Goal: Communication & Community: Answer question/provide support

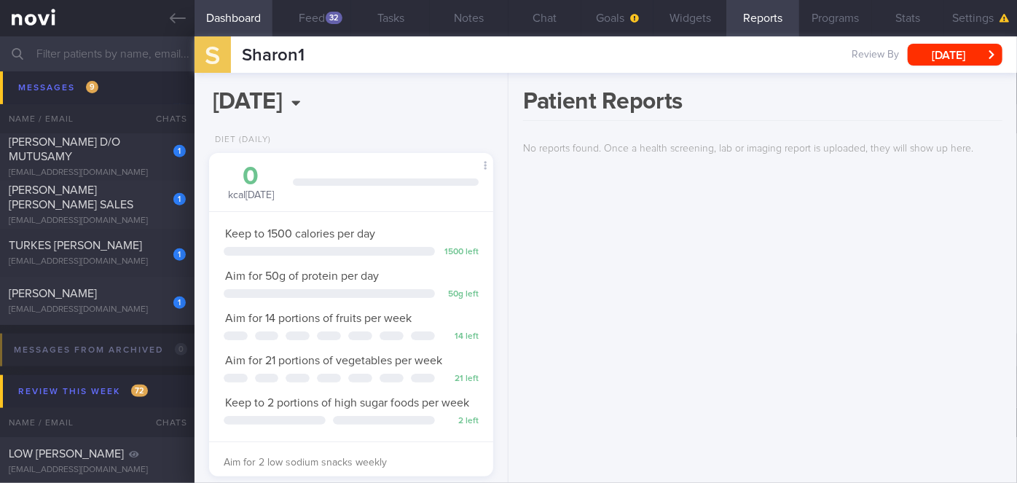
scroll to position [6298, 0]
click at [141, 297] on div "[PERSON_NAME]" at bounding box center [95, 295] width 173 height 15
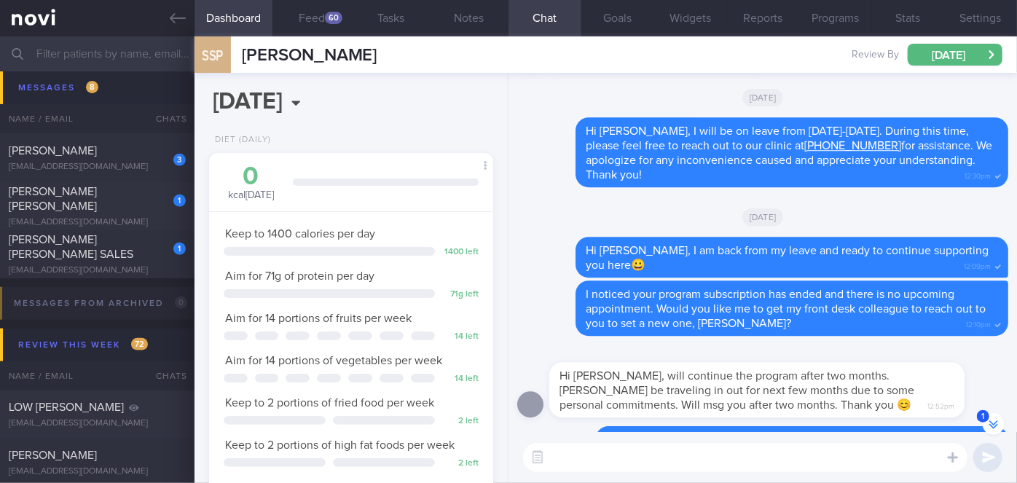
scroll to position [-198, 0]
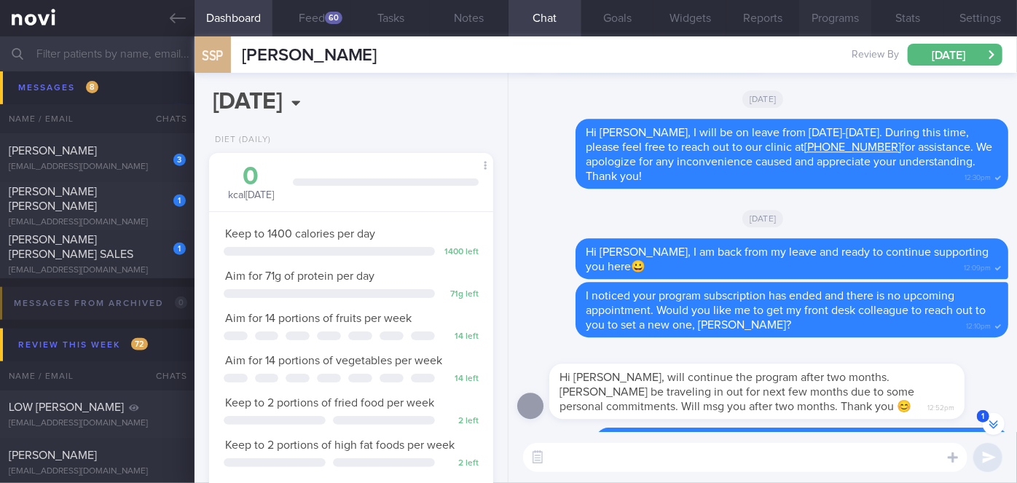
click at [844, 24] on button "Programs" at bounding box center [835, 18] width 73 height 36
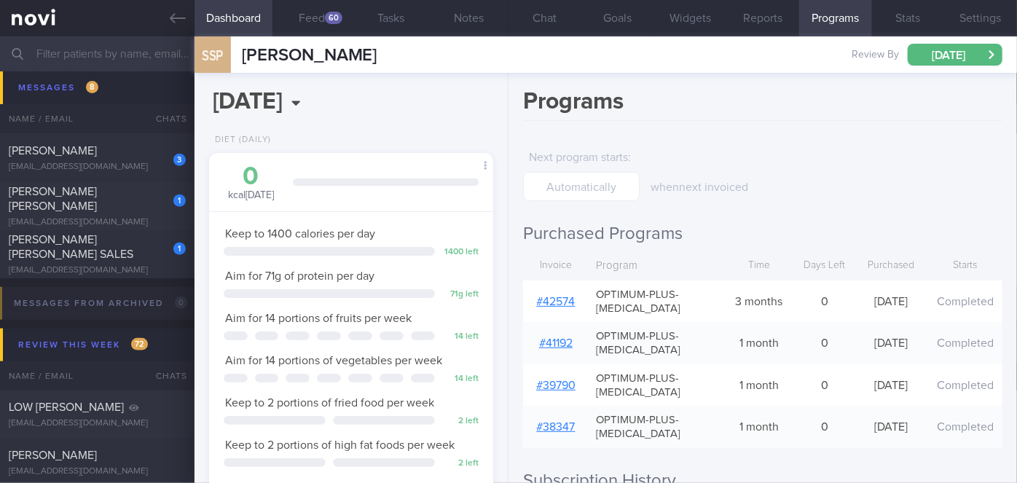
scroll to position [195, 0]
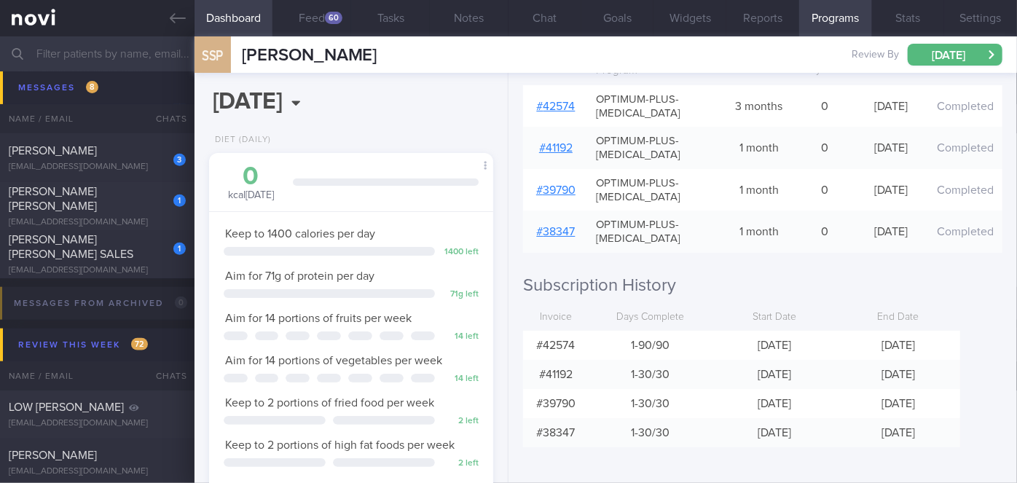
drag, startPoint x: 243, startPoint y: 54, endPoint x: 586, endPoint y: 44, distance: 344.0
click at [586, 44] on div "SSP Sathyamangalam Sanavullah [PERSON_NAME] Sathyamangalam Sanavullah [PERSON_N…" at bounding box center [606, 54] width 823 height 36
copy span "[PERSON_NAME]"
click at [544, 14] on button "Chat" at bounding box center [545, 18] width 73 height 36
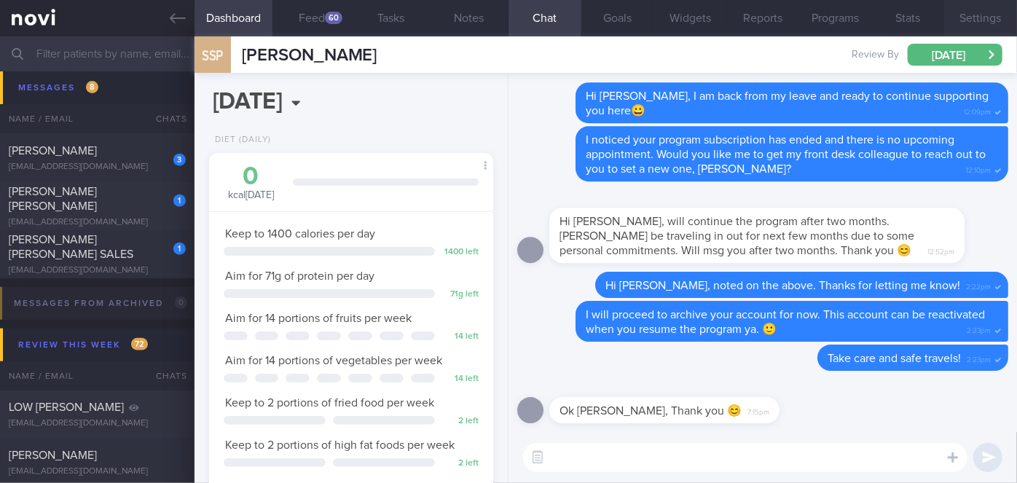
click at [986, 11] on button "Settings" at bounding box center [980, 18] width 73 height 36
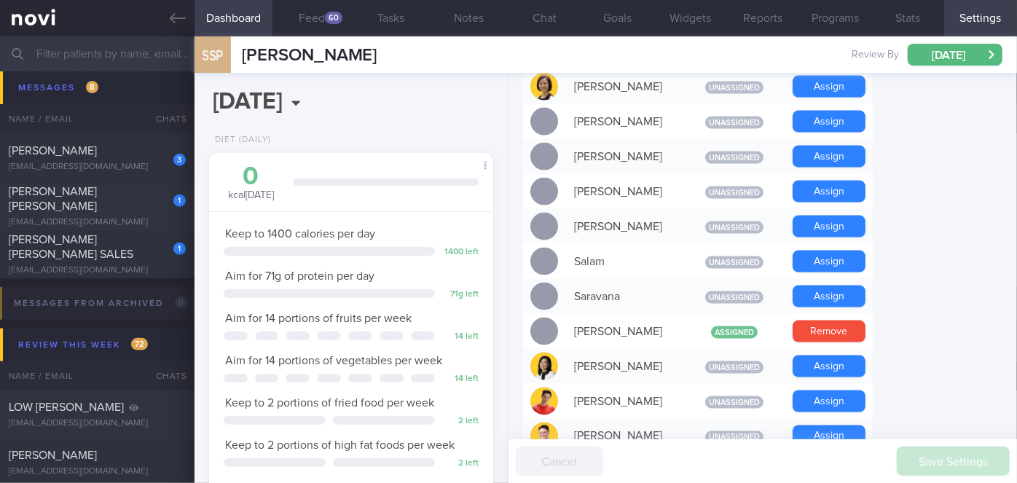
scroll to position [1445, 0]
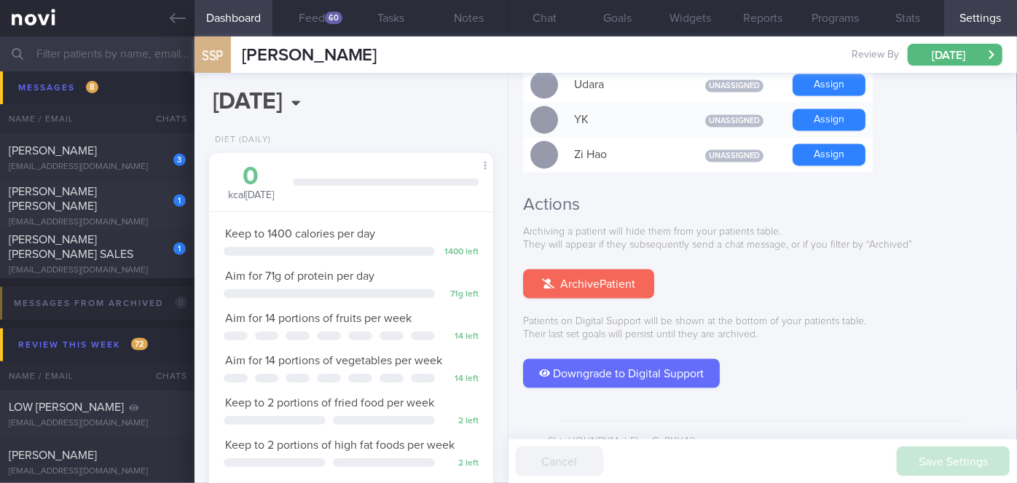
click at [583, 270] on button "Archive Patient" at bounding box center [588, 284] width 131 height 29
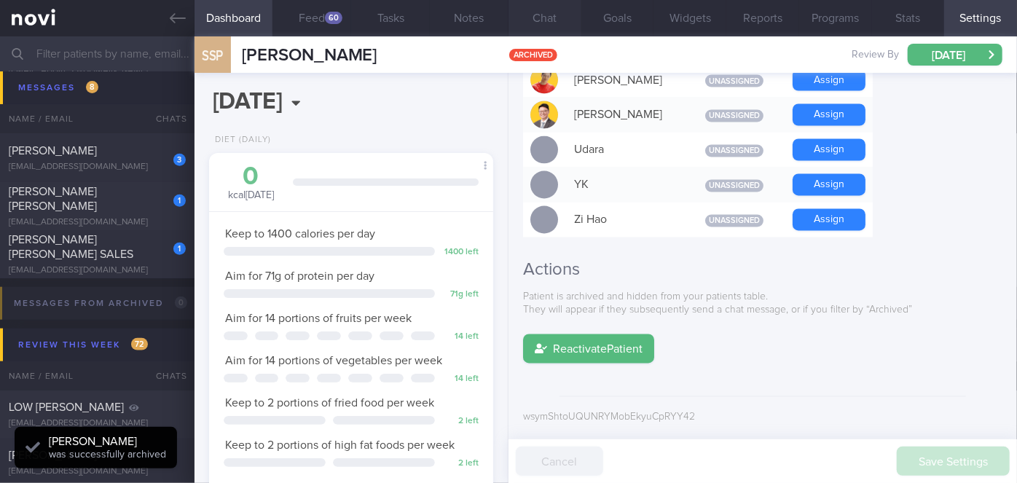
scroll to position [1356, 0]
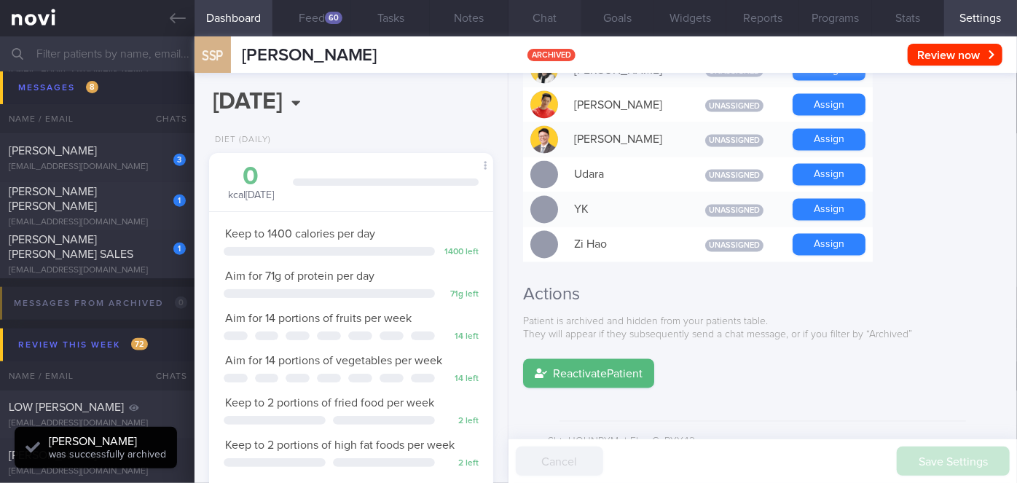
click at [546, 13] on button "Chat" at bounding box center [545, 18] width 73 height 36
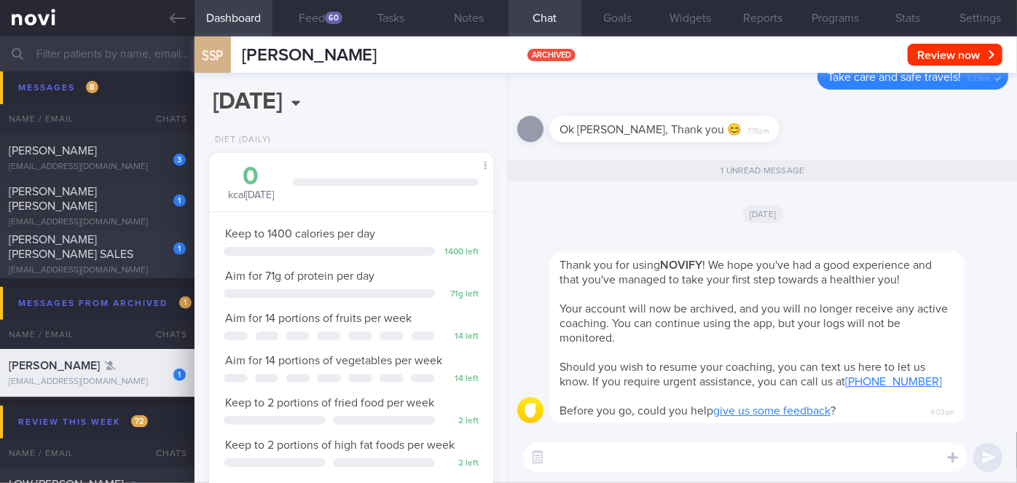
click at [145, 245] on div "[PERSON_NAME] [PERSON_NAME] SALES" at bounding box center [95, 246] width 173 height 29
select select "9"
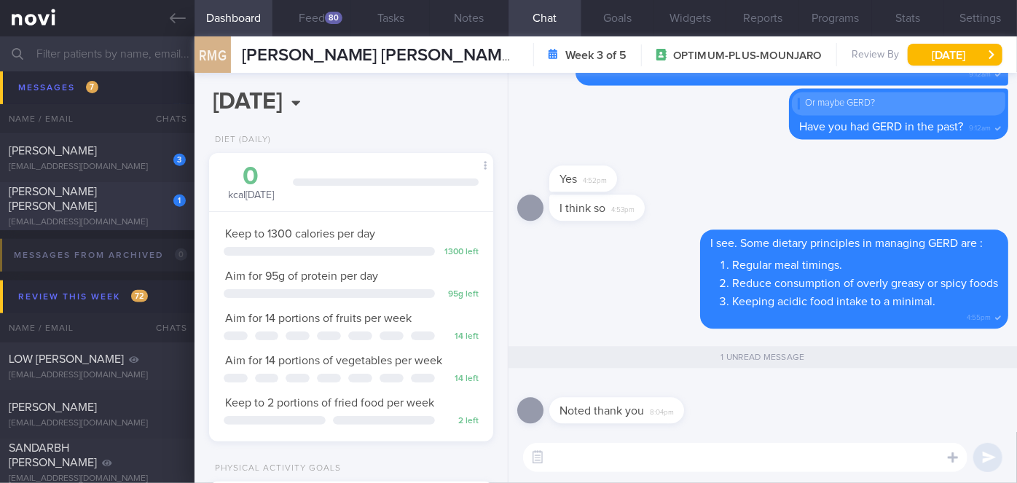
click at [130, 200] on div "[PERSON_NAME] [PERSON_NAME]" at bounding box center [95, 198] width 173 height 29
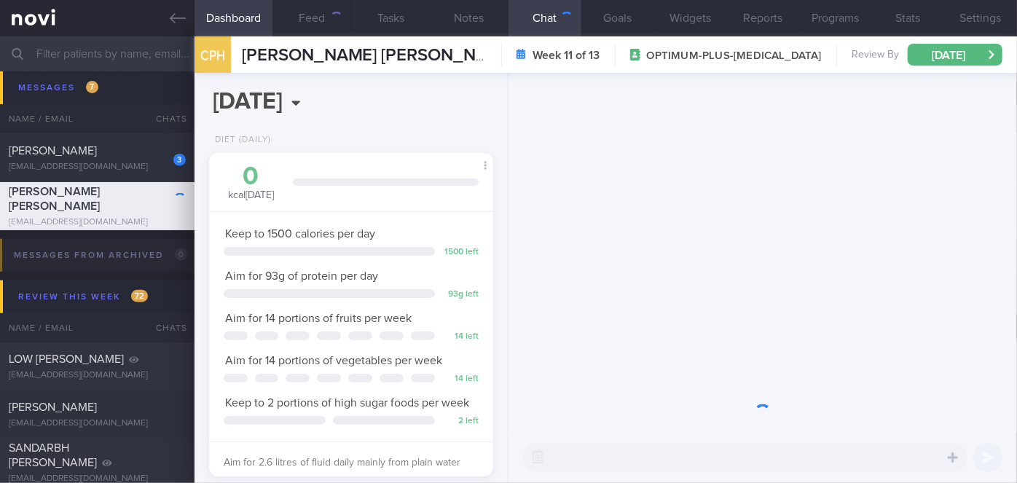
scroll to position [144, 248]
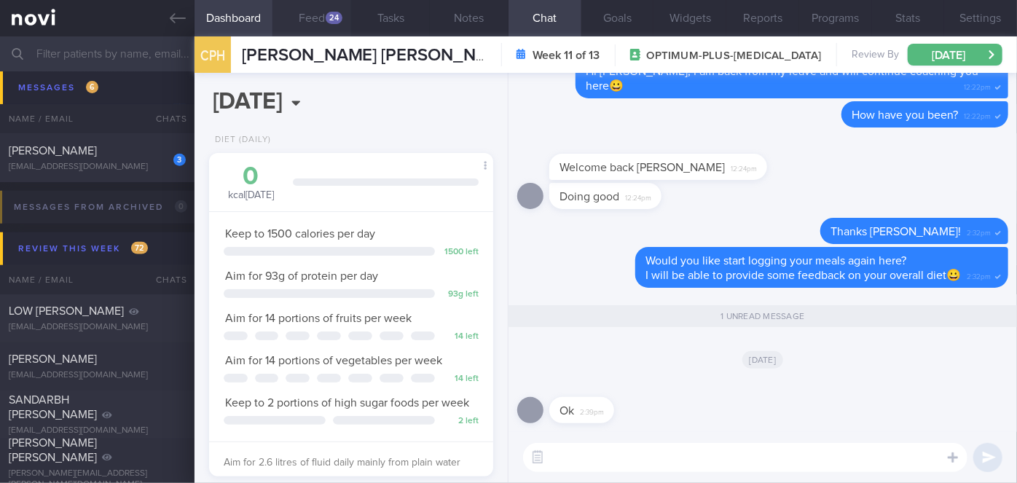
click at [313, 29] on button "Feed 24" at bounding box center [311, 18] width 79 height 36
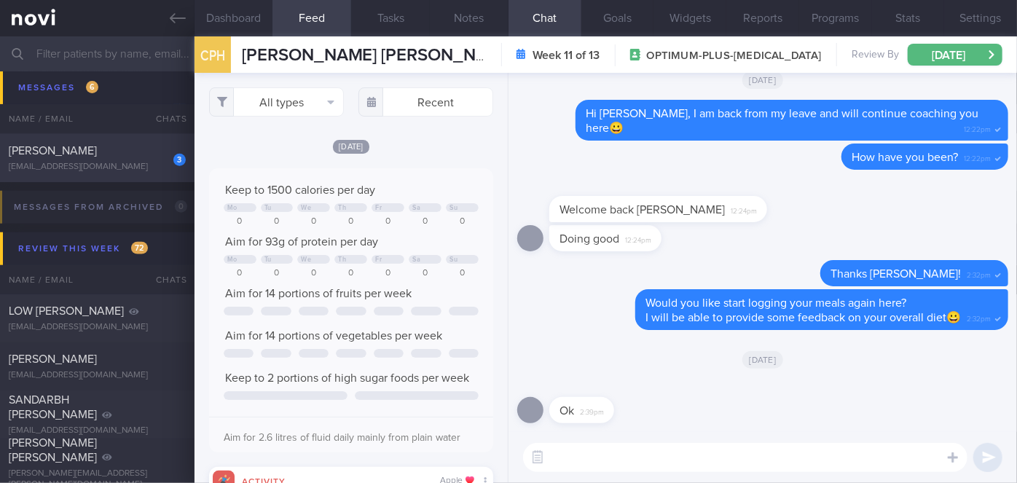
click at [132, 147] on div "[PERSON_NAME]" at bounding box center [95, 151] width 173 height 15
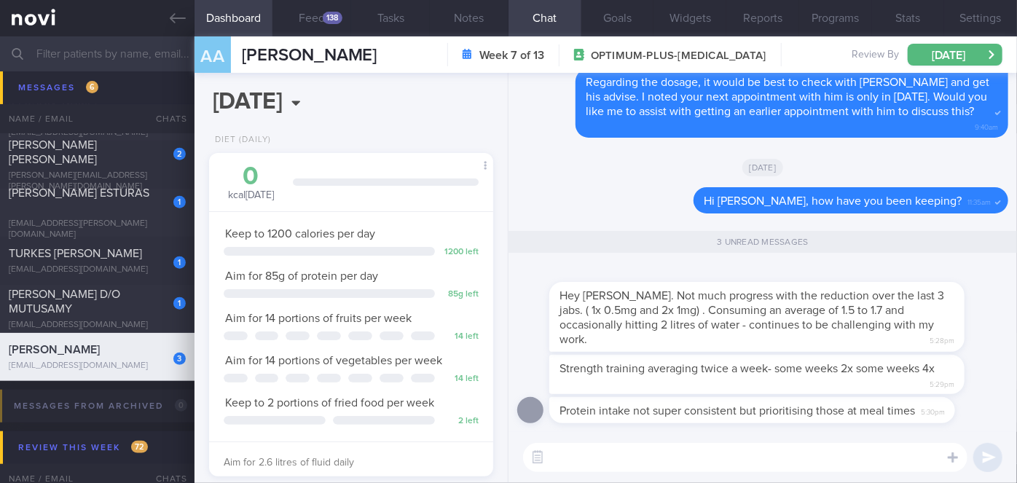
scroll to position [6032, 0]
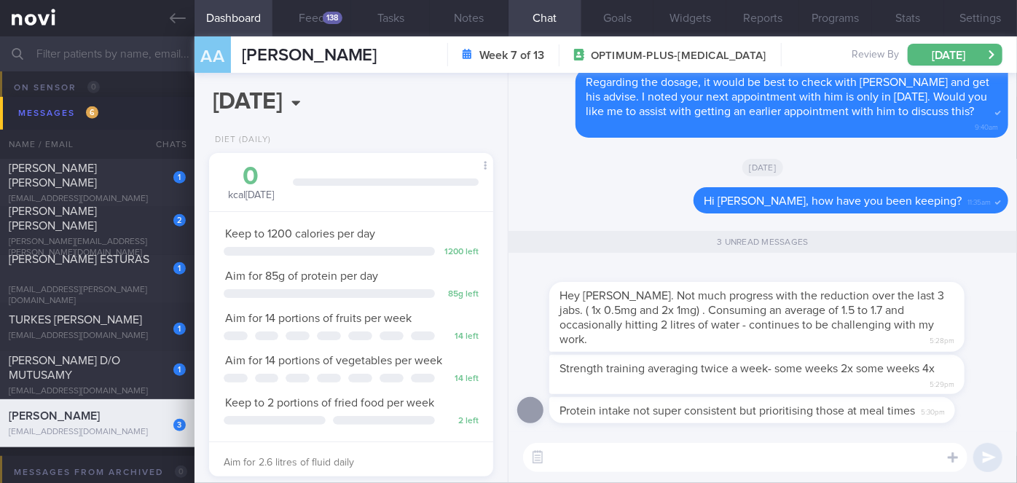
click at [559, 461] on textarea at bounding box center [745, 457] width 444 height 29
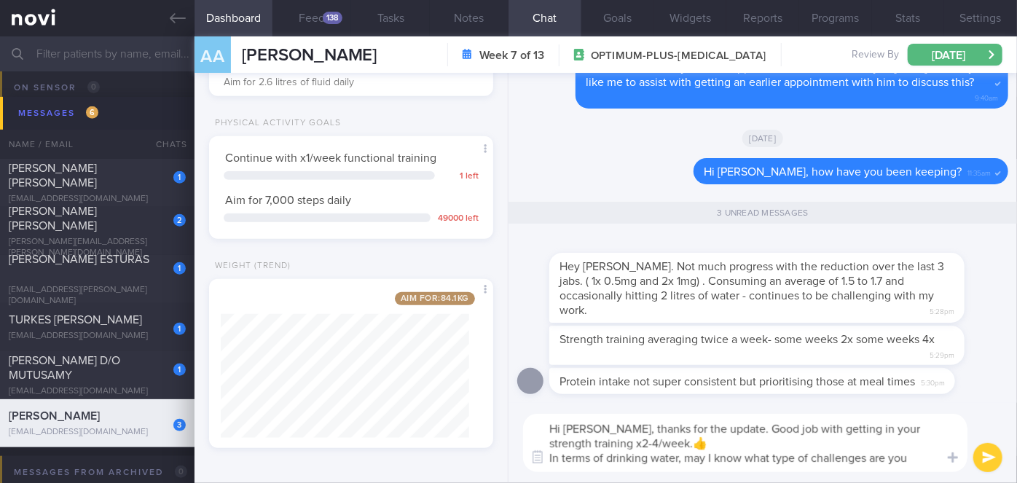
scroll to position [0, 0]
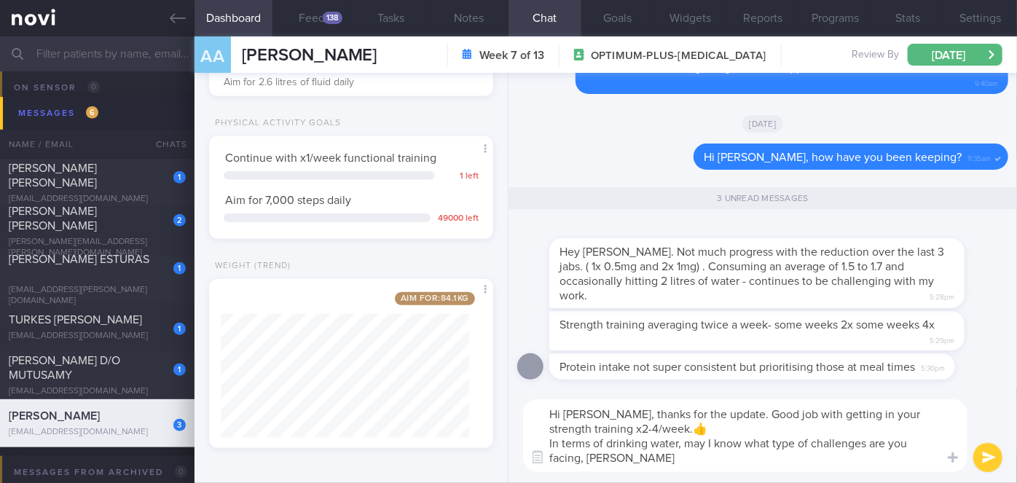
type textarea "Hi [PERSON_NAME], thanks for the update. Good job with getting in your strength…"
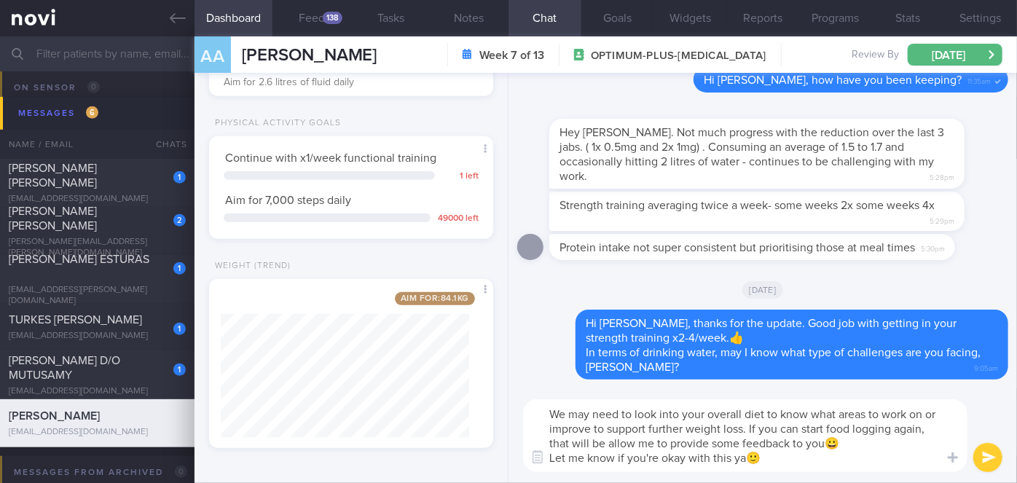
type textarea "We may need to look into your overall diet to know what areas to work on or imp…"
click at [989, 463] on button "submit" at bounding box center [987, 457] width 29 height 29
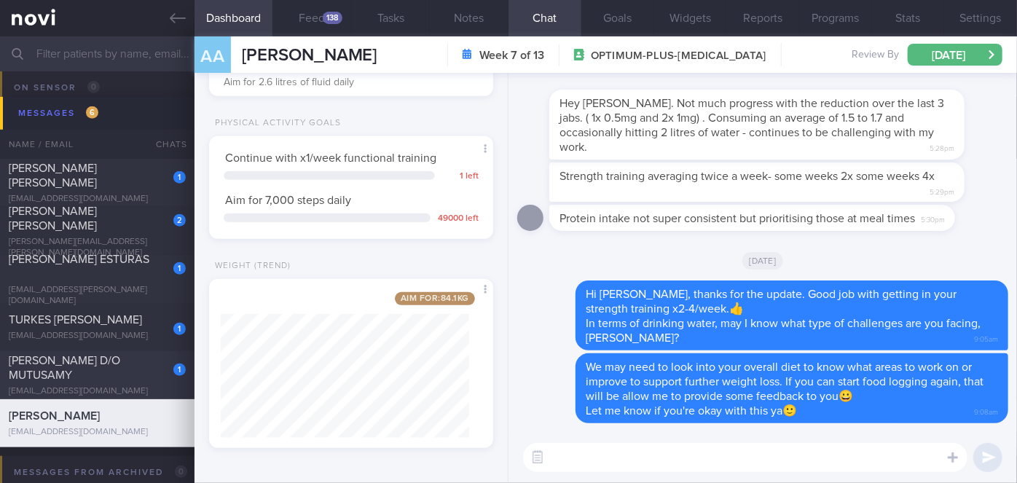
click at [146, 377] on div "1 [PERSON_NAME] D/O MUTUSAMY [EMAIL_ADDRESS][DOMAIN_NAME]" at bounding box center [97, 375] width 195 height 44
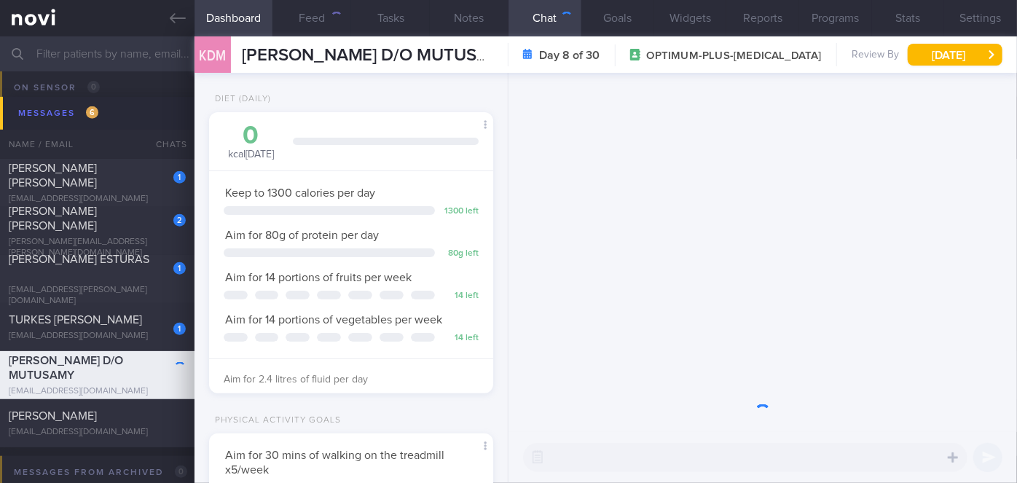
scroll to position [144, 248]
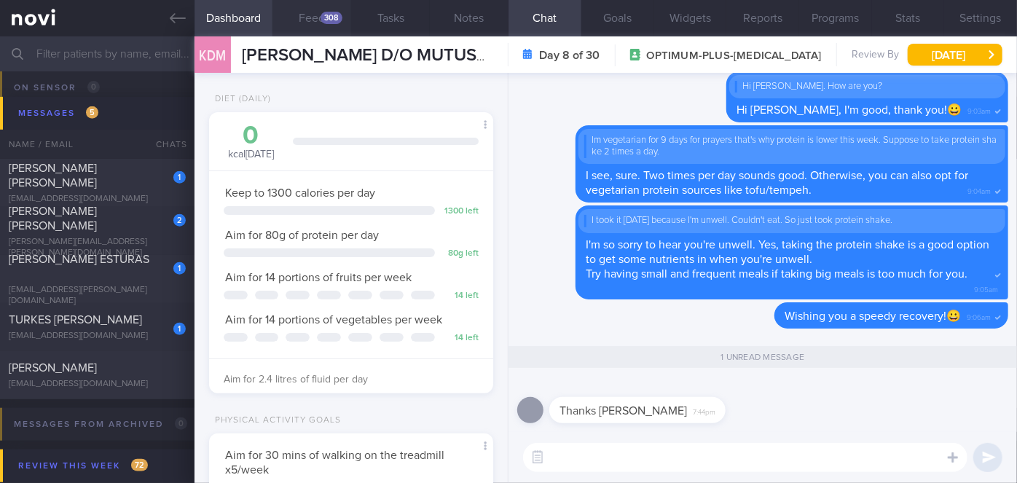
click at [324, 8] on button "Feed 308" at bounding box center [311, 18] width 79 height 36
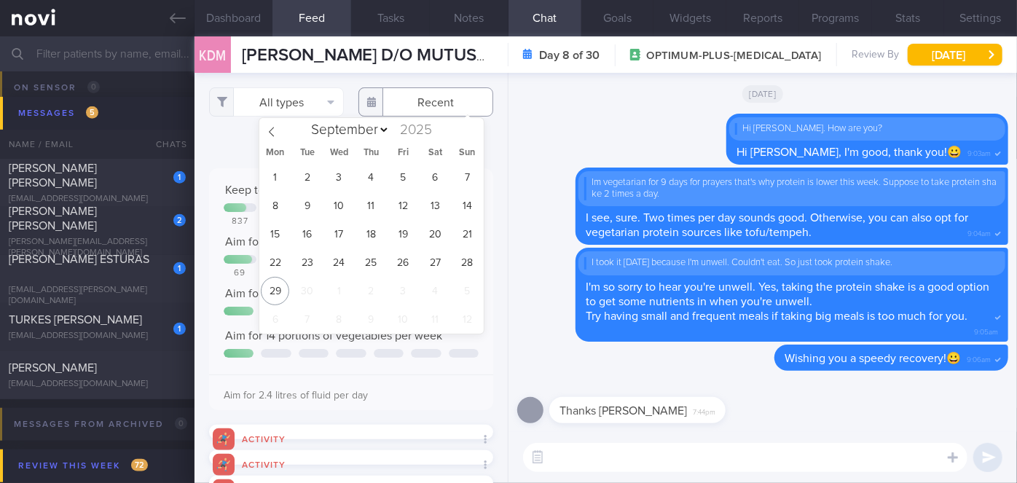
click at [421, 105] on input "text" at bounding box center [425, 101] width 135 height 29
click at [429, 260] on span "27" at bounding box center [435, 262] width 28 height 28
type input "[DATE]"
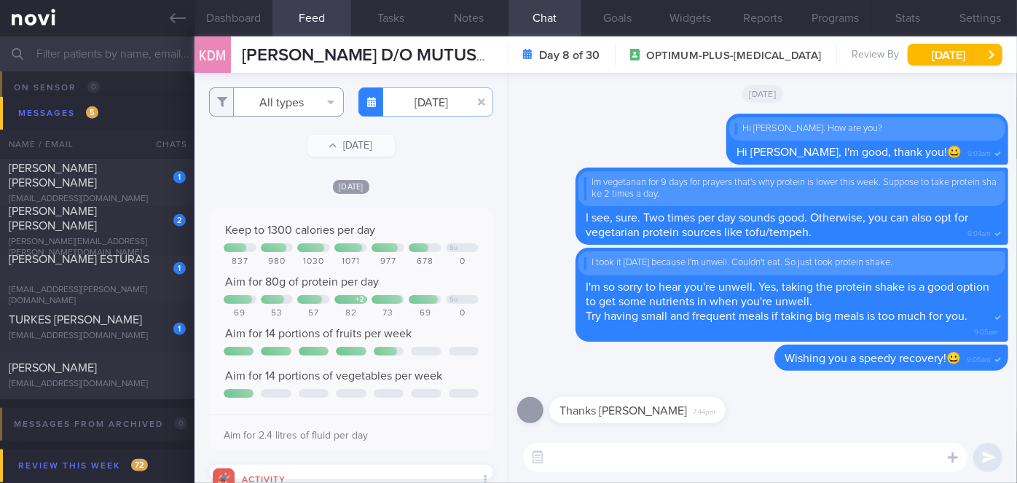
click at [282, 103] on button "All types" at bounding box center [276, 101] width 135 height 29
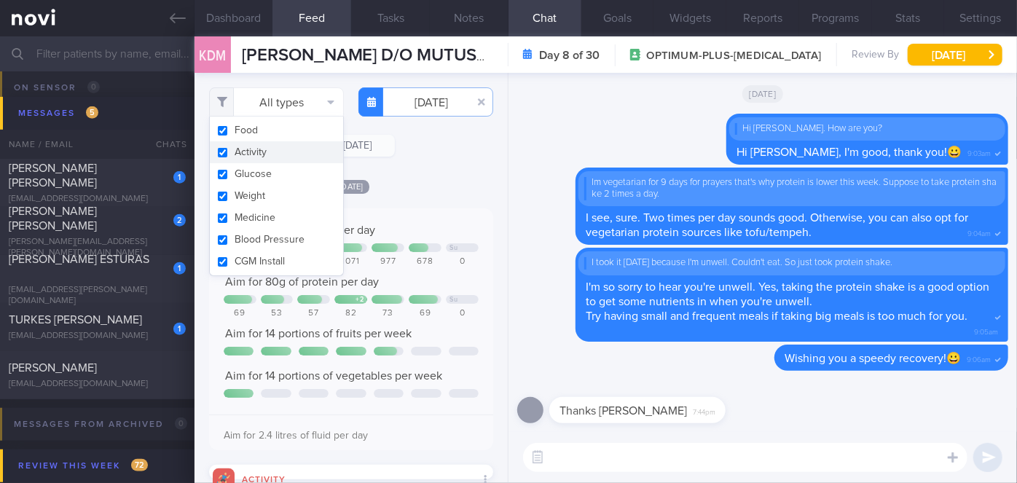
click at [252, 152] on button "Activity" at bounding box center [276, 152] width 133 height 22
checkbox input "false"
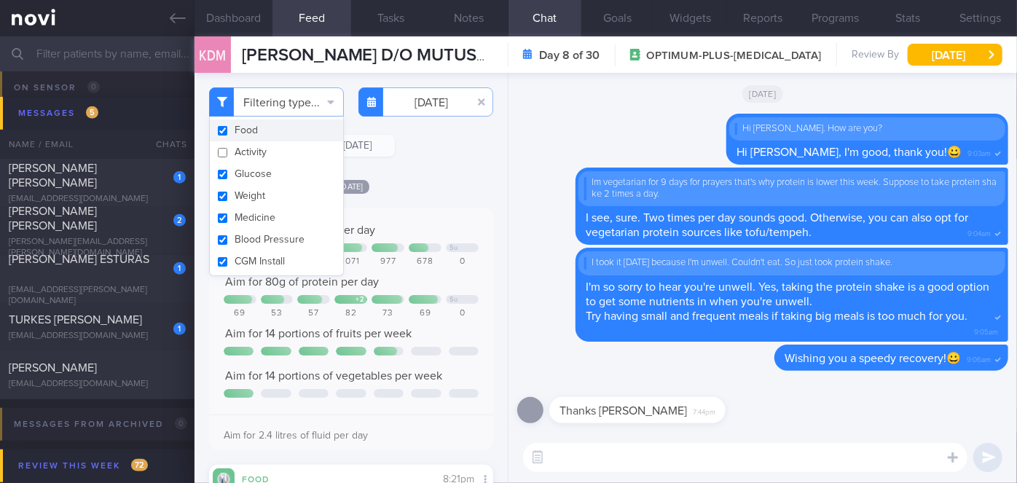
click at [398, 175] on div "Filtering type... Food Activity Glucose Weight Medicine Blood Pressure [MEDICAL…" at bounding box center [351, 278] width 313 height 410
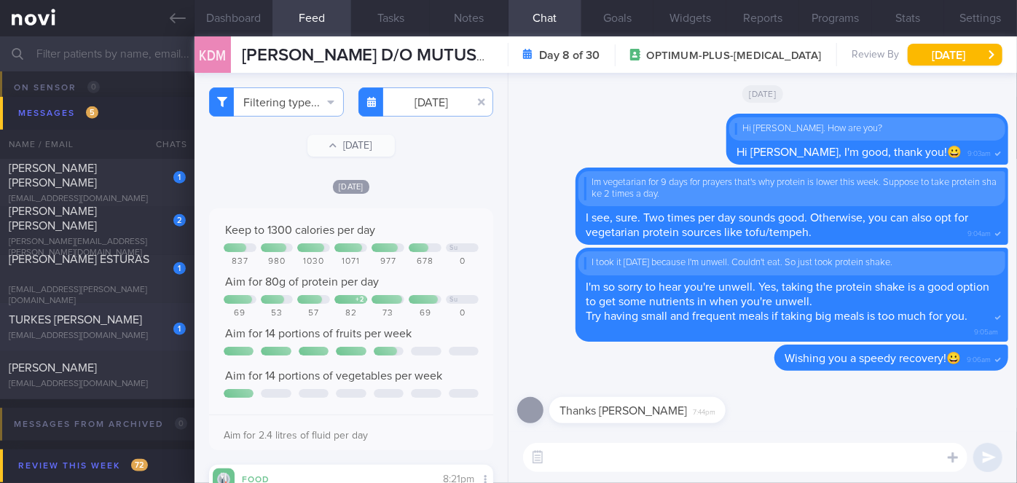
click at [150, 321] on div "TURKES [PERSON_NAME]" at bounding box center [95, 320] width 173 height 15
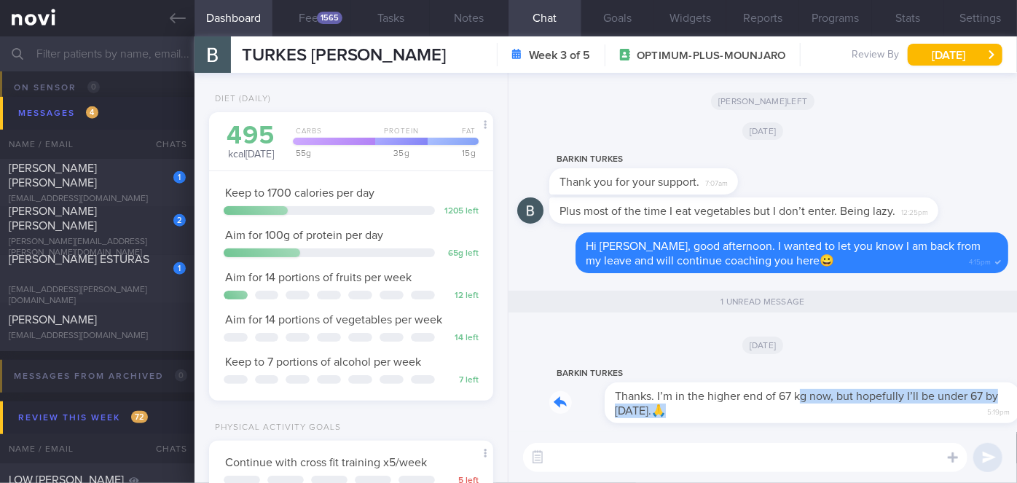
drag, startPoint x: 610, startPoint y: 420, endPoint x: 747, endPoint y: 399, distance: 138.5
click at [747, 399] on div "BARKIN TURKES Thanks. I’m in the higher end of 67 kg now, but hopefully I’ll be…" at bounding box center [778, 394] width 459 height 58
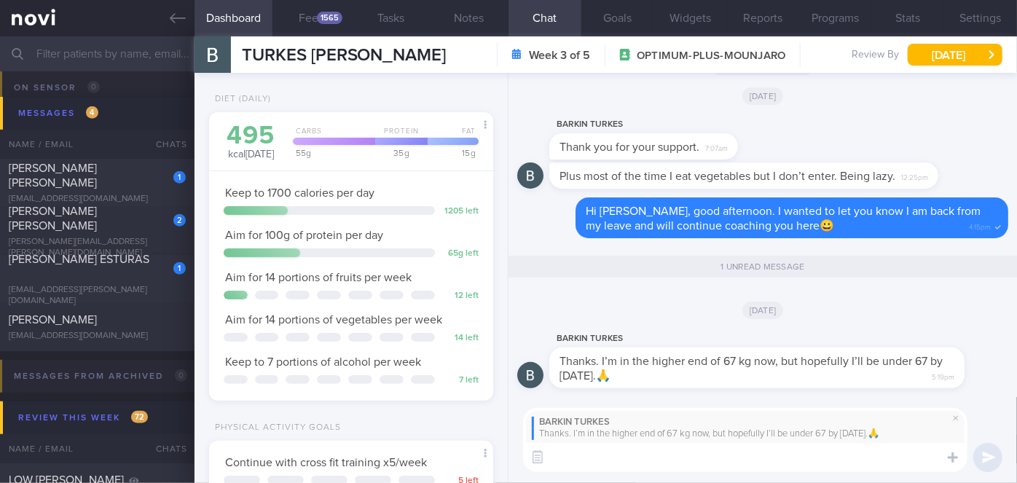
scroll to position [303, 0]
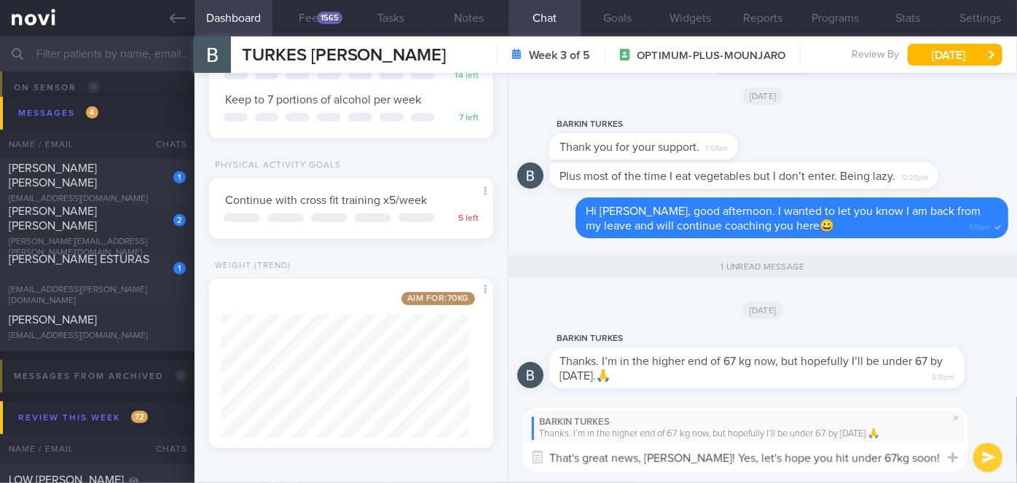
type textarea "That's great news, [PERSON_NAME]! Yes, let's hope you hit under 67kg soon!😀"
click at [994, 453] on button "submit" at bounding box center [987, 457] width 29 height 29
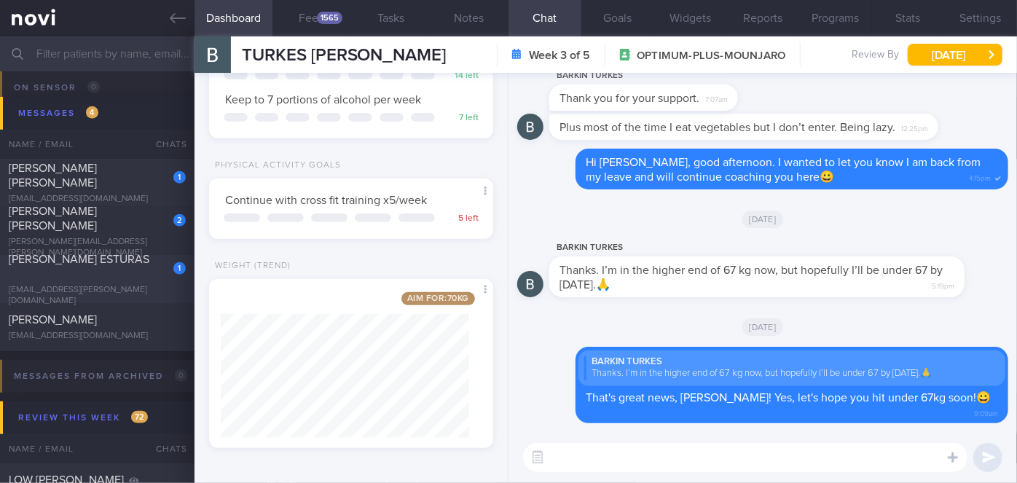
click at [130, 265] on span "[PERSON_NAME] ESTURAS" at bounding box center [79, 260] width 141 height 12
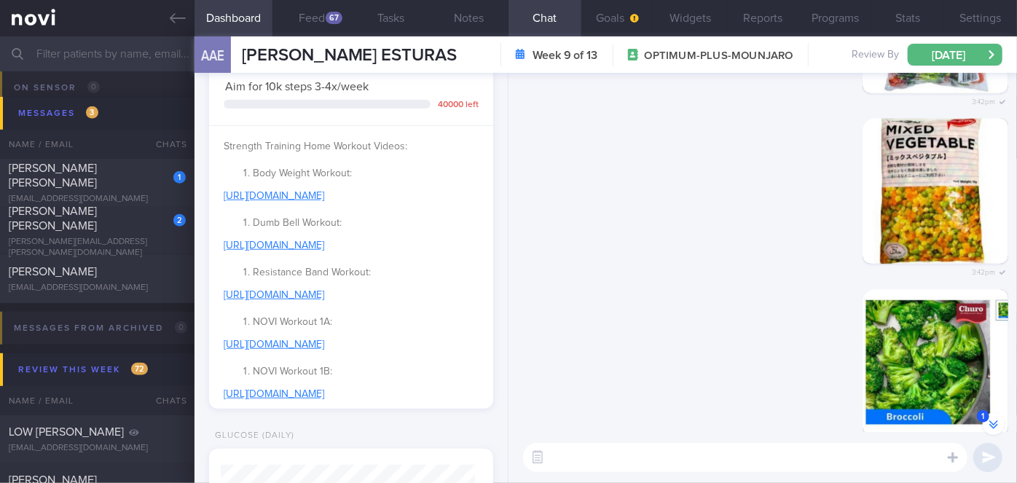
scroll to position [928, 0]
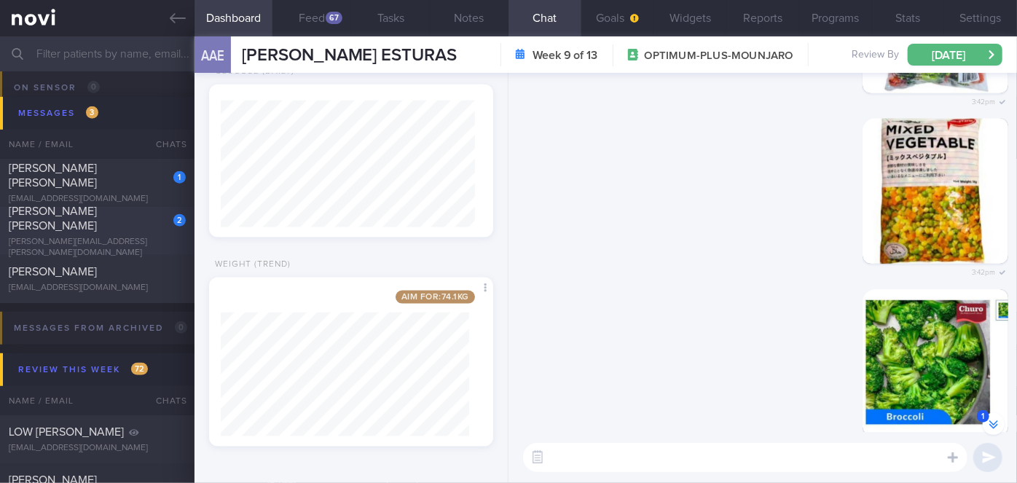
click at [147, 216] on div "[PERSON_NAME] [PERSON_NAME]" at bounding box center [95, 218] width 173 height 29
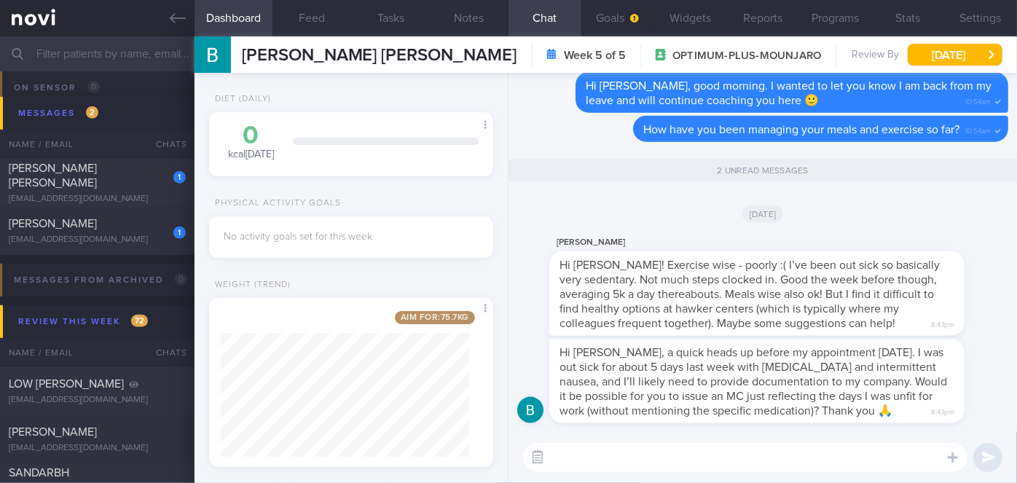
click at [533, 466] on button "button" at bounding box center [538, 457] width 26 height 26
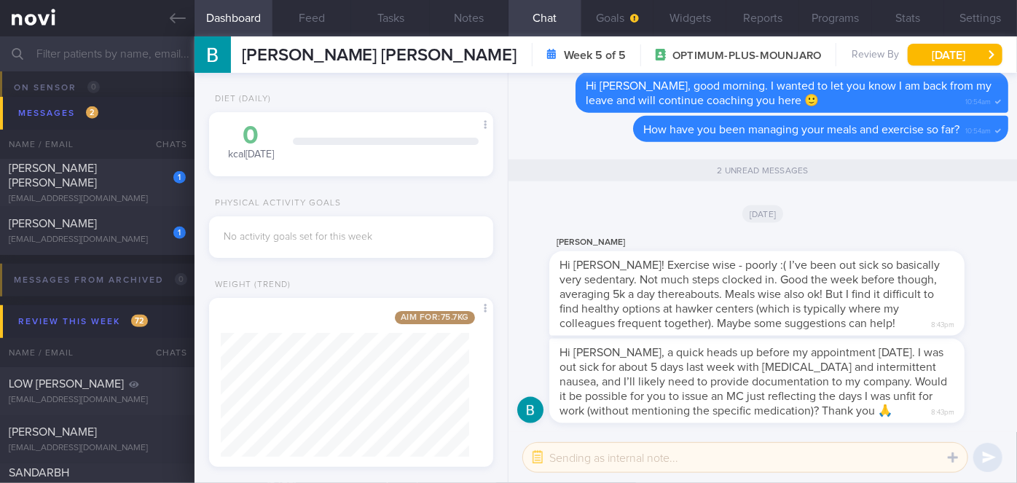
click at [563, 455] on textarea at bounding box center [745, 457] width 444 height 29
type textarea "Hi Dr @[PERSON_NAME], there is a request from [PERSON_NAME] about her MC. Thank…"
click at [986, 454] on button "submit" at bounding box center [987, 457] width 29 height 29
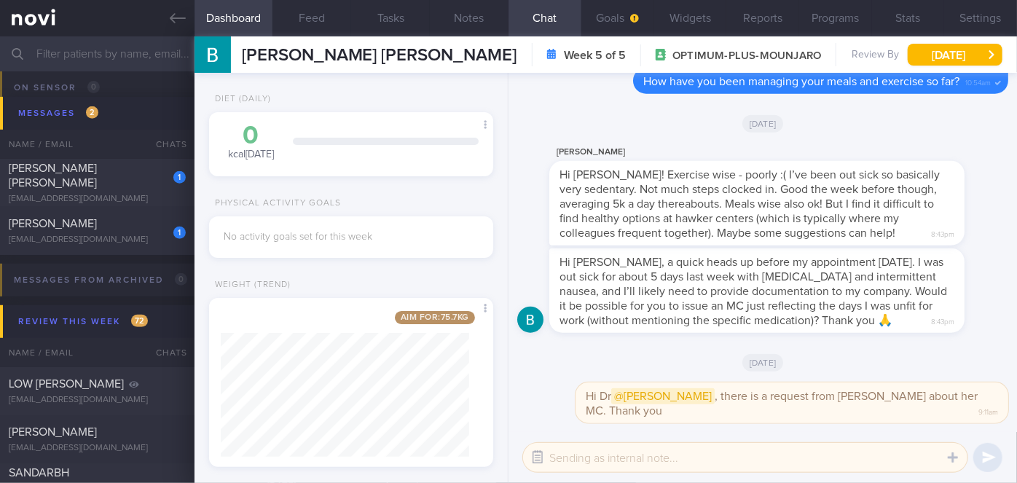
click at [542, 450] on button "button" at bounding box center [538, 457] width 26 height 26
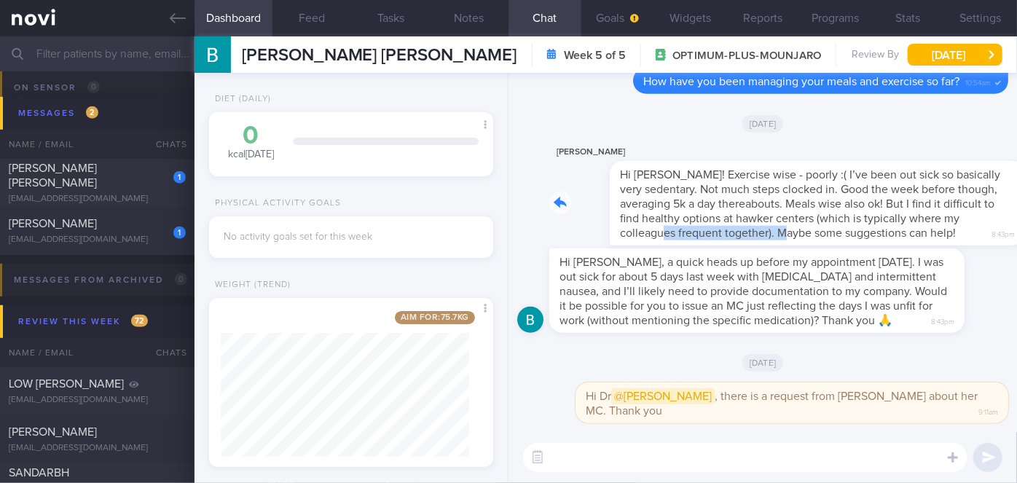
drag, startPoint x: 640, startPoint y: 245, endPoint x: 767, endPoint y: 229, distance: 128.4
click at [767, 229] on div "[PERSON_NAME] Hi [PERSON_NAME]! Exercise wise - poorly :( I’ve been out sick so…" at bounding box center [778, 195] width 459 height 102
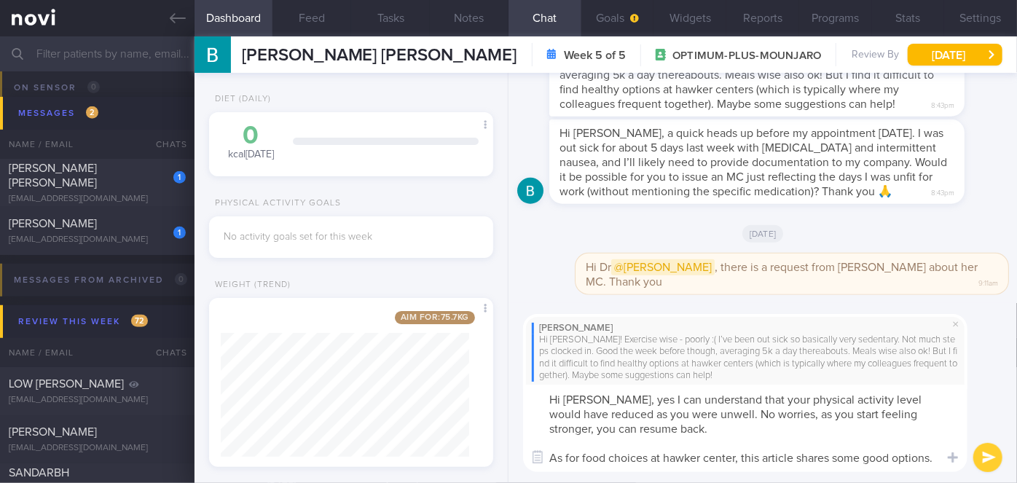
scroll to position [14, 0]
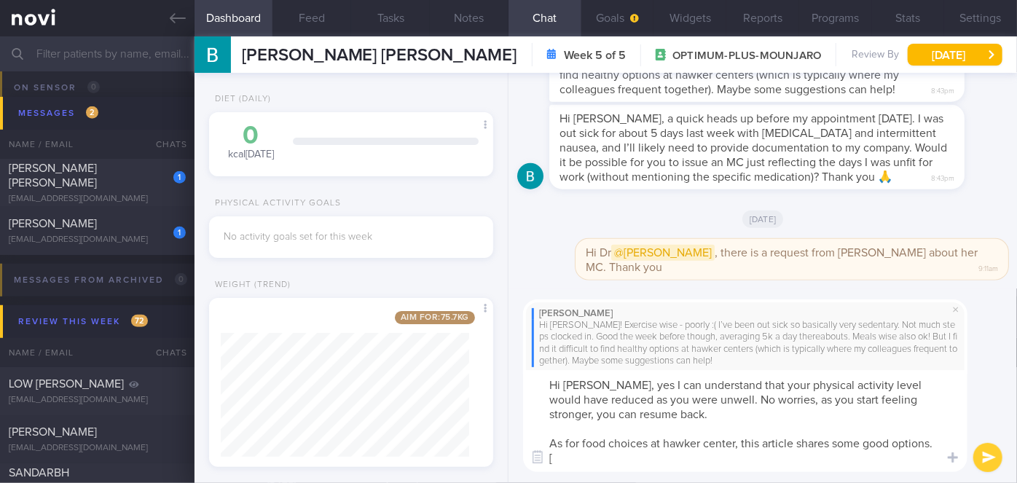
paste textarea "Eating Light At A [GEOGRAPHIC_DATA] Is Possible"
paste textarea "[URL][DOMAIN_NAME]"
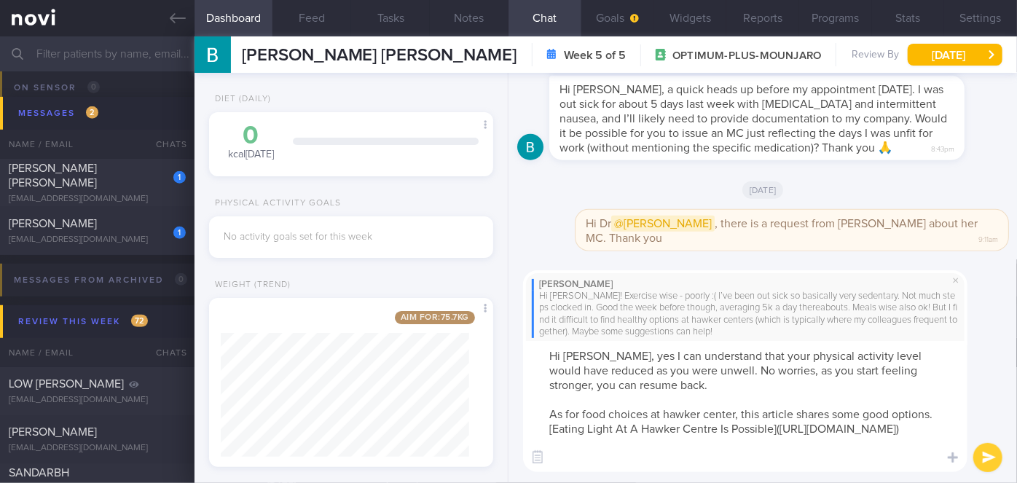
click at [664, 398] on textarea "Hi [PERSON_NAME], yes I can understand that your physical activity level would …" at bounding box center [745, 406] width 444 height 131
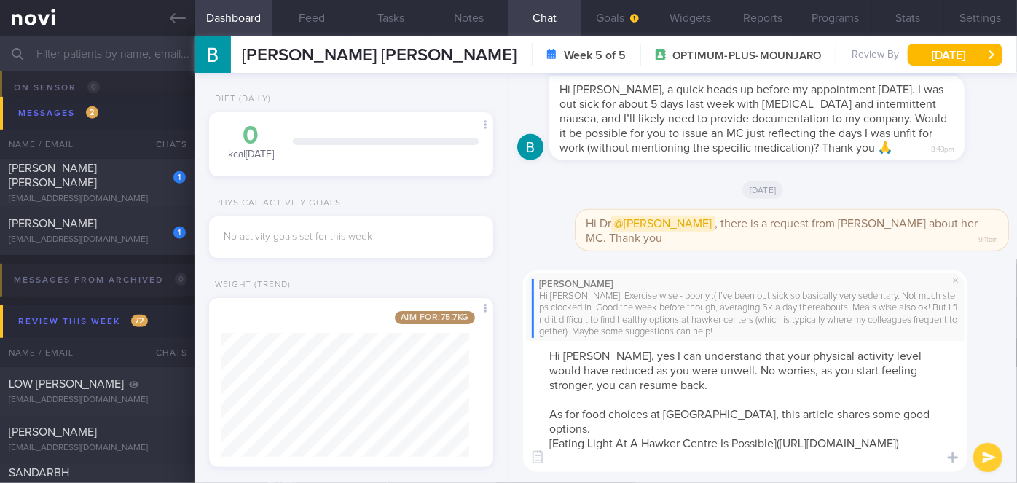
scroll to position [0, 0]
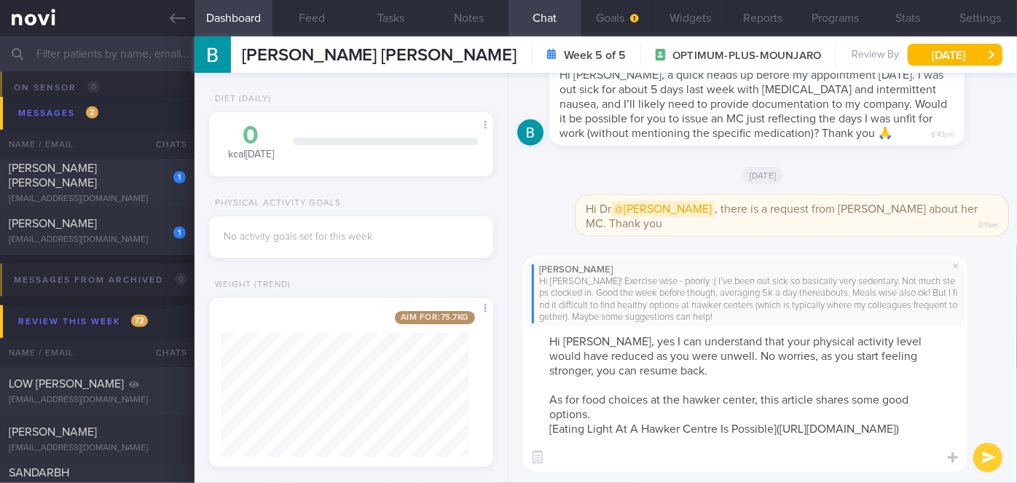
type textarea "Hi [PERSON_NAME], yes I can understand that your physical activity level would …"
click at [983, 457] on button "submit" at bounding box center [987, 457] width 29 height 29
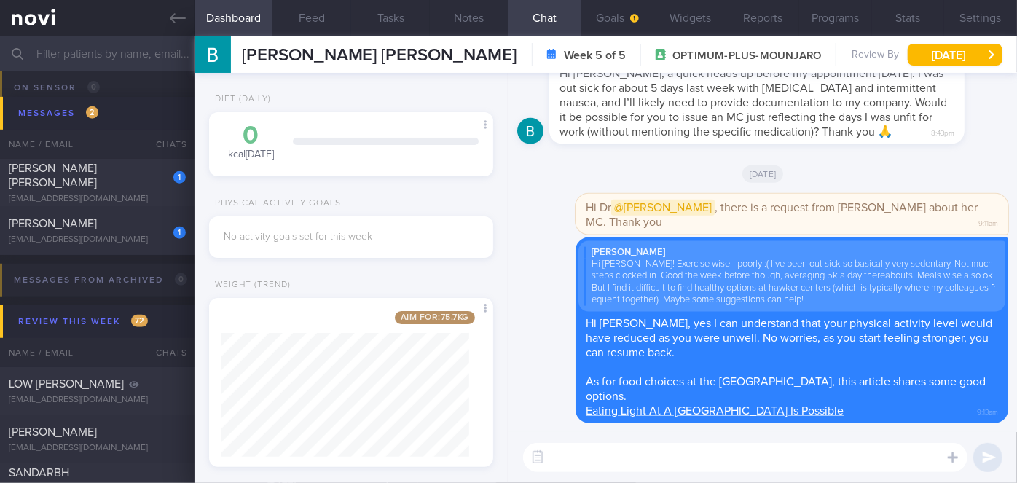
click at [639, 465] on textarea at bounding box center [745, 457] width 444 height 29
paste textarea "Consider the following if you're looking for a more balanced noodle dish outsid…"
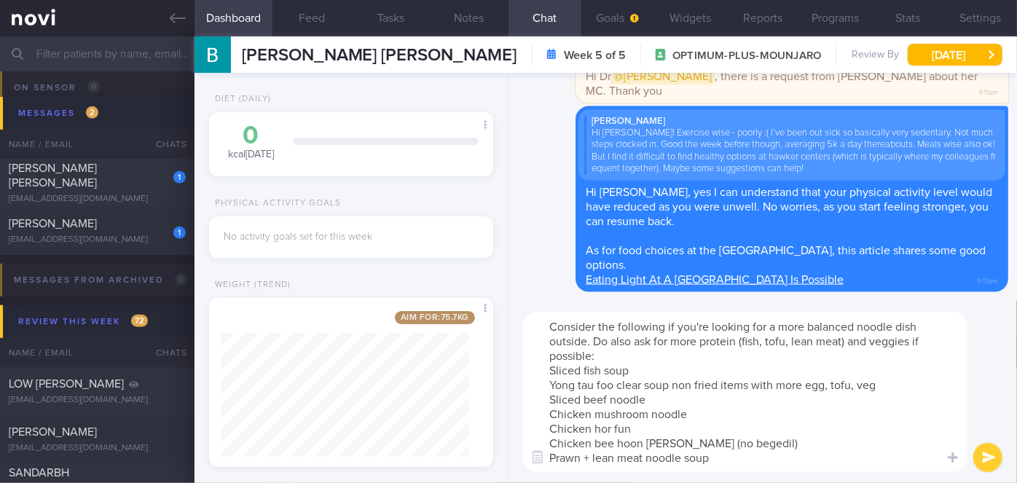
click at [546, 375] on textarea "Consider the following if you're looking for a more balanced noodle dish outsid…" at bounding box center [745, 392] width 444 height 160
click at [544, 382] on textarea "Consider the following if you're looking for a more balanced noodle dish outsid…" at bounding box center [745, 392] width 444 height 160
click at [560, 370] on textarea "Consider the following if you're looking for a more balanced noodle dish outsid…" at bounding box center [745, 392] width 444 height 160
click at [552, 387] on textarea "Consider the following if you're looking for a more balanced noodle dish outsid…" at bounding box center [745, 392] width 444 height 160
click at [551, 401] on textarea "Consider the following if you're looking for a more balanced noodle dish outsid…" at bounding box center [745, 392] width 444 height 160
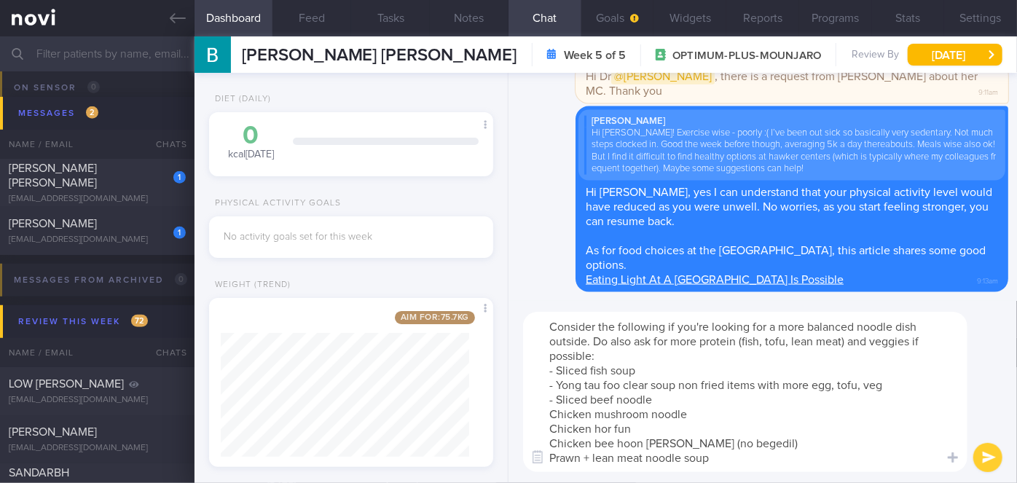
click at [549, 413] on textarea "Consider the following if you're looking for a more balanced noodle dish outsid…" at bounding box center [745, 392] width 444 height 160
click at [549, 423] on textarea "Consider the following if you're looking for a more balanced noodle dish outsid…" at bounding box center [745, 392] width 444 height 160
click at [552, 441] on textarea "Consider the following if you're looking for a more balanced noodle dish outsid…" at bounding box center [745, 392] width 444 height 160
click at [550, 458] on button "button" at bounding box center [538, 457] width 26 height 26
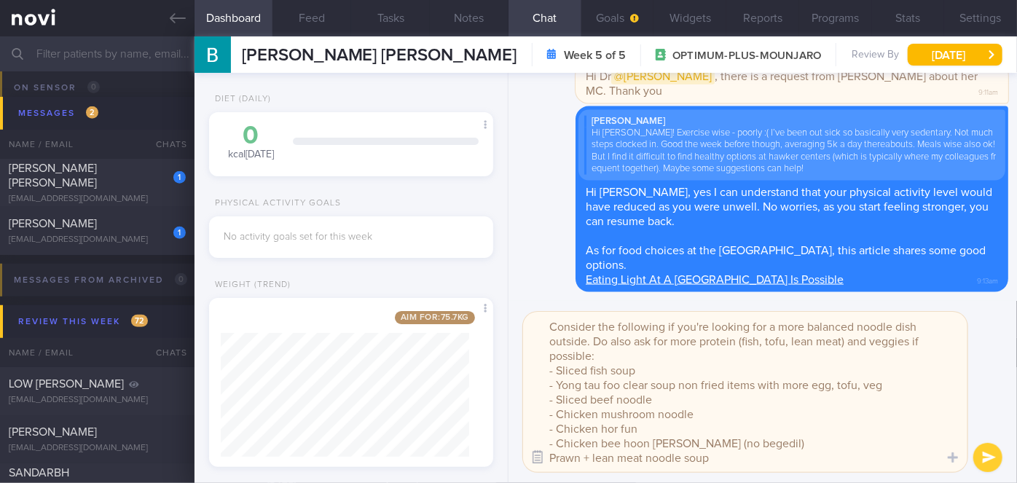
click at [541, 455] on button "button" at bounding box center [538, 457] width 26 height 26
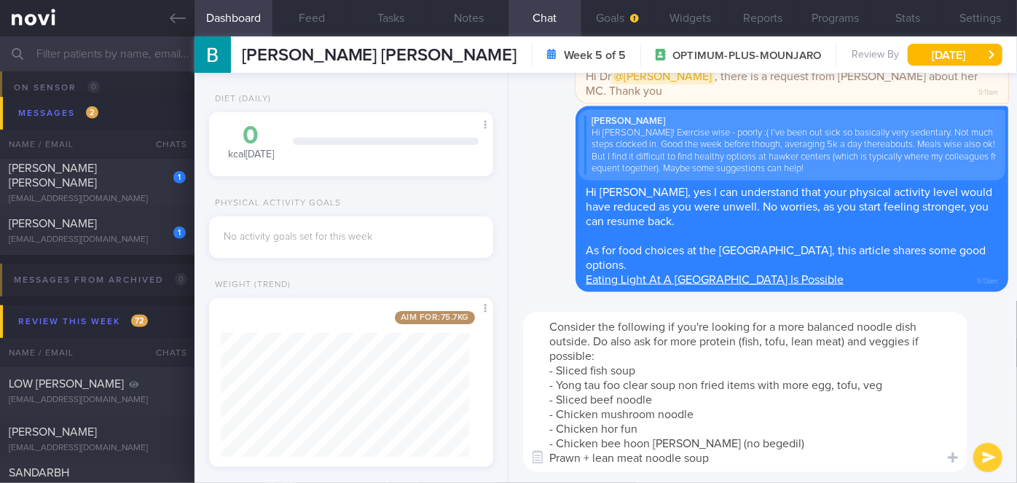
click at [552, 457] on textarea "Consider the following if you're looking for a more balanced noodle dish outsid…" at bounding box center [745, 392] width 444 height 160
type textarea "Consider the following if you're looking for a more balanced noodle dish outsid…"
click at [986, 447] on button "submit" at bounding box center [987, 457] width 29 height 29
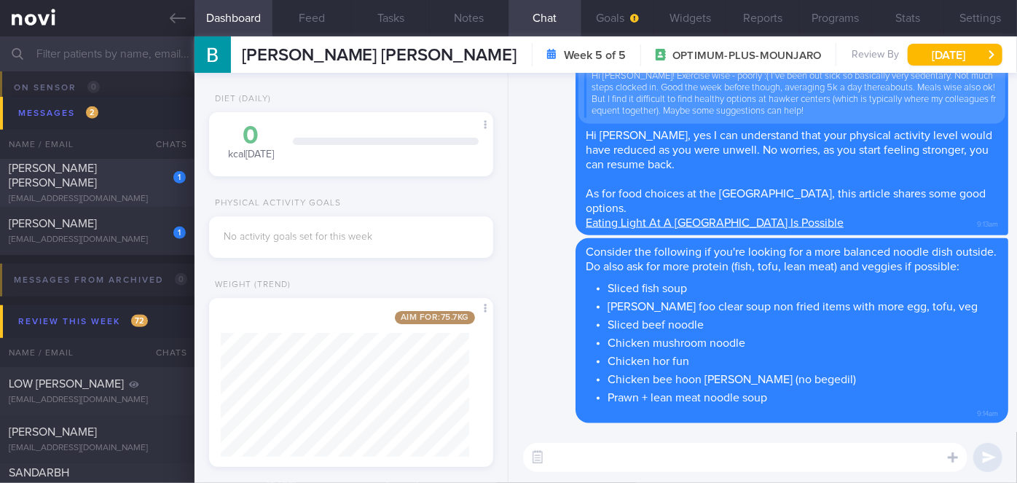
click at [158, 179] on div "1" at bounding box center [170, 172] width 32 height 23
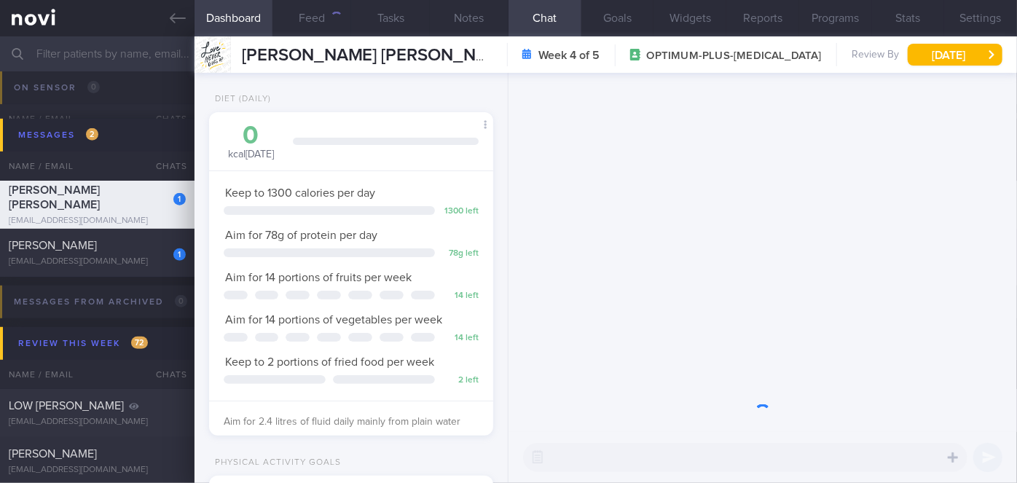
scroll to position [5900, 0]
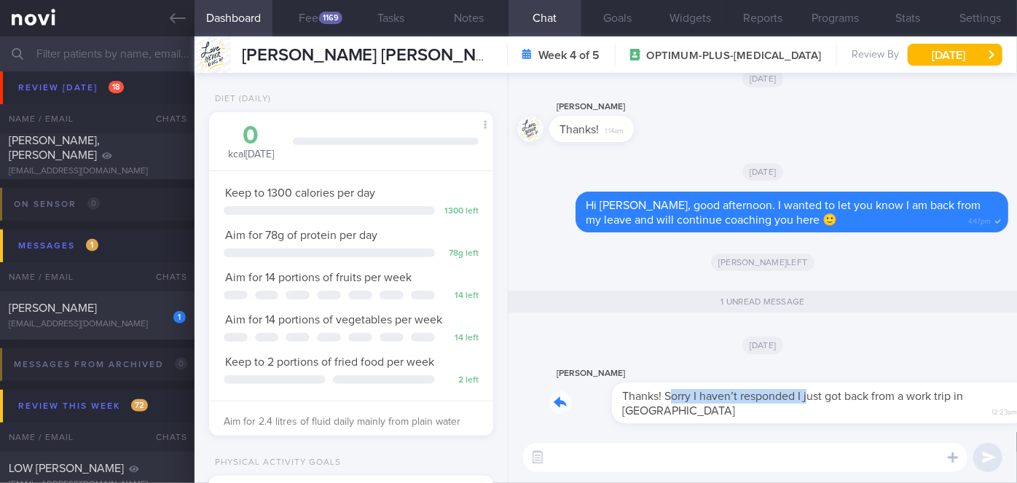
drag, startPoint x: 609, startPoint y: 414, endPoint x: 747, endPoint y: 405, distance: 138.0
click at [747, 405] on div "[PERSON_NAME] Thanks! Sorry I haven’t responded I just got back from a work tri…" at bounding box center [778, 394] width 459 height 58
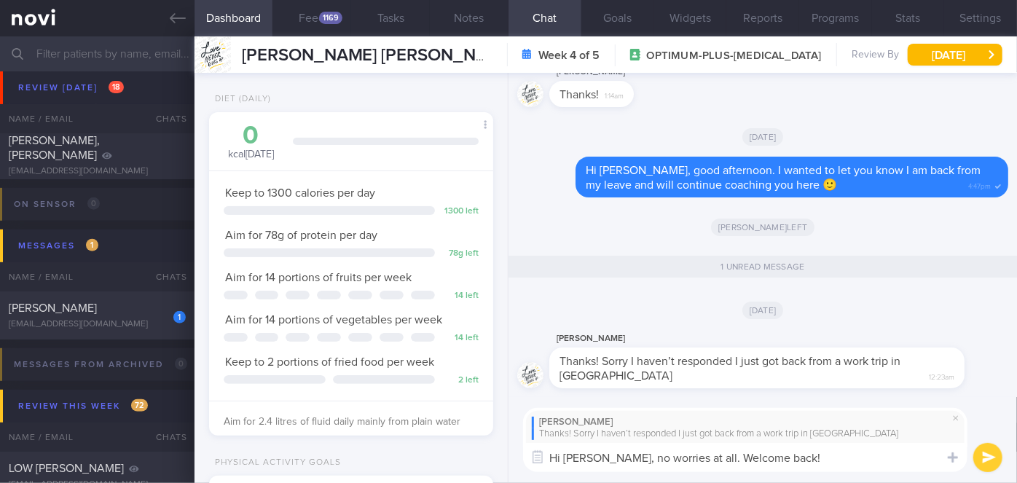
type textarea "Hi [PERSON_NAME], no worries at all. Welcome back!"
click at [997, 456] on button "submit" at bounding box center [987, 457] width 29 height 29
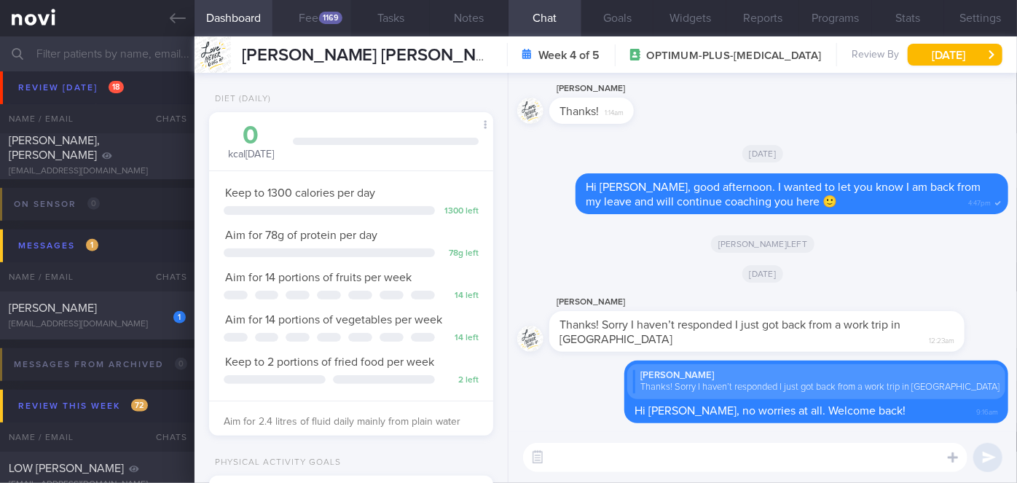
click at [320, 22] on button "Feed 1169" at bounding box center [311, 18] width 79 height 36
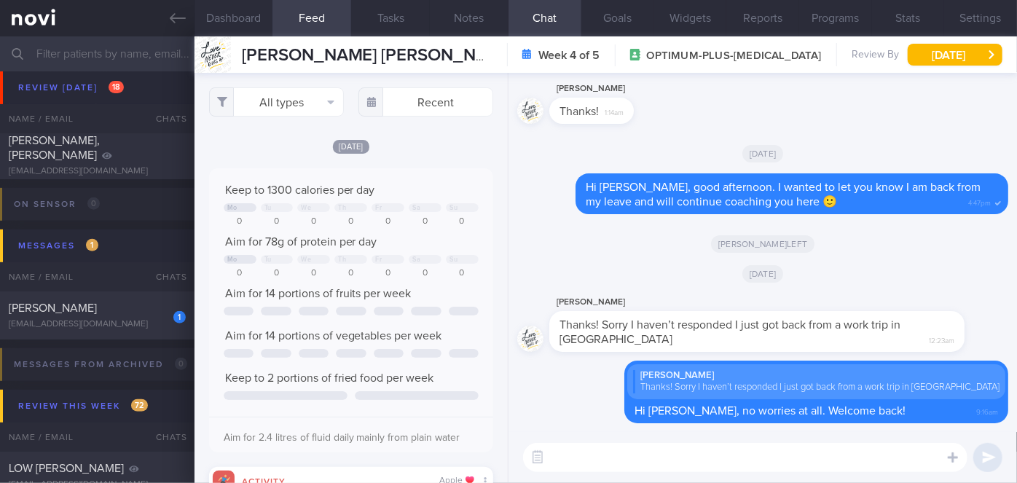
scroll to position [63, 255]
click at [128, 303] on div "[PERSON_NAME]" at bounding box center [95, 308] width 173 height 15
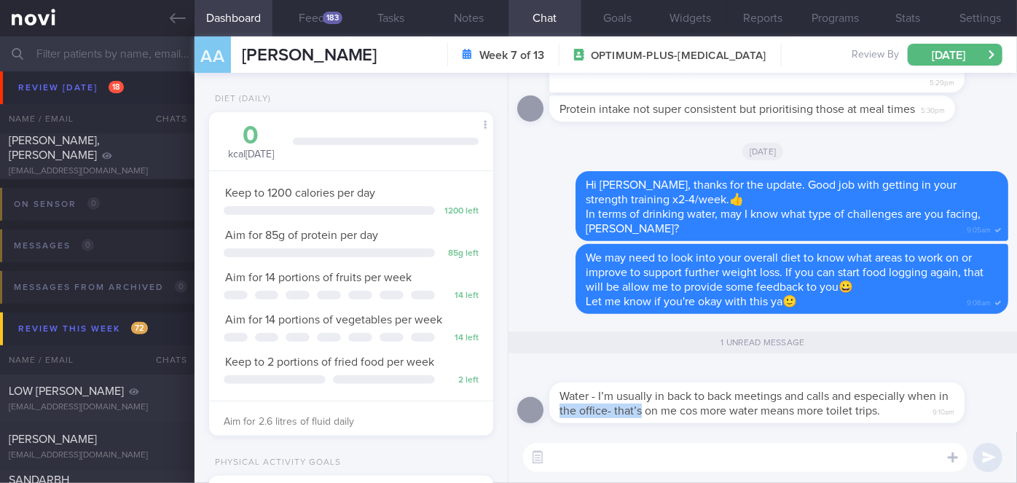
drag, startPoint x: 573, startPoint y: 422, endPoint x: 651, endPoint y: 426, distance: 78.1
click at [651, 426] on div "Water - I’m usually in back to back meetings and calls and especially when in t…" at bounding box center [762, 398] width 491 height 67
drag, startPoint x: 664, startPoint y: 421, endPoint x: 758, endPoint y: 411, distance: 94.5
click at [758, 411] on div "Water - I’m usually in back to back meetings and calls and especially when in t…" at bounding box center [778, 394] width 459 height 58
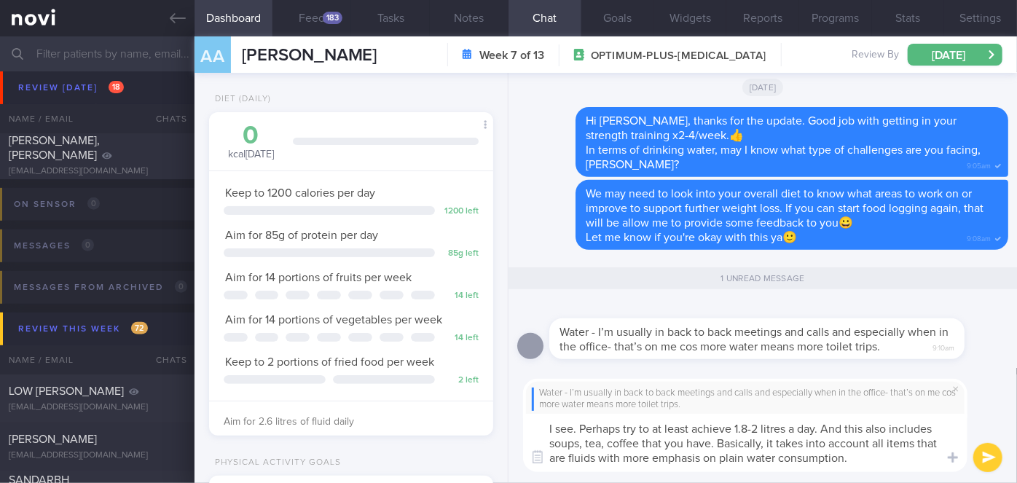
type textarea "I see. Perhaps try to at least achieve 1.8-2 litres a day. And this also includ…"
click at [984, 453] on button "submit" at bounding box center [987, 457] width 29 height 29
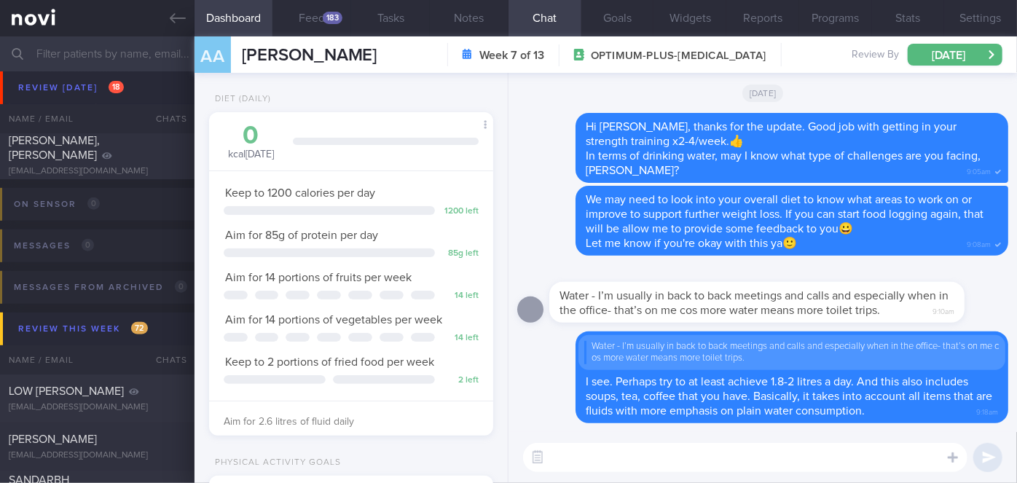
click at [713, 461] on textarea at bounding box center [745, 457] width 444 height 29
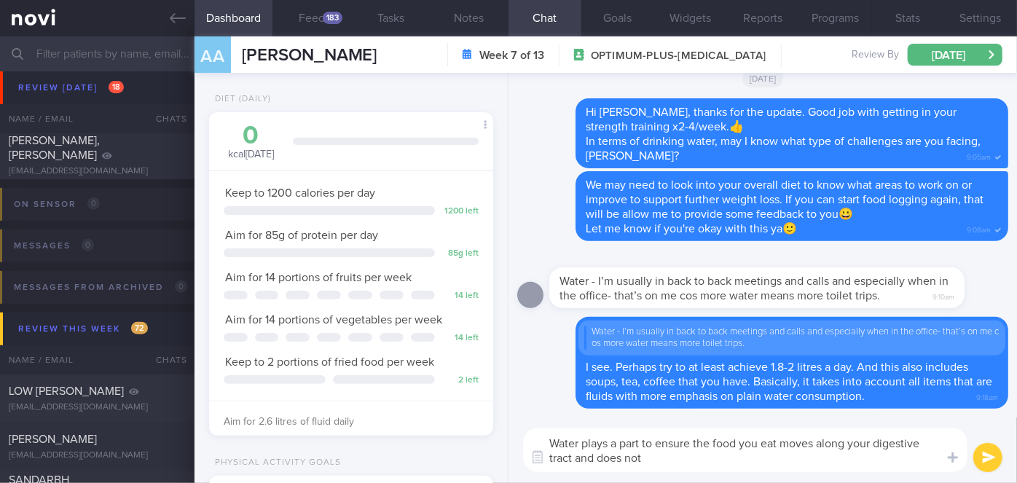
paste textarea "The medication slows down digestion, and adequate water intake helps maintain t…"
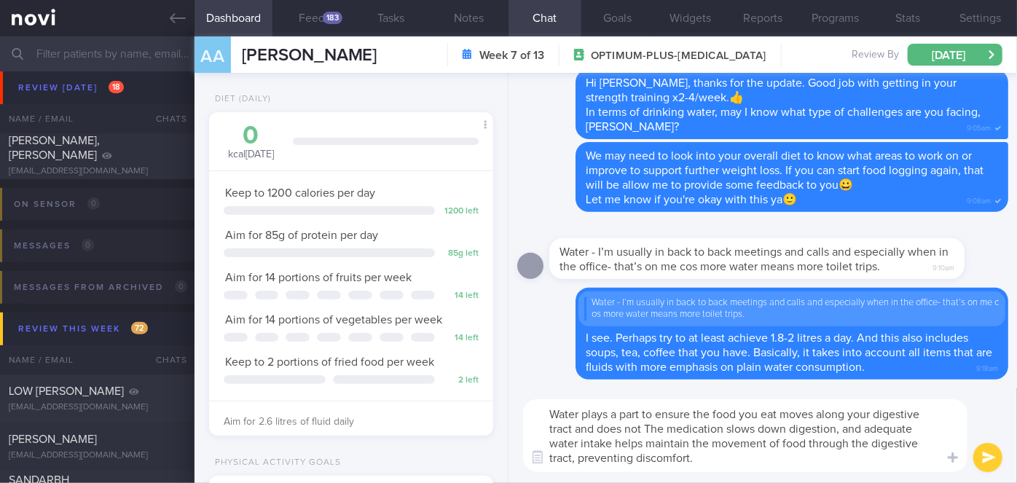
drag, startPoint x: 641, startPoint y: 428, endPoint x: 576, endPoint y: 428, distance: 65.6
click at [576, 428] on textarea "Water plays a part to ensure the food you eat moves along your digestive tract …" at bounding box center [745, 435] width 444 height 73
drag, startPoint x: 688, startPoint y: 429, endPoint x: 530, endPoint y: 407, distance: 159.7
click at [530, 407] on textarea "Water plays a part to ensure the food you eat moves along your digestive trac, …" at bounding box center [745, 435] width 444 height 73
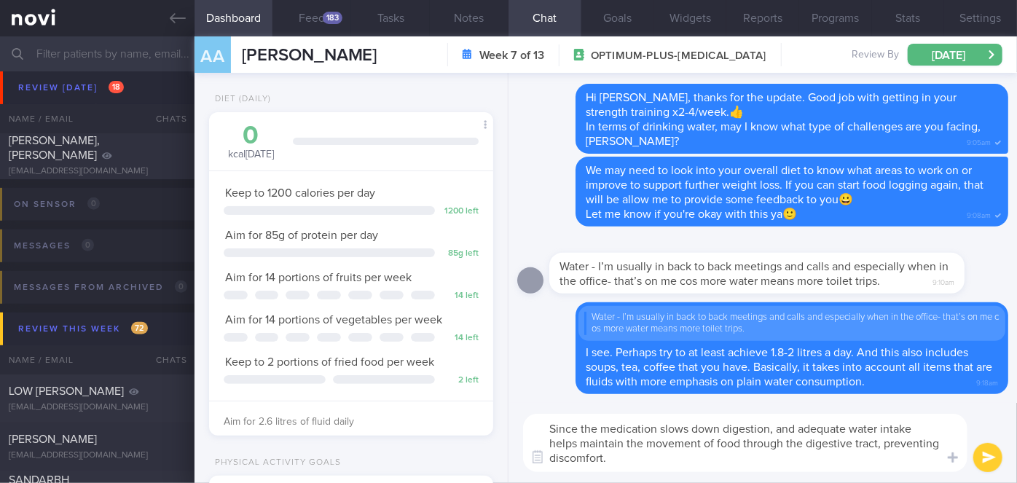
click at [799, 430] on textarea "Since the medication slows down digestion, and adequate water intake helps main…" at bounding box center [745, 443] width 444 height 58
click at [769, 443] on textarea "Since the medication slows down digestion, adequate water intake helps maintain…" at bounding box center [745, 443] width 444 height 58
click at [617, 458] on textarea "Since the medication slows down digestion, adequate water intake helps maintain…" at bounding box center [745, 443] width 444 height 58
type textarea "Since the medication slows down digestion, adequate water intake helps maintain…"
click at [980, 456] on button "submit" at bounding box center [987, 457] width 29 height 29
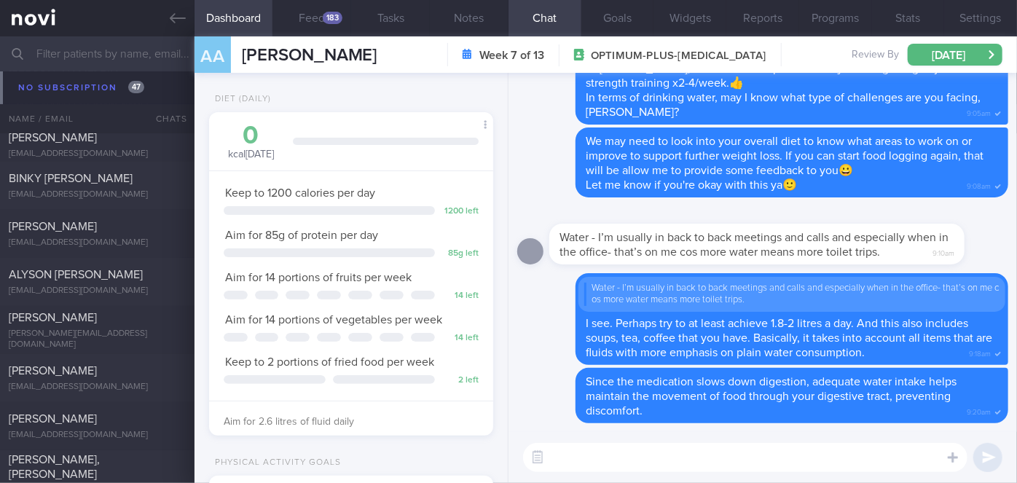
scroll to position [15639, 0]
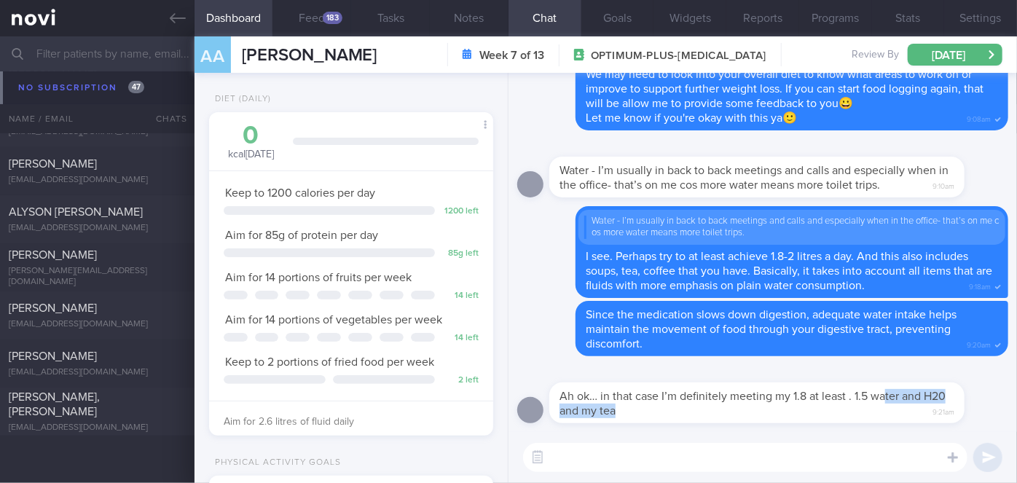
drag, startPoint x: 670, startPoint y: 423, endPoint x: 887, endPoint y: 388, distance: 219.8
click at [887, 388] on div "Ah ok… in that case I’m definitely meeting my 1.8 at least . 1.5 water and H20 …" at bounding box center [756, 402] width 415 height 41
click at [804, 418] on div "Ah ok… in that case I’m definitely meeting my 1.8 at least . 1.5 water and H20 …" at bounding box center [756, 402] width 415 height 41
drag, startPoint x: 792, startPoint y: 417, endPoint x: 898, endPoint y: 408, distance: 106.0
click at [895, 407] on div "Ah ok… in that case I’m definitely meeting my 1.8 at least . 1.5 water and H20 …" at bounding box center [778, 394] width 459 height 58
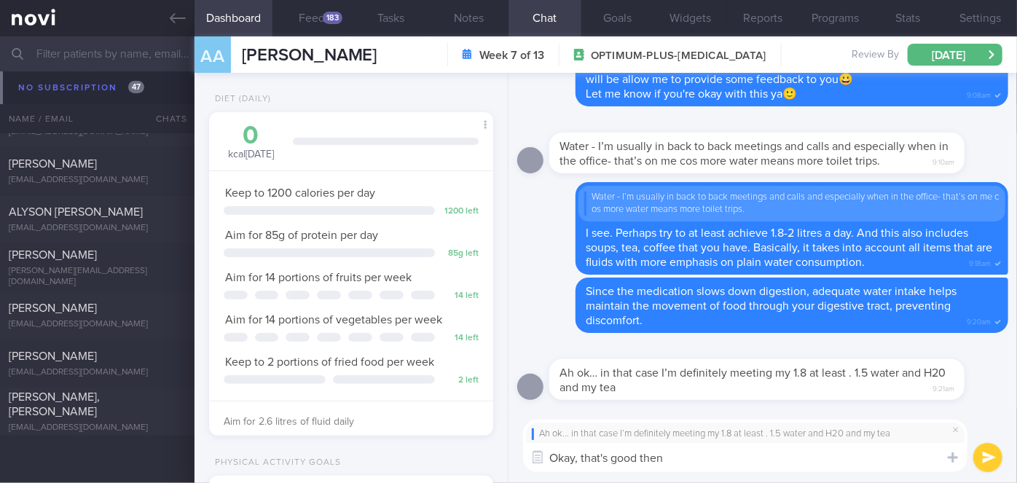
type textarea "Okay, that's good then!"
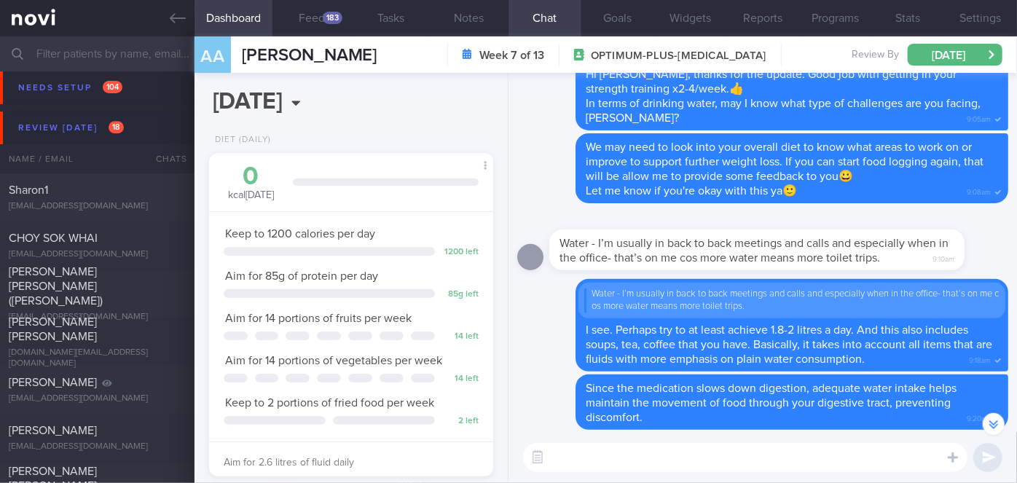
scroll to position [4975, 0]
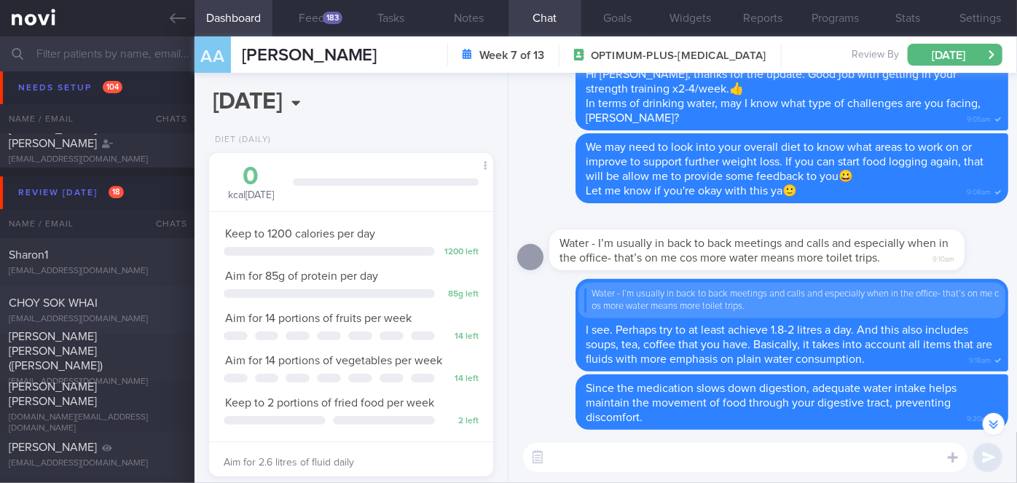
click at [153, 289] on div "[PERSON_NAME] WHAI [EMAIL_ADDRESS][DOMAIN_NAME] [DATE][DATE]" at bounding box center [508, 310] width 1017 height 48
select select "8"
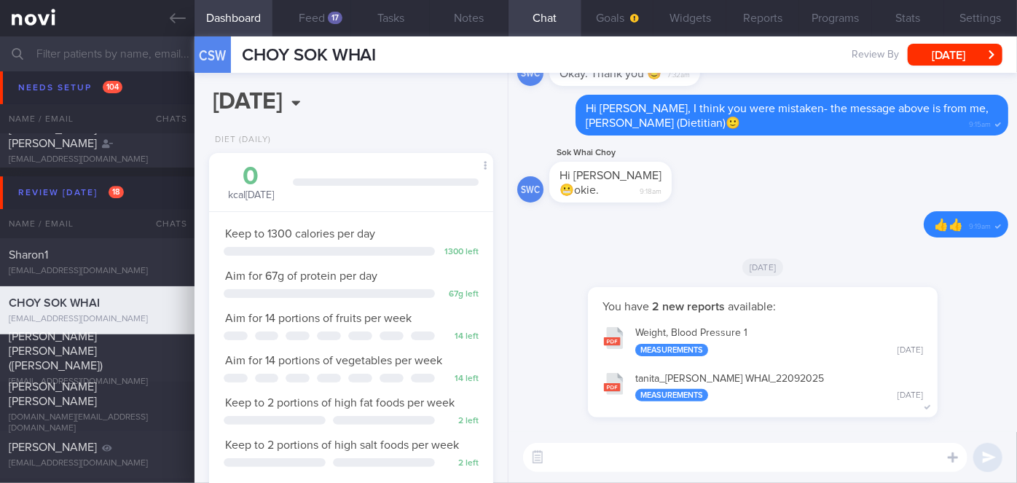
click at [760, 377] on button "tanita_ [PERSON_NAME] WHAI_ 22092025 Measurements [DATE]" at bounding box center [762, 387] width 335 height 46
click at [767, 22] on button "Reports" at bounding box center [762, 18] width 73 height 36
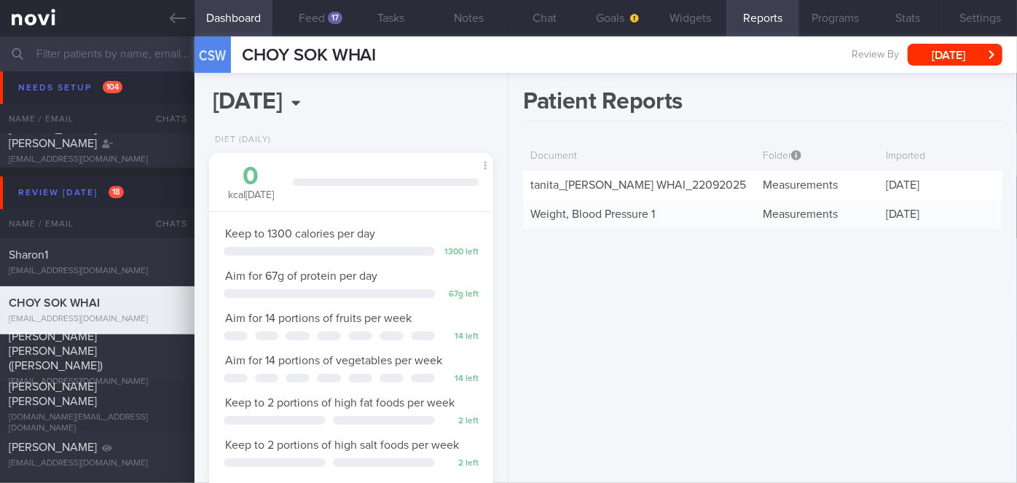
click at [114, 58] on input "text" at bounding box center [508, 53] width 1017 height 35
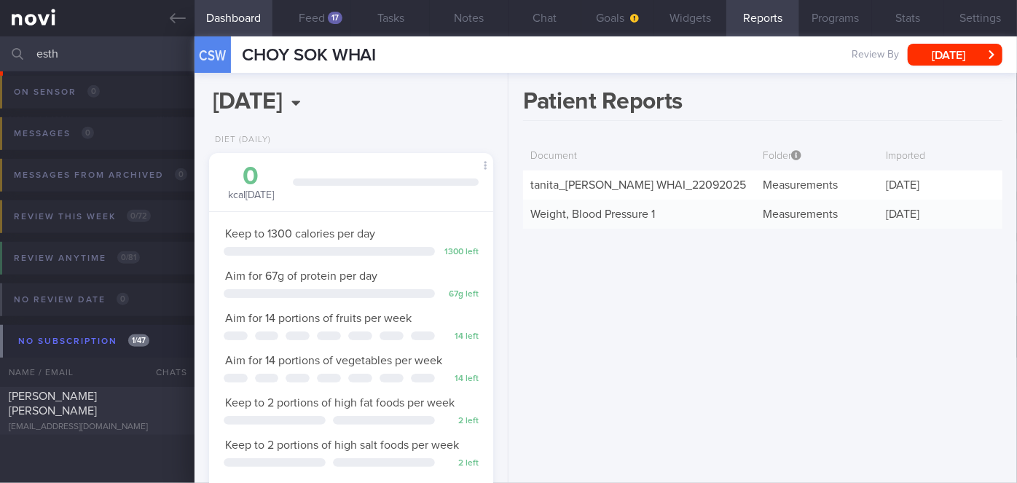
scroll to position [338, 0]
type input "esth"
click at [156, 397] on div at bounding box center [170, 393] width 32 height 8
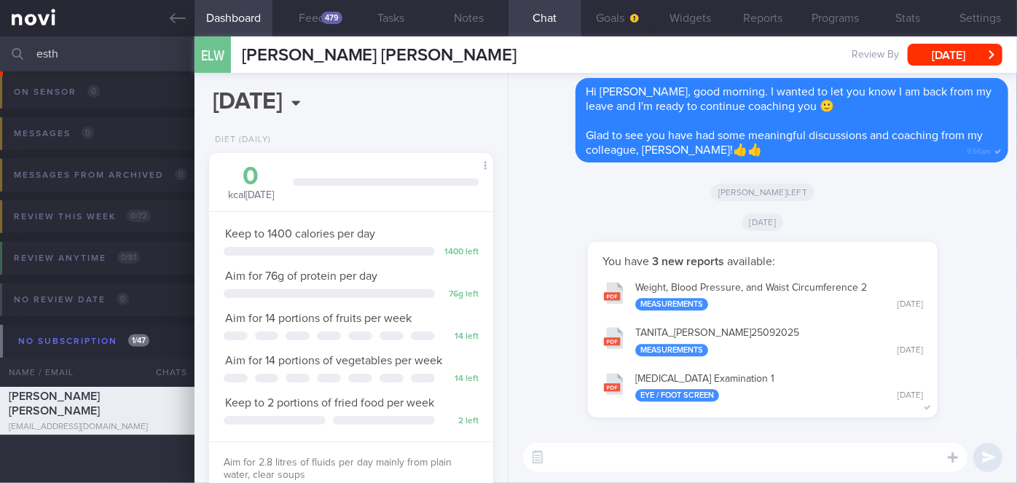
scroll to position [127, 254]
drag, startPoint x: 814, startPoint y: 334, endPoint x: 919, endPoint y: 212, distance: 161.1
click at [919, 212] on div "[DATE]" at bounding box center [762, 221] width 491 height 41
click at [812, 334] on button "TANITA_ [PERSON_NAME] 25092025 Measurements [DATE]" at bounding box center [762, 341] width 335 height 46
click at [318, 25] on button "Feed 479" at bounding box center [311, 18] width 79 height 36
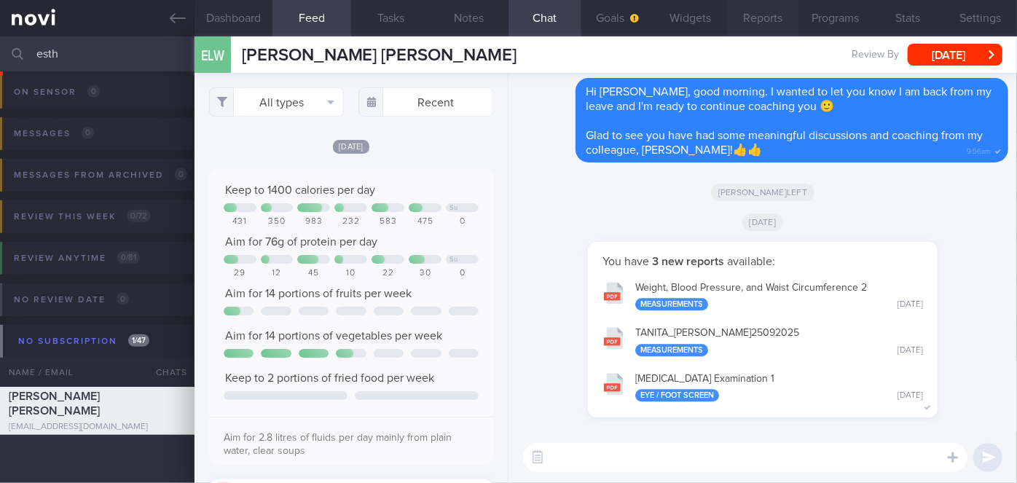
click at [761, 10] on button "Reports" at bounding box center [762, 18] width 73 height 36
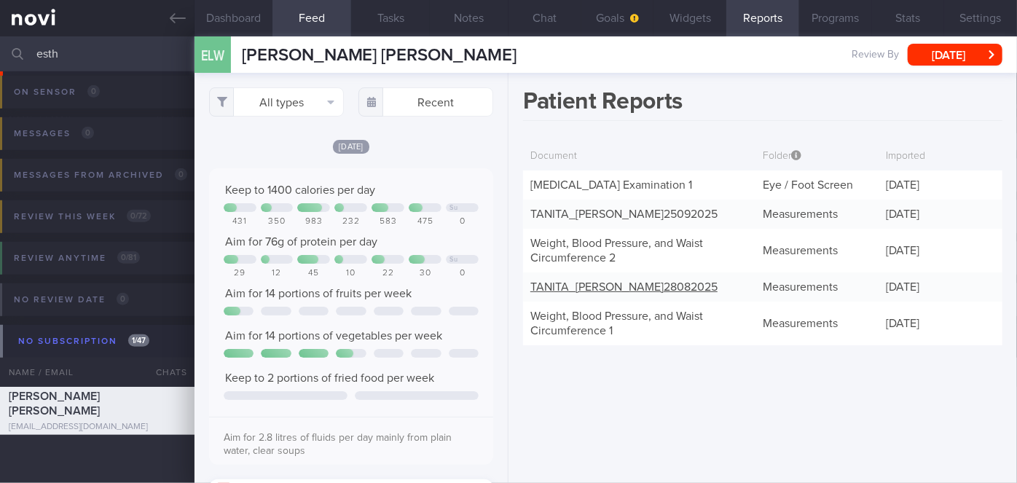
click at [700, 293] on link "TANITA_ [PERSON_NAME] 28082025" at bounding box center [623, 287] width 187 height 12
click at [535, 14] on button "Chat" at bounding box center [545, 18] width 73 height 36
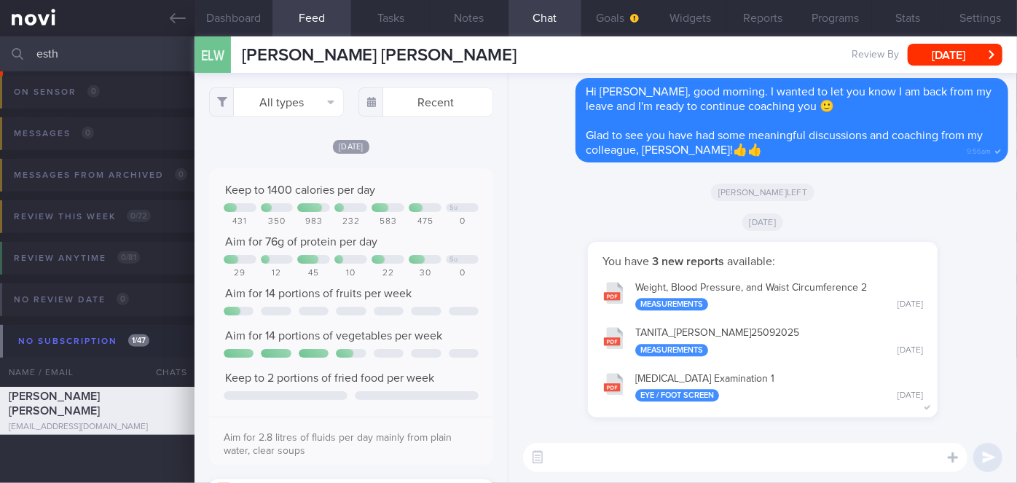
click at [603, 454] on textarea at bounding box center [745, 457] width 444 height 29
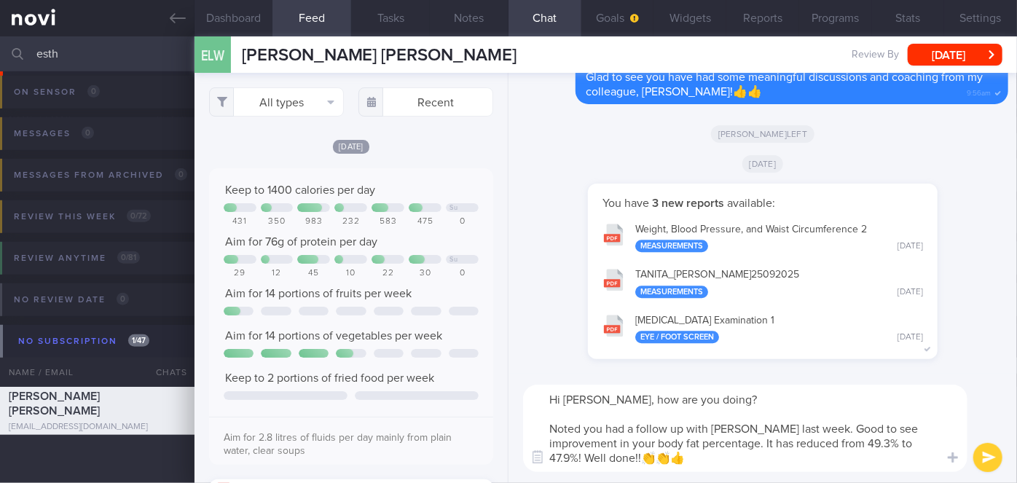
type textarea "Hi [PERSON_NAME], how are you doing? Noted you had a follow up with [PERSON_NAM…"
click at [996, 460] on button "submit" at bounding box center [987, 457] width 29 height 29
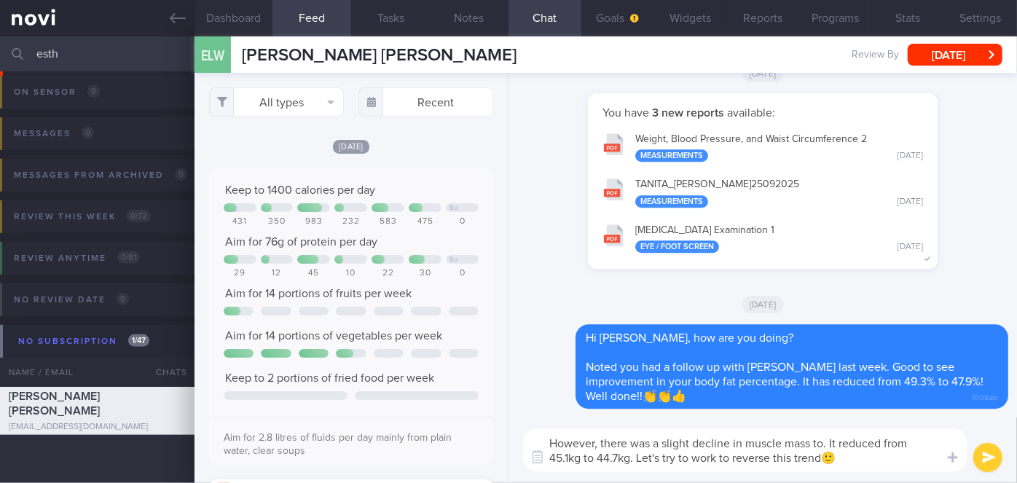
type textarea "However, there was a slight decline in muscle mass to. It reduced from 45.1kg t…"
click at [994, 453] on button "submit" at bounding box center [987, 457] width 29 height 29
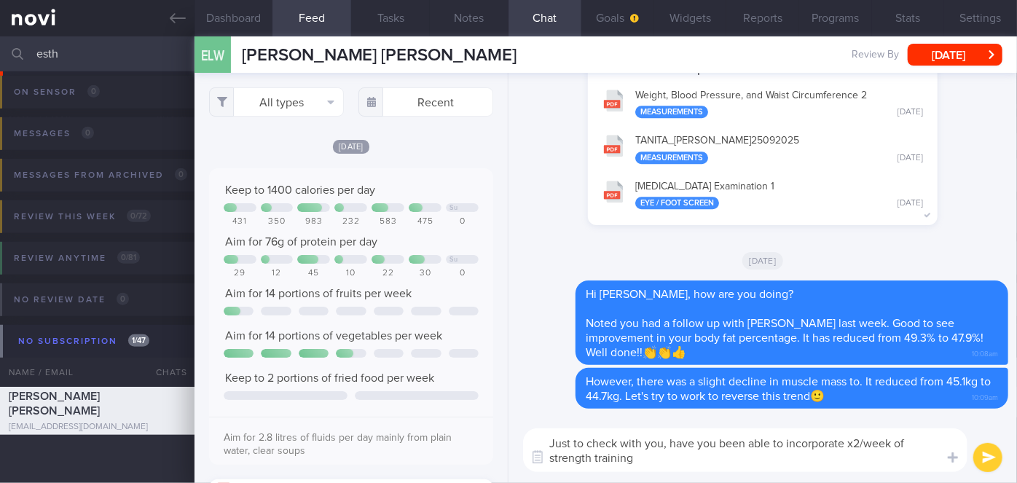
type textarea "Just to check with you, have you been able to incorporate x2/week of strength t…"
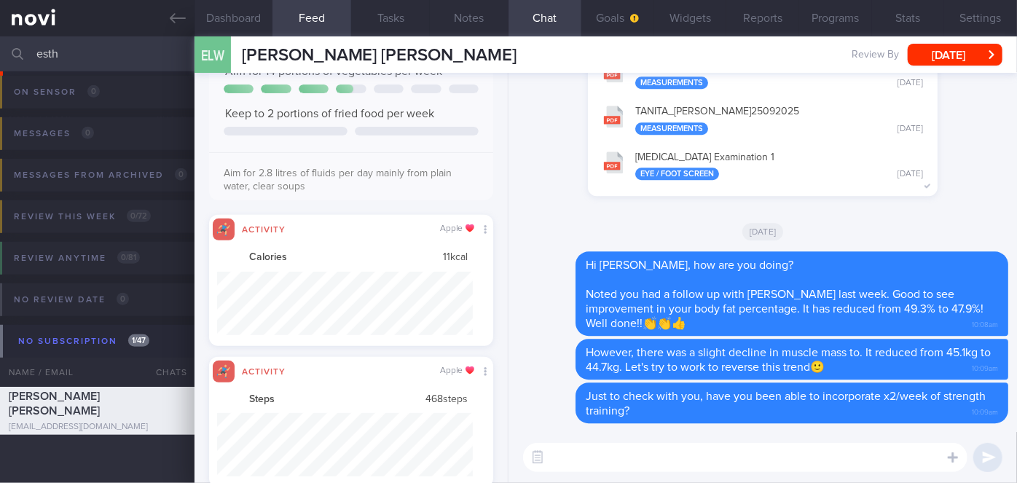
scroll to position [11, 0]
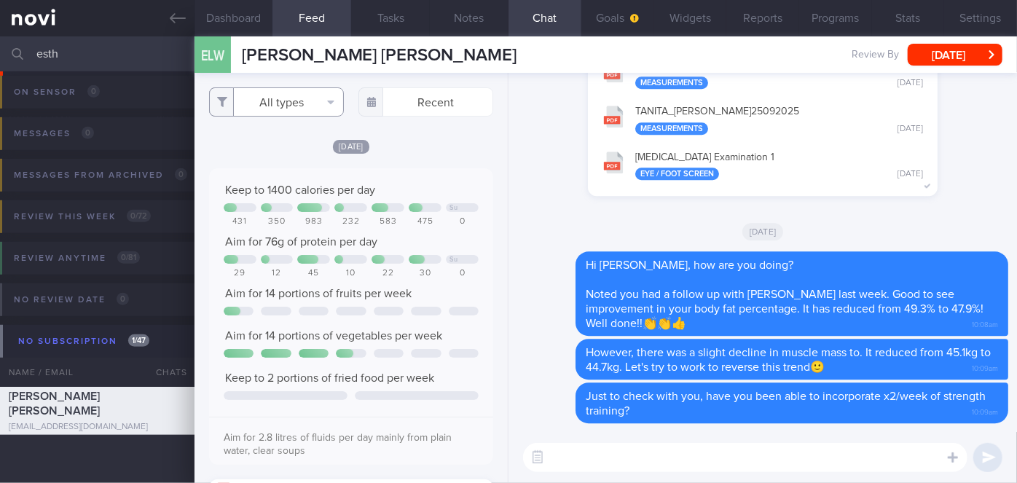
click at [262, 109] on button "All types" at bounding box center [276, 101] width 135 height 29
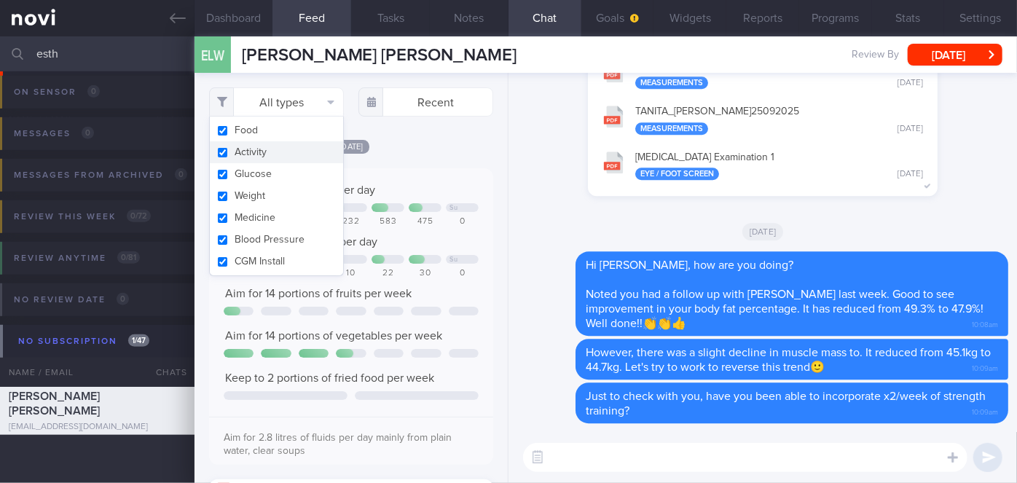
click at [246, 150] on button "Activity" at bounding box center [276, 152] width 133 height 22
checkbox input "false"
click at [412, 160] on div "[DATE] Keep to 1400 calories per day Su 431 350 983 232 583 475 0 Aim for 76g o…" at bounding box center [351, 475] width 284 height 675
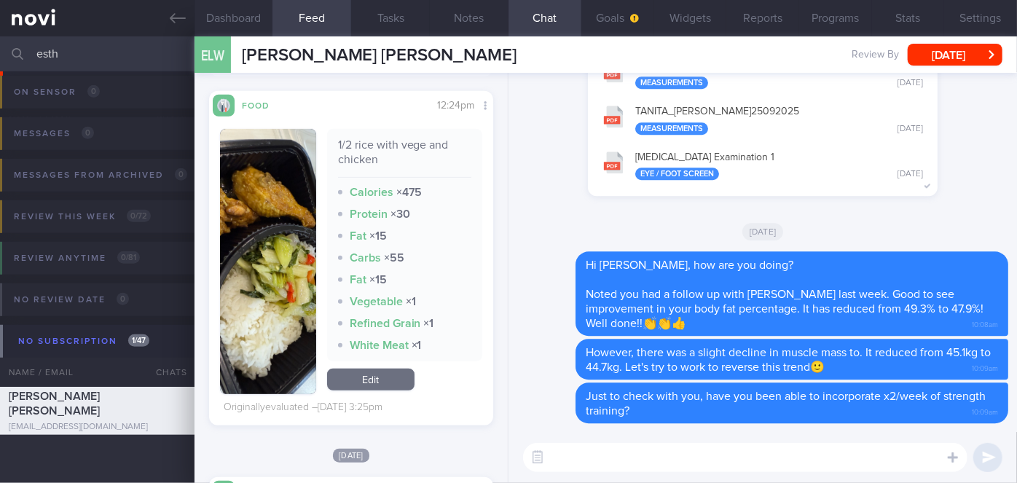
scroll to position [397, 0]
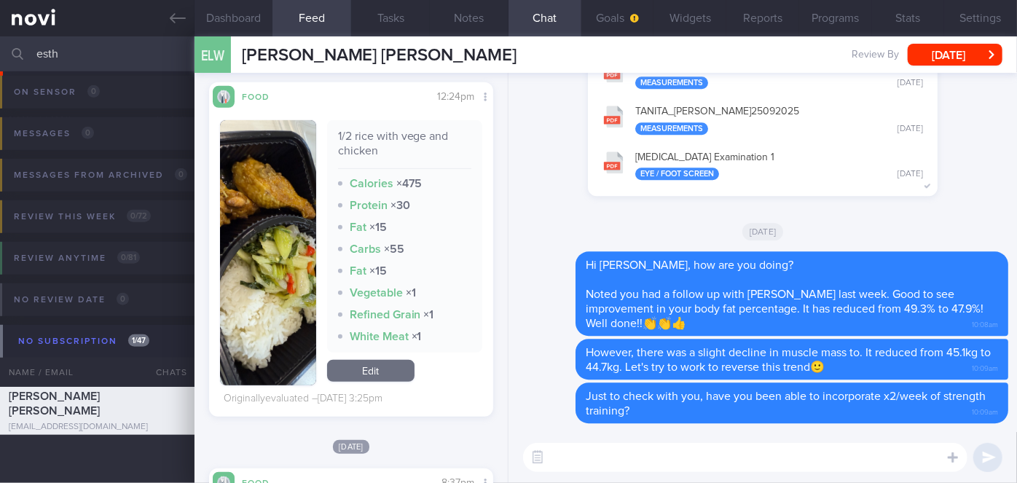
click at [294, 295] on button "button" at bounding box center [268, 252] width 96 height 265
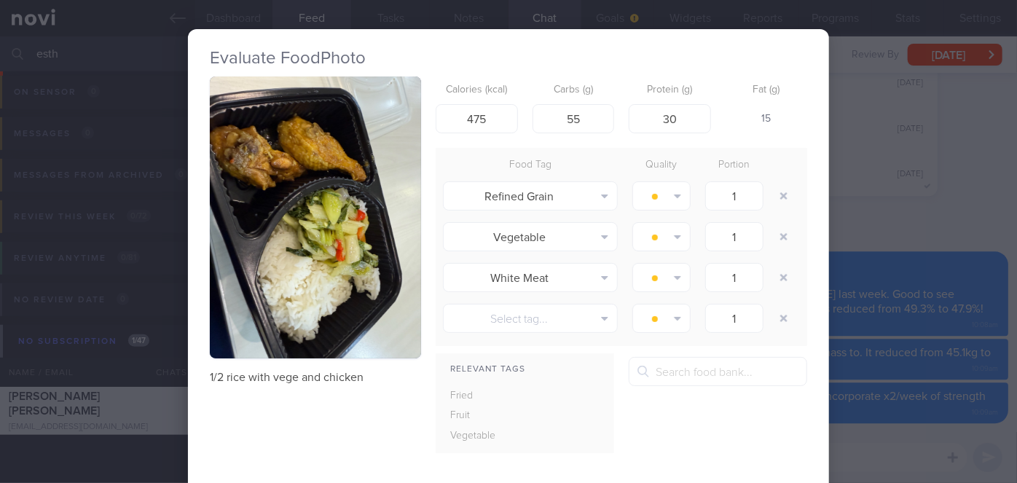
click at [295, 295] on button "button" at bounding box center [315, 217] width 211 height 282
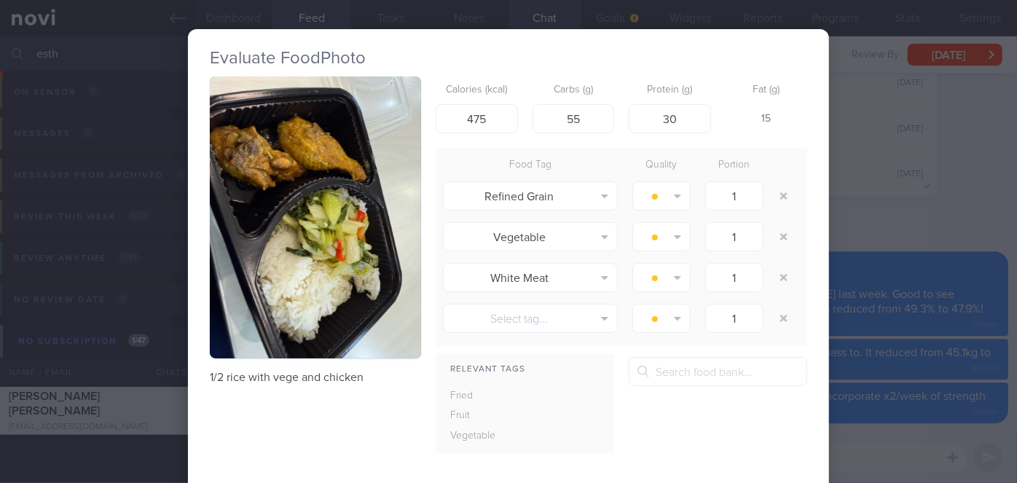
click at [940, 302] on div "Evaluate Food Photo 1/2 rice with vege and chicken Calories (kcal) 475 Carbs (g…" at bounding box center [508, 241] width 1017 height 483
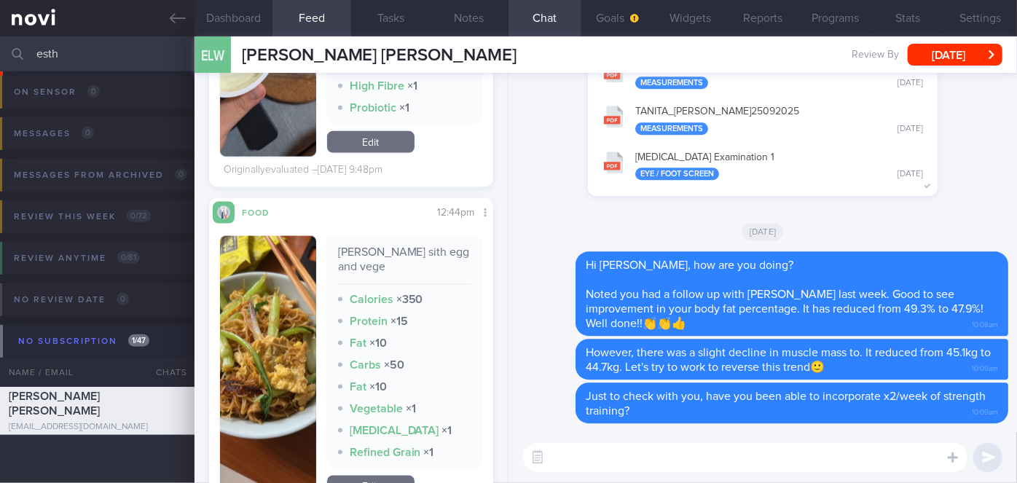
scroll to position [1126, 0]
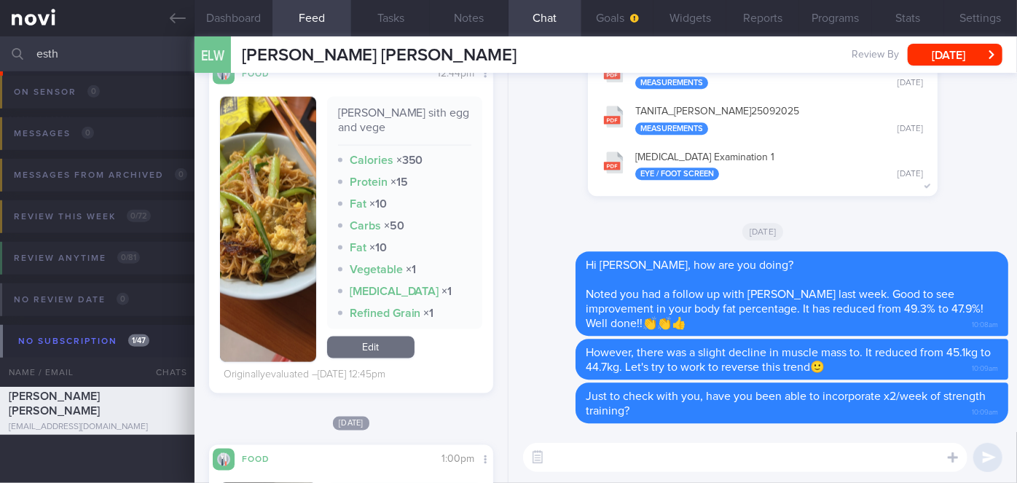
click at [256, 219] on button "button" at bounding box center [268, 229] width 96 height 265
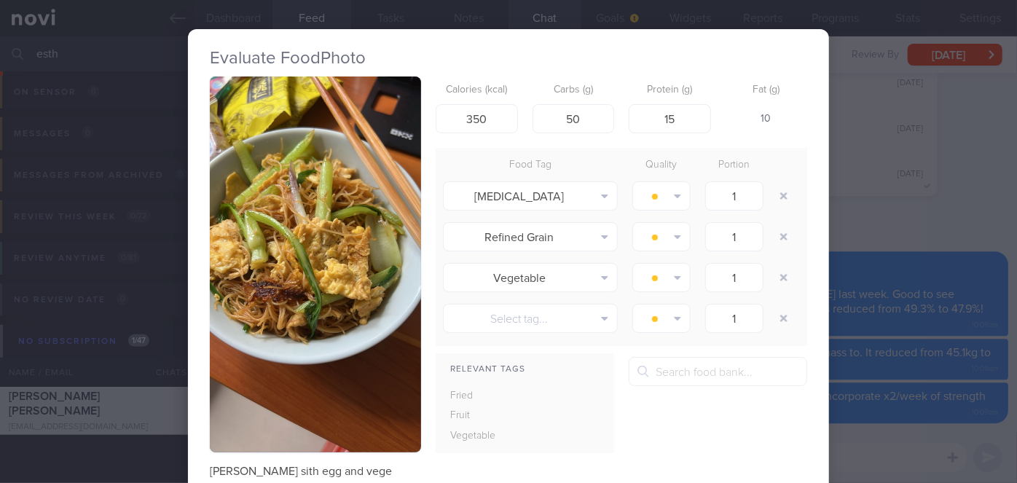
click at [828, 187] on div "Evaluate Food Photo [PERSON_NAME] sith egg and vege Calories (kcal) 350 Carbs (…" at bounding box center [508, 241] width 1017 height 483
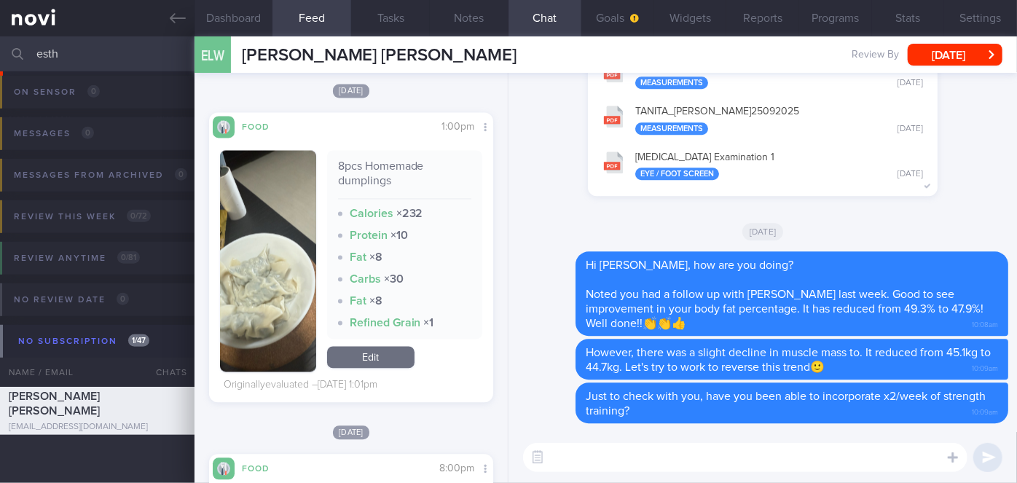
scroll to position [1854, 0]
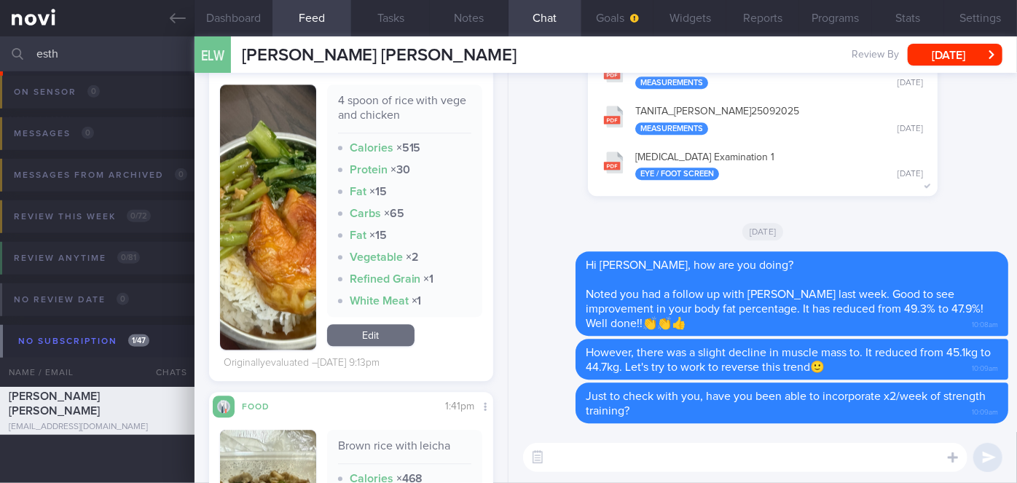
click at [240, 192] on button "button" at bounding box center [268, 217] width 96 height 265
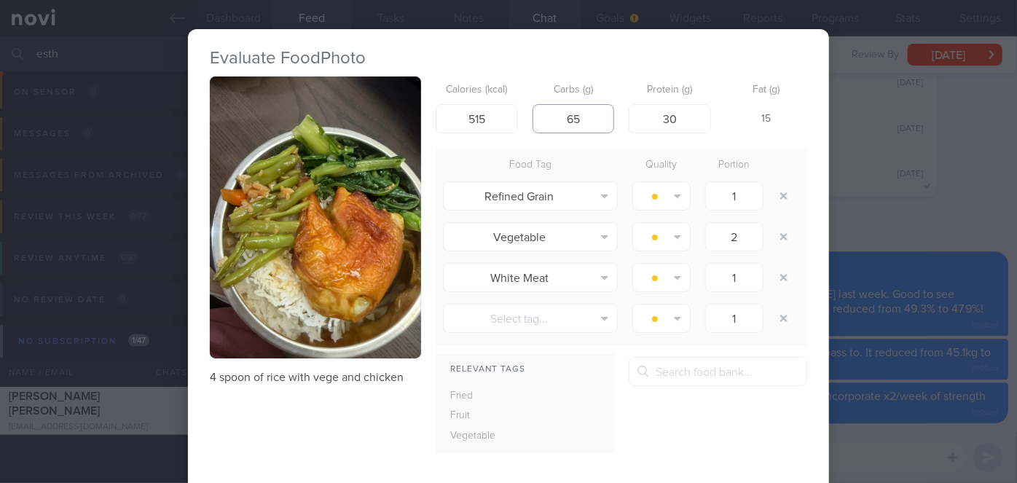
click at [576, 117] on input "65" at bounding box center [574, 118] width 82 height 29
type input "6"
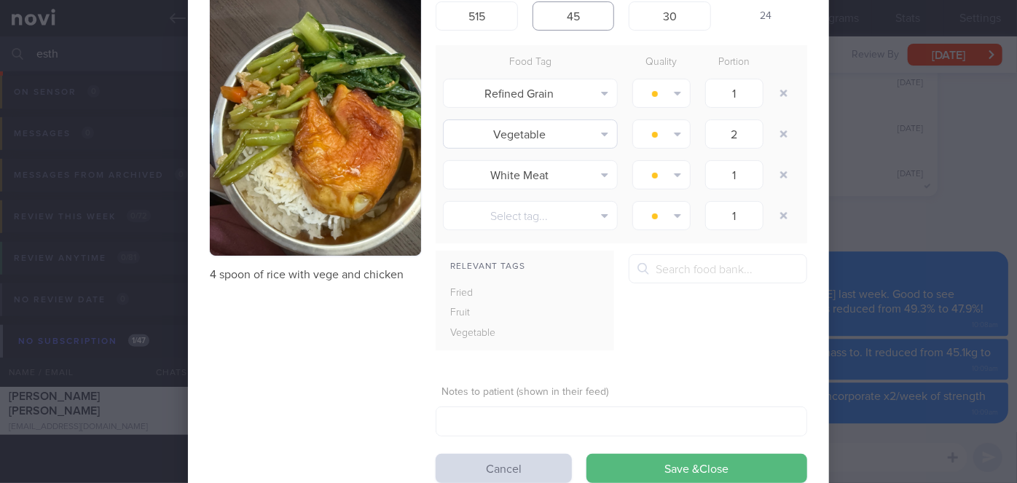
scroll to position [149, 0]
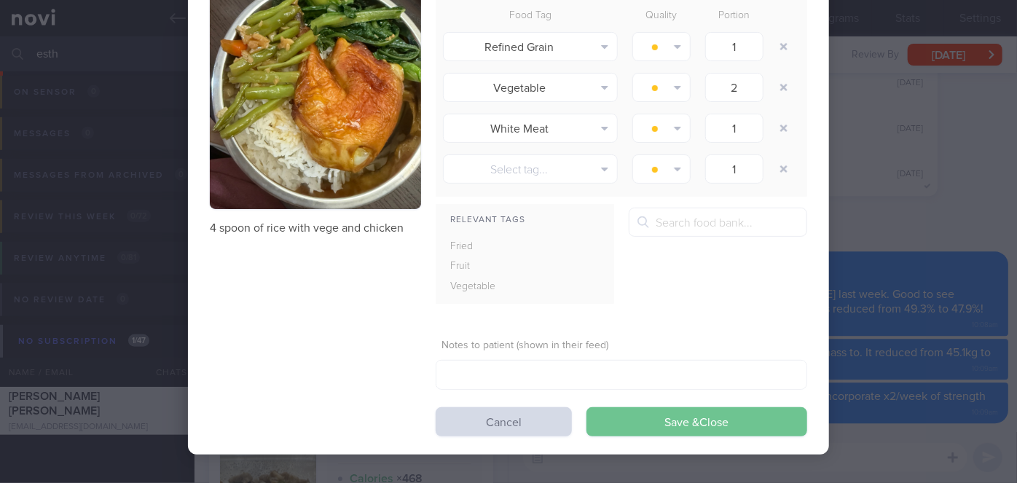
type input "45"
click at [633, 420] on button "Save & Close" at bounding box center [696, 421] width 221 height 29
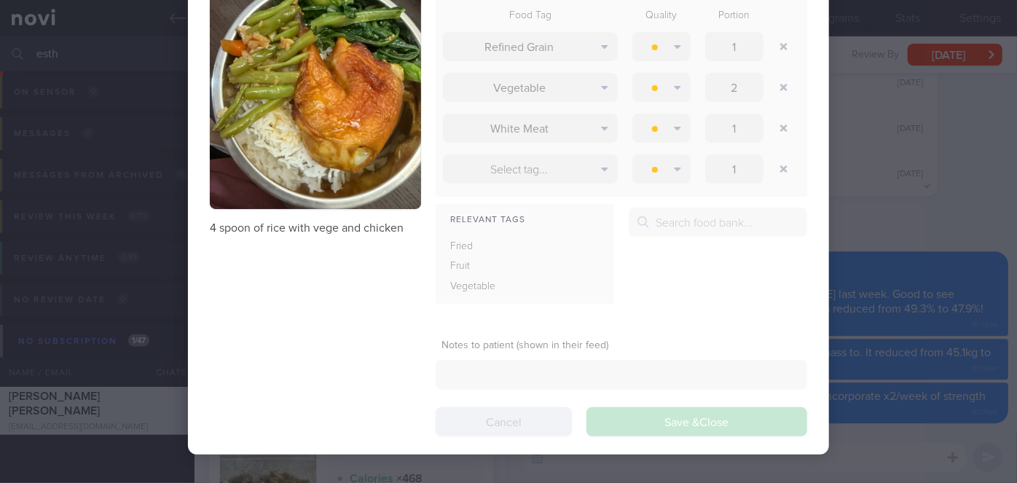
click at [918, 208] on div "Evaluate Food Photo 4 spoon of rice with vege and chicken Calories (kcal) 515 C…" at bounding box center [508, 241] width 1017 height 483
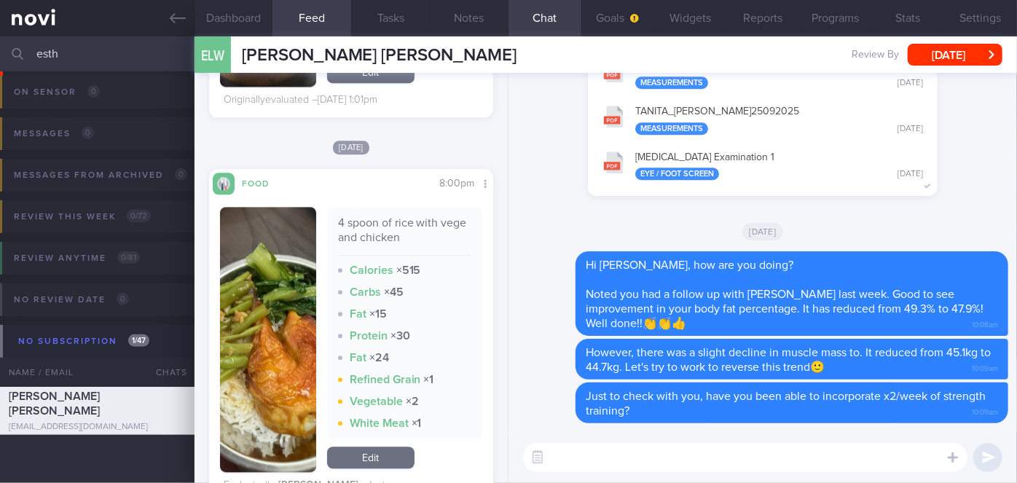
scroll to position [1589, 0]
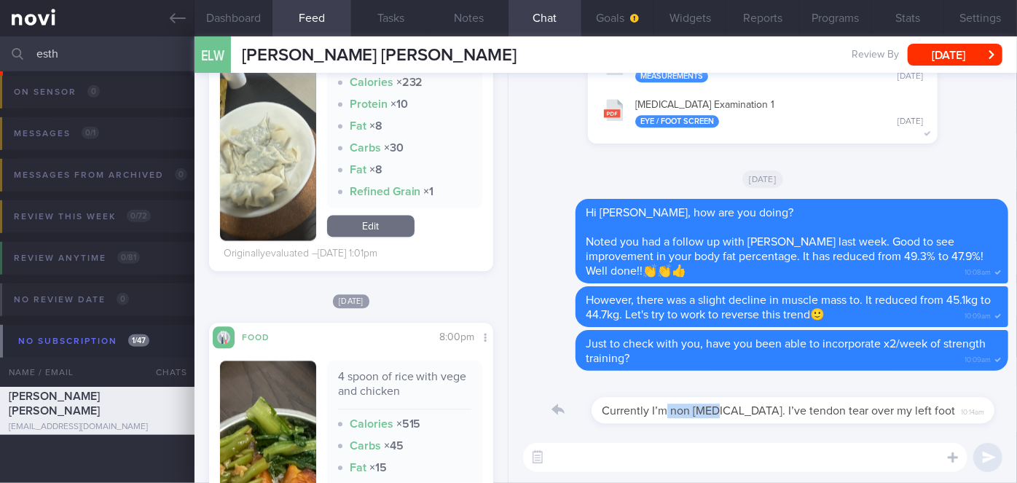
drag, startPoint x: 621, startPoint y: 420, endPoint x: 676, endPoint y: 420, distance: 54.6
click at [676, 420] on div "Currently I’m non [MEDICAL_DATA]. I’ve tendon tear over my left foot 10:14am" at bounding box center [772, 402] width 447 height 44
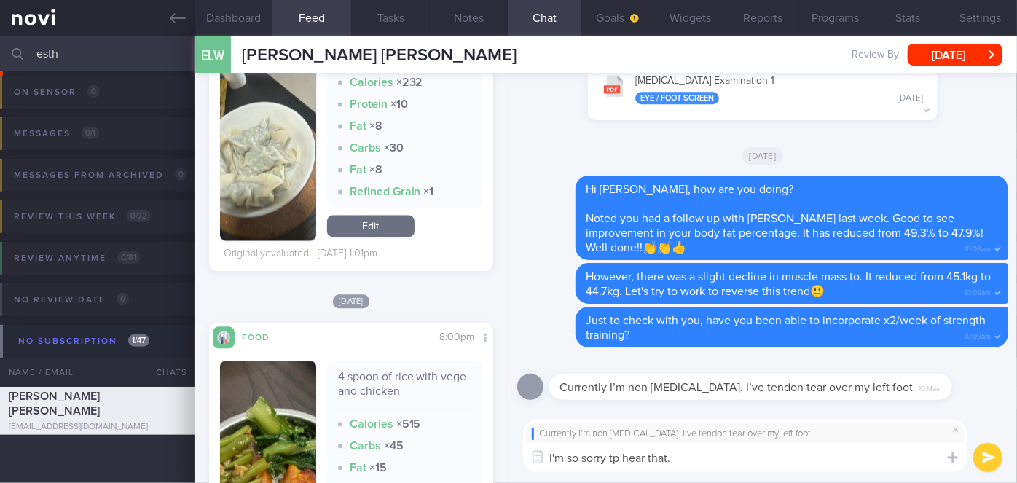
click at [619, 457] on textarea "I'm so sorry tp hear that." at bounding box center [745, 457] width 444 height 29
click at [688, 460] on textarea "I'm so sorry to hear that." at bounding box center [745, 457] width 444 height 29
click at [723, 456] on textarea "I'm so sorry to hear that. Best to allw it to heal first" at bounding box center [745, 457] width 444 height 29
click at [829, 462] on textarea "I'm so sorry to hear that. Best to allow it to heal first" at bounding box center [745, 457] width 444 height 29
type textarea "I'm so sorry to hear that. Best to allow it to heal first."
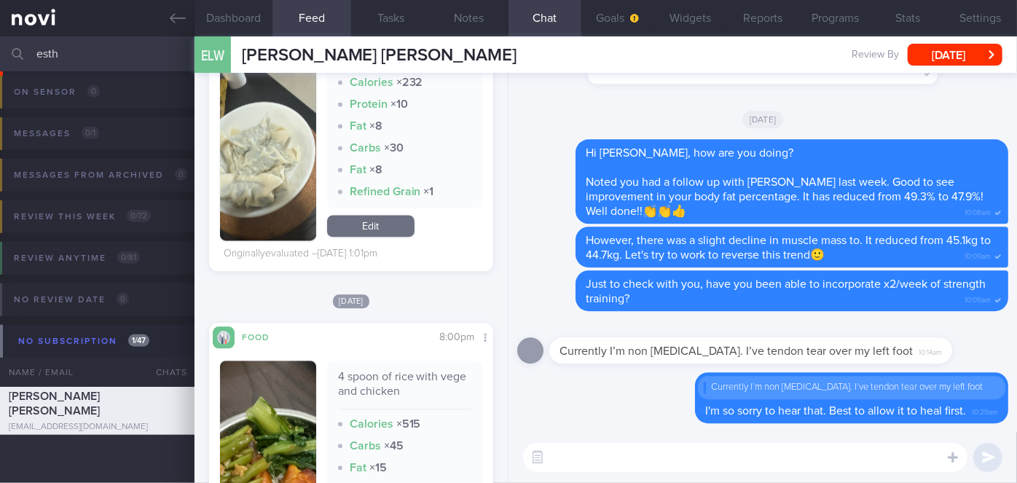
click at [624, 449] on textarea at bounding box center [745, 457] width 444 height 29
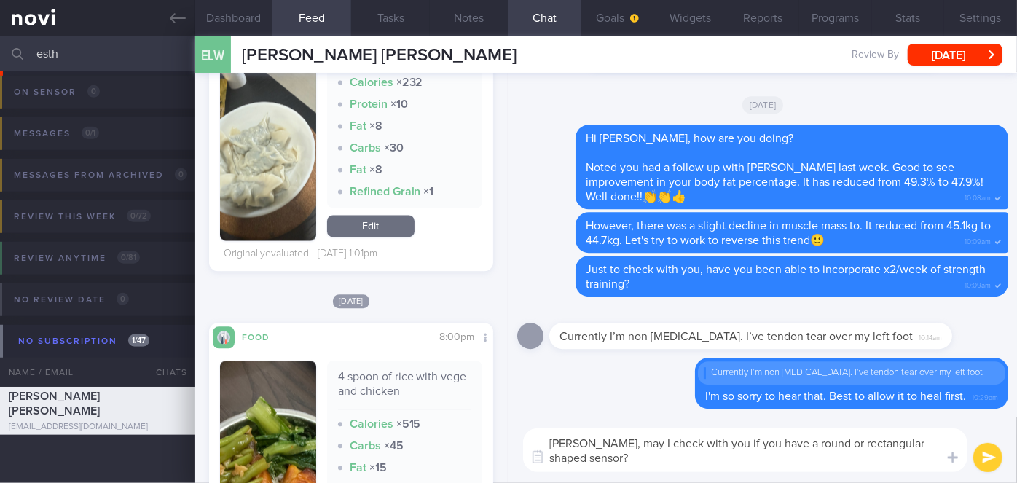
click at [927, 438] on textarea "[PERSON_NAME], may I check with you if you have a round or rectangular shaped s…" at bounding box center [745, 450] width 444 height 44
type textarea "[PERSON_NAME], may I check with you if you have a round or rectangular shaped g…"
drag, startPoint x: 634, startPoint y: 459, endPoint x: 541, endPoint y: 433, distance: 96.2
click at [541, 433] on textarea "[PERSON_NAME], may I check with you if you have a round or rectangular shaped g…" at bounding box center [745, 450] width 444 height 44
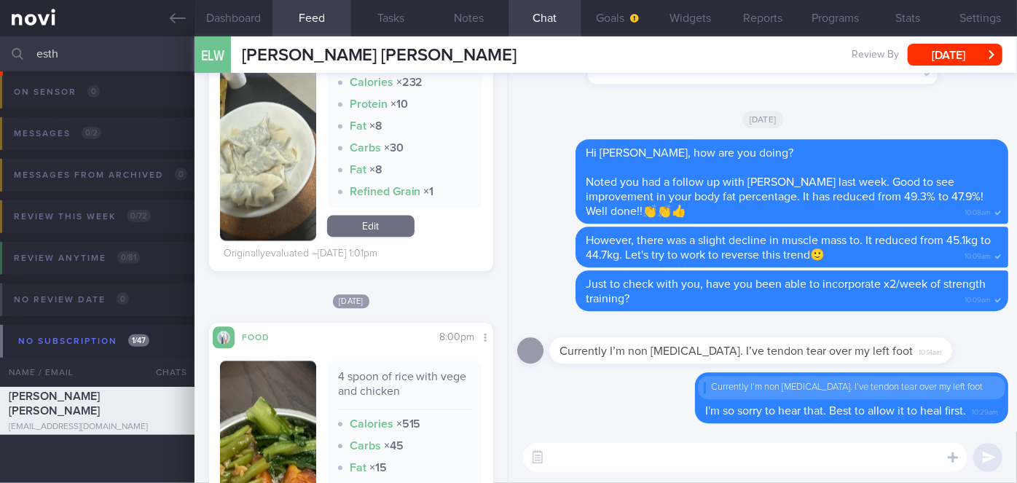
click at [82, 52] on input "esth" at bounding box center [508, 53] width 1017 height 35
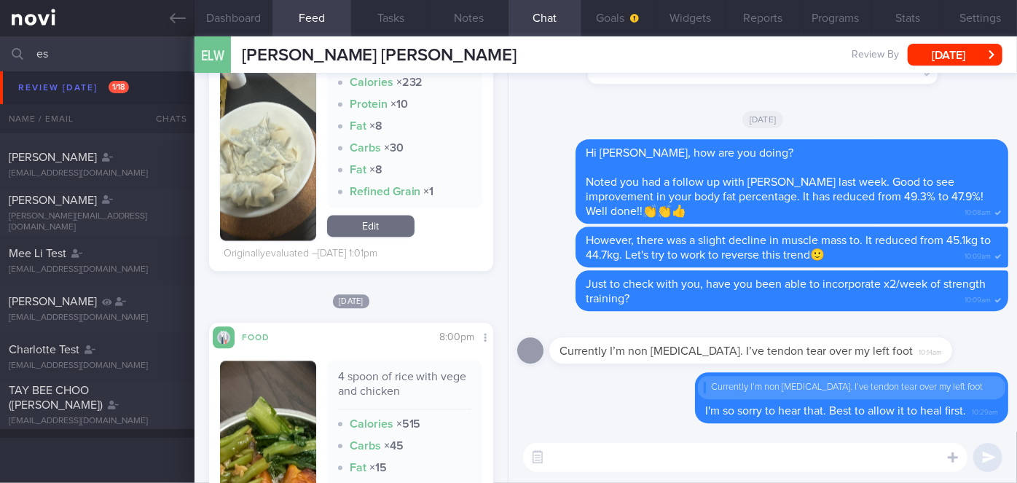
type input "e"
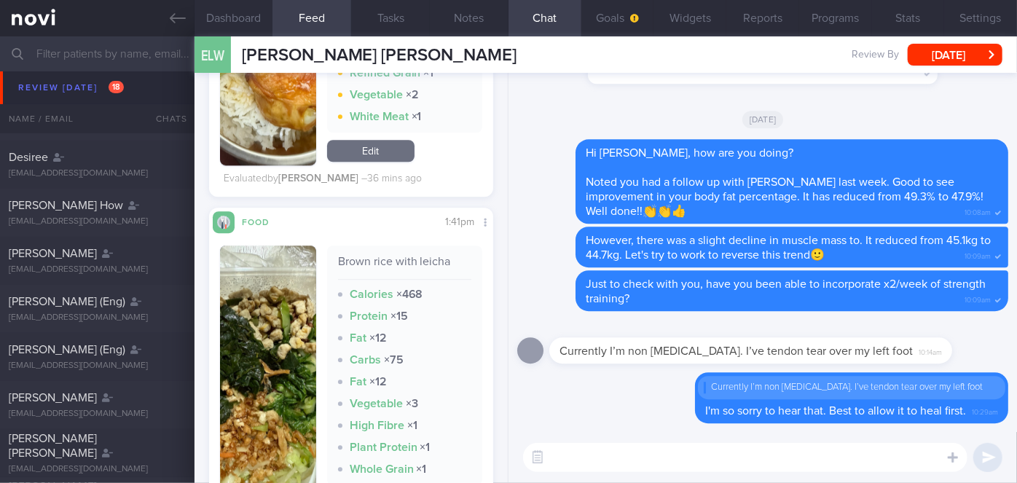
scroll to position [2039, 0]
click at [562, 463] on textarea at bounding box center [745, 457] width 444 height 29
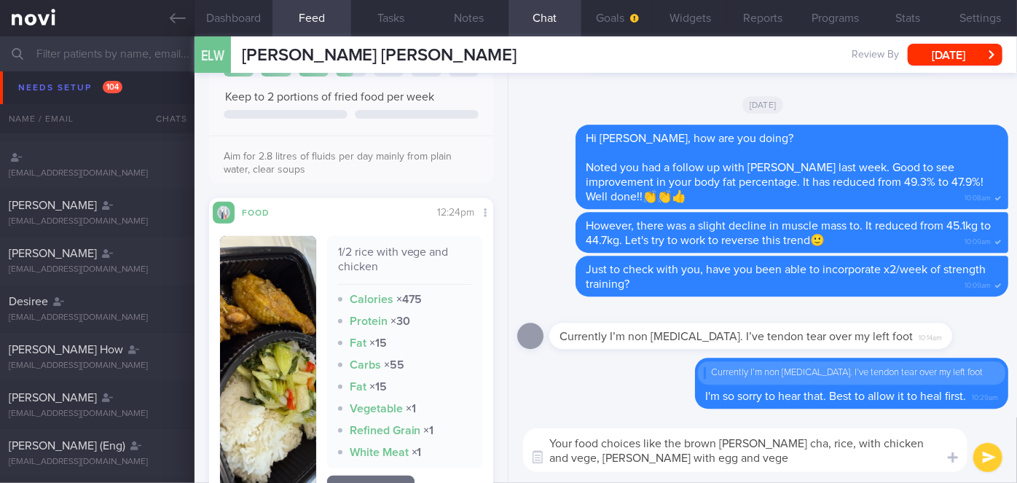
scroll to position [282, 0]
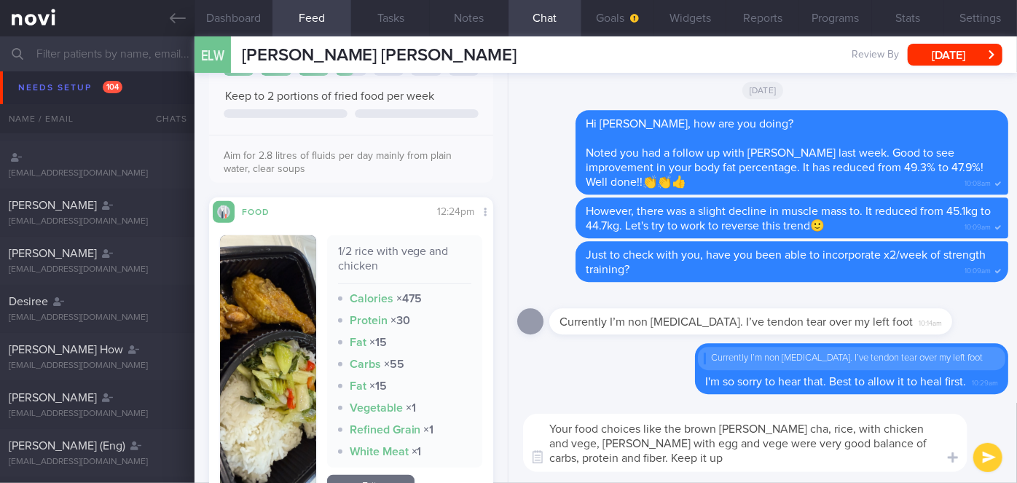
type textarea "Your food choices like the brown [PERSON_NAME] cha, rice, with chicken and vege…"
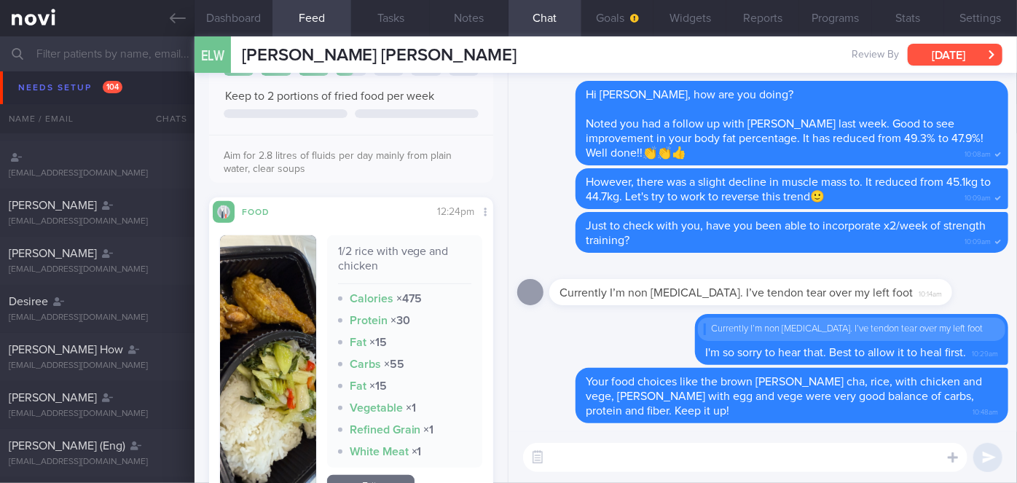
click at [969, 59] on button "[DATE]" at bounding box center [955, 55] width 95 height 22
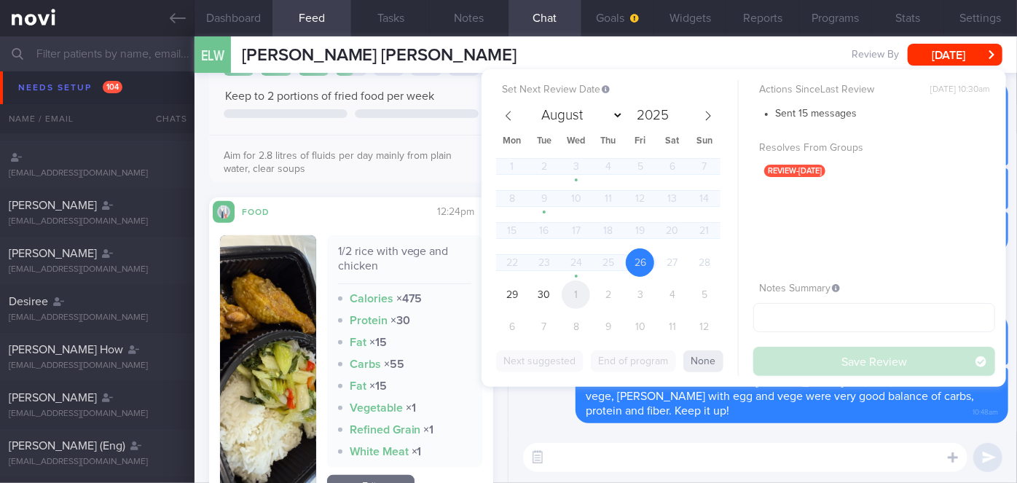
click at [587, 289] on span "1" at bounding box center [576, 294] width 28 height 28
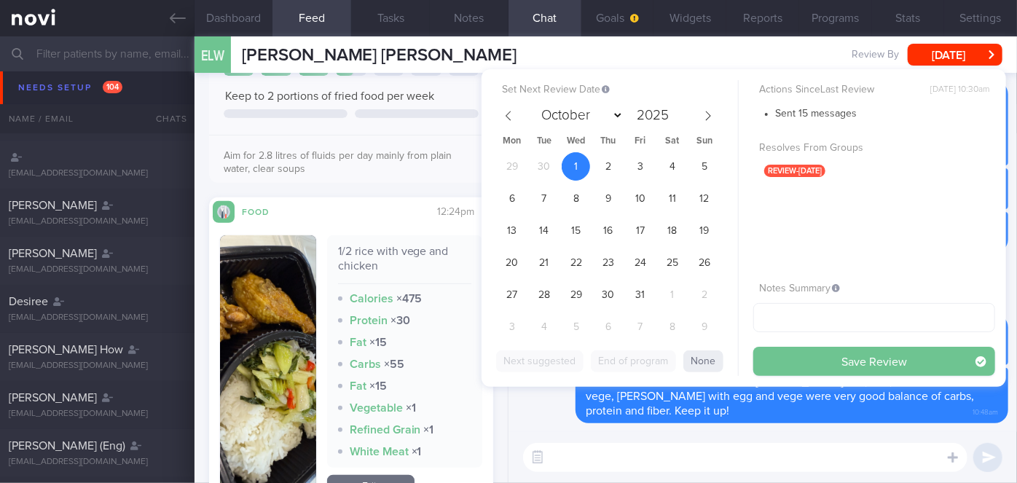
click at [849, 353] on button "Save Review" at bounding box center [874, 361] width 242 height 29
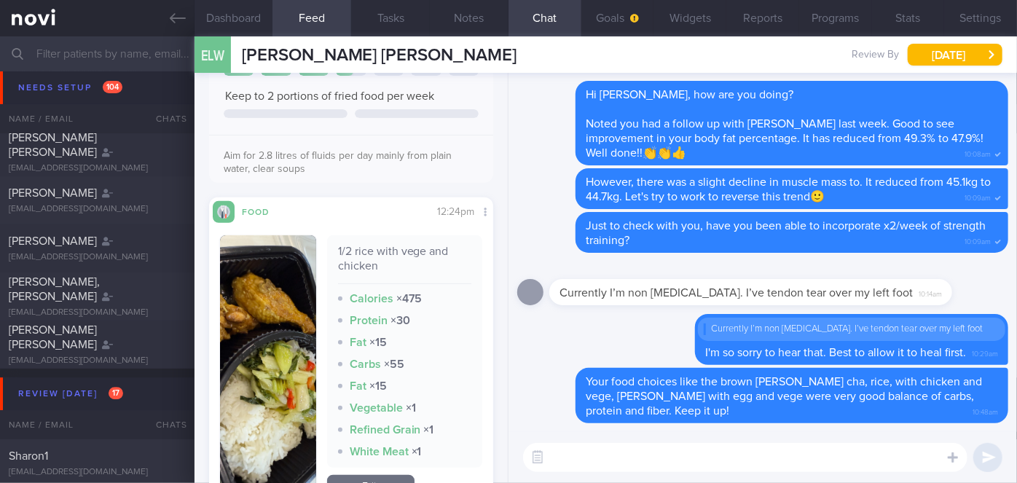
scroll to position [5074, 0]
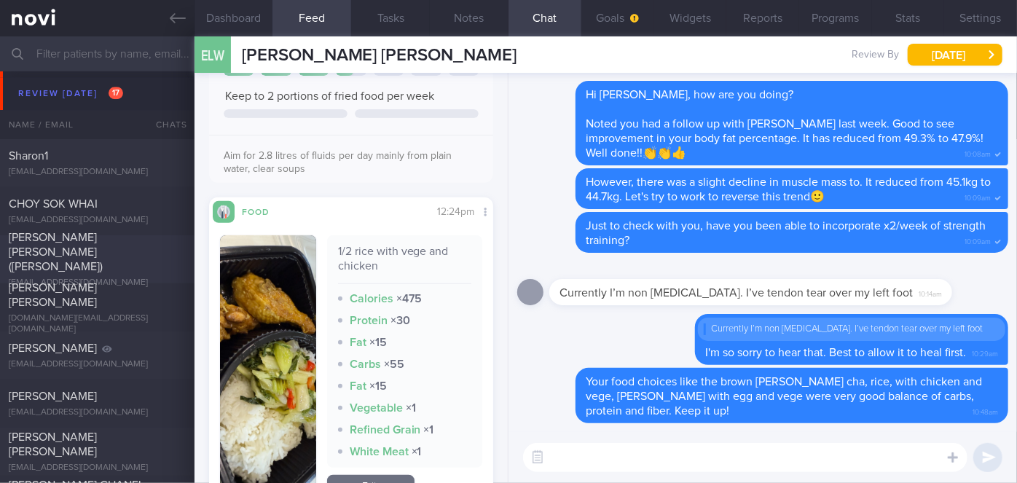
click at [148, 237] on div "[PERSON_NAME] [PERSON_NAME] ([PERSON_NAME])" at bounding box center [95, 252] width 173 height 44
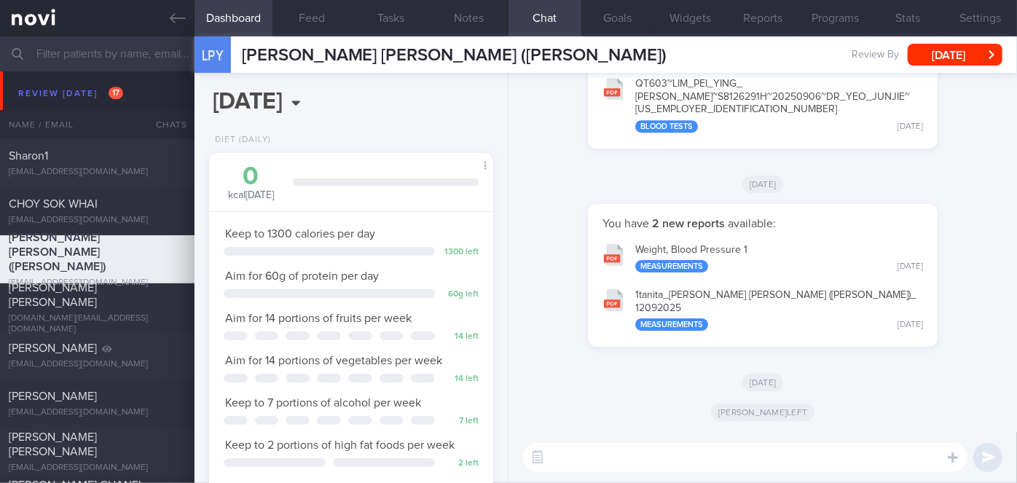
click at [780, 305] on button "1tanita_ [PERSON_NAME] [PERSON_NAME] ([PERSON_NAME])_ 12092025 Measurements [DA…" at bounding box center [762, 309] width 335 height 58
click at [819, 17] on button "Programs" at bounding box center [835, 18] width 73 height 36
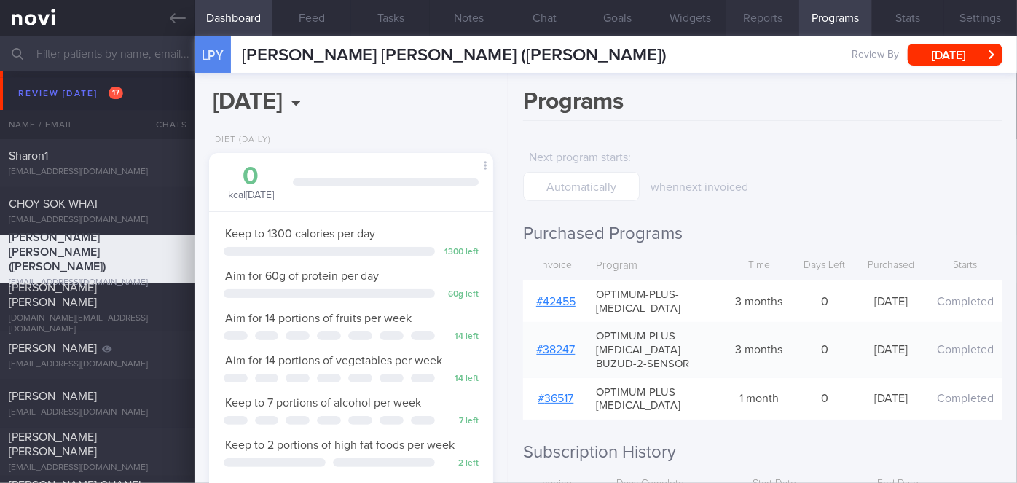
click at [759, 17] on button "Reports" at bounding box center [762, 18] width 73 height 36
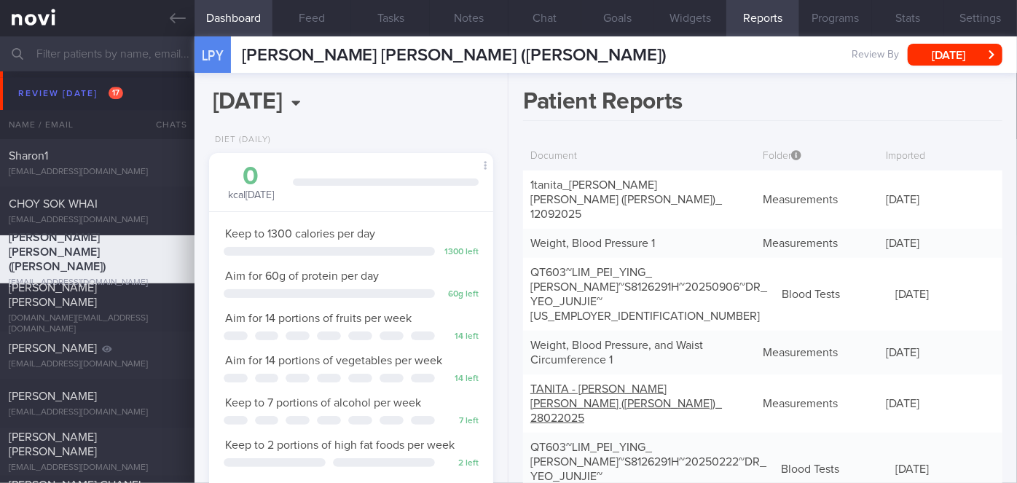
click at [593, 383] on link "TANITA - [PERSON_NAME] [PERSON_NAME] ([PERSON_NAME])_ 28022025" at bounding box center [626, 403] width 192 height 41
click at [820, 13] on button "Programs" at bounding box center [835, 18] width 73 height 36
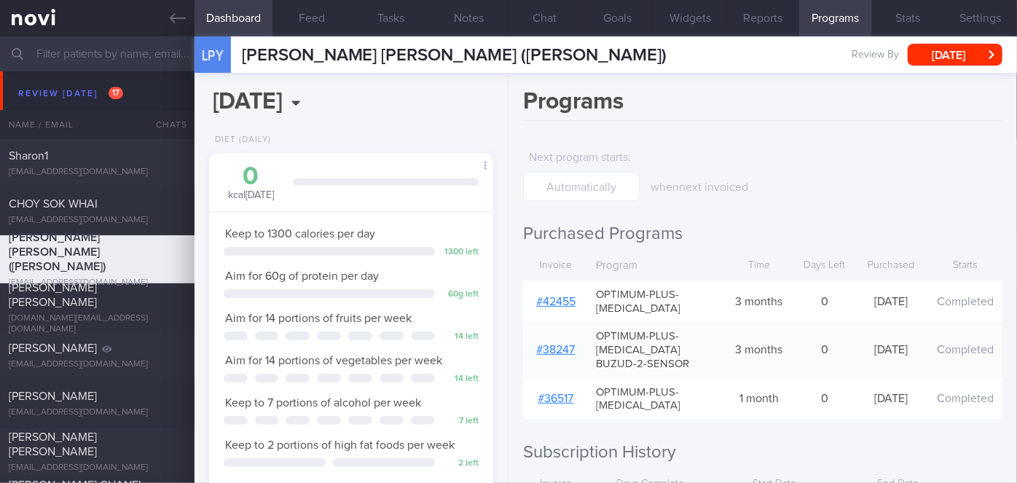
scroll to position [138, 0]
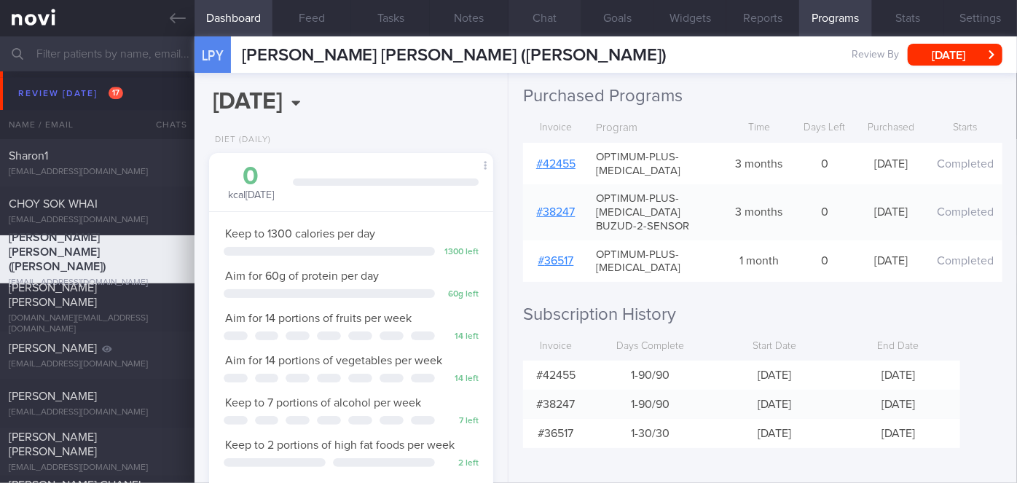
click at [554, 23] on button "Chat" at bounding box center [545, 18] width 73 height 36
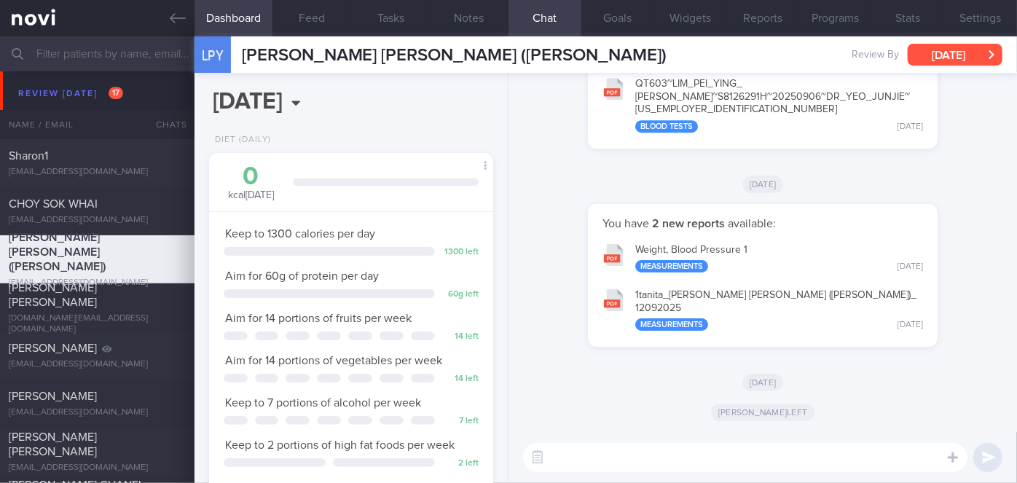
click at [954, 55] on button "[DATE]" at bounding box center [955, 55] width 95 height 22
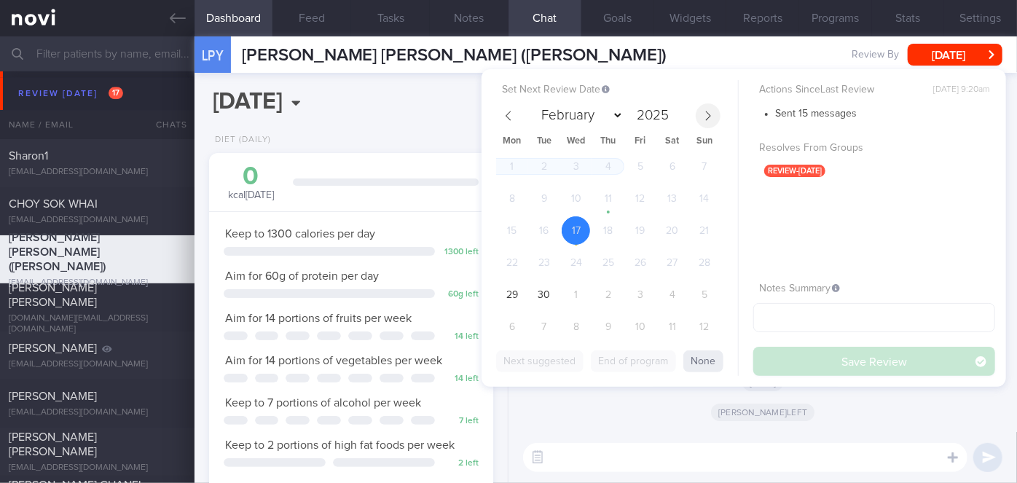
click at [704, 119] on icon at bounding box center [708, 116] width 10 height 10
click at [604, 297] on span "30" at bounding box center [608, 294] width 28 height 28
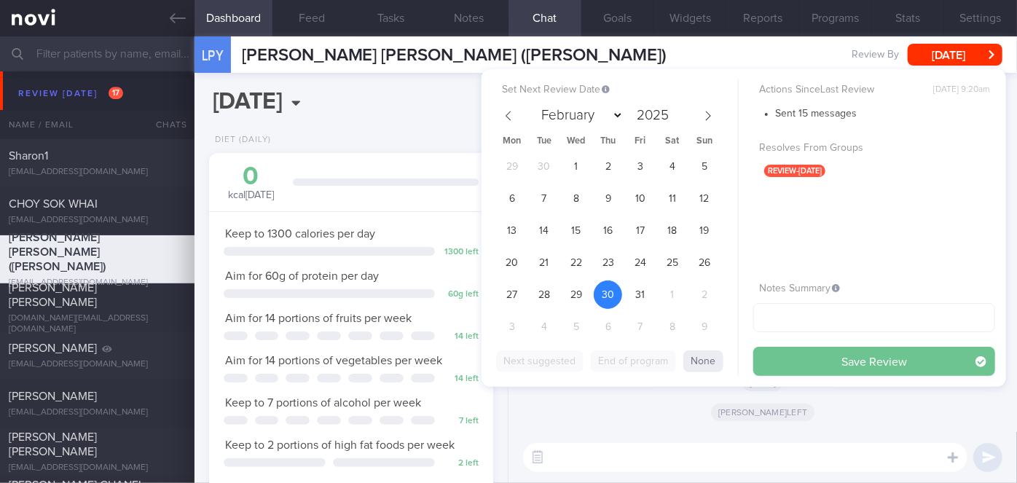
click at [799, 363] on button "Save Review" at bounding box center [874, 361] width 242 height 29
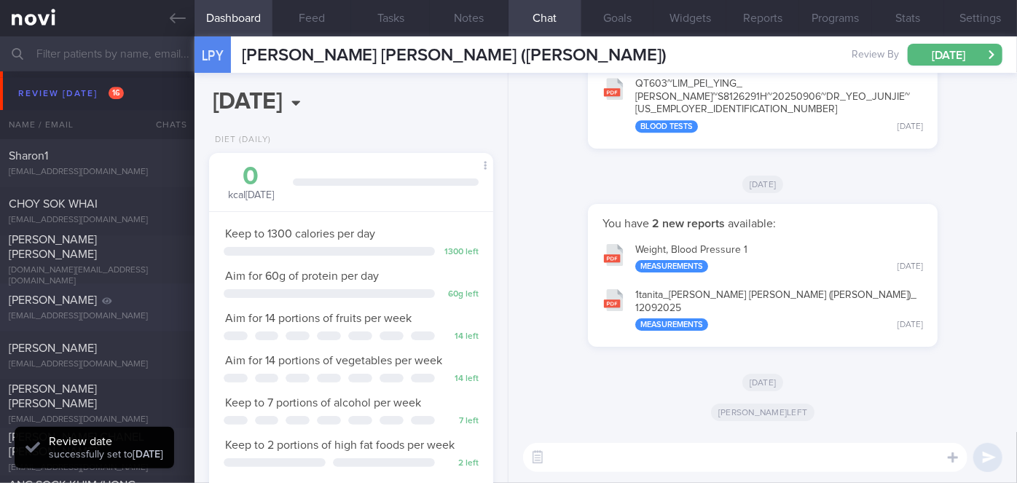
click at [136, 300] on div "[PERSON_NAME]" at bounding box center [95, 300] width 173 height 15
select select "8"
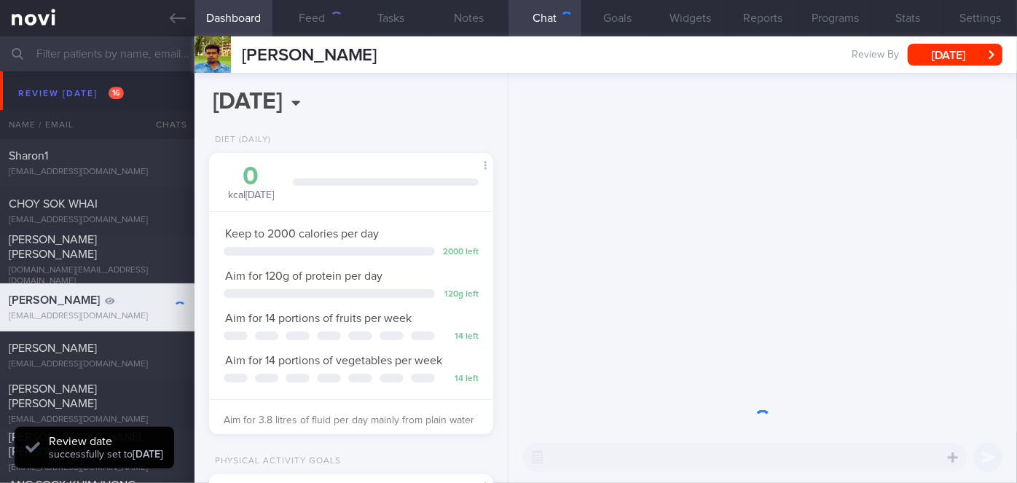
scroll to position [144, 248]
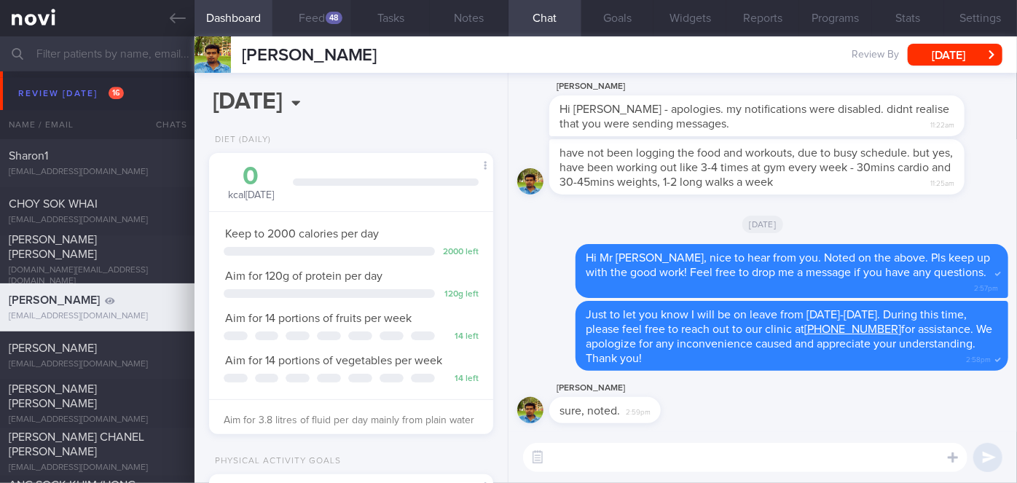
click at [323, 15] on button "Feed 48" at bounding box center [311, 18] width 79 height 36
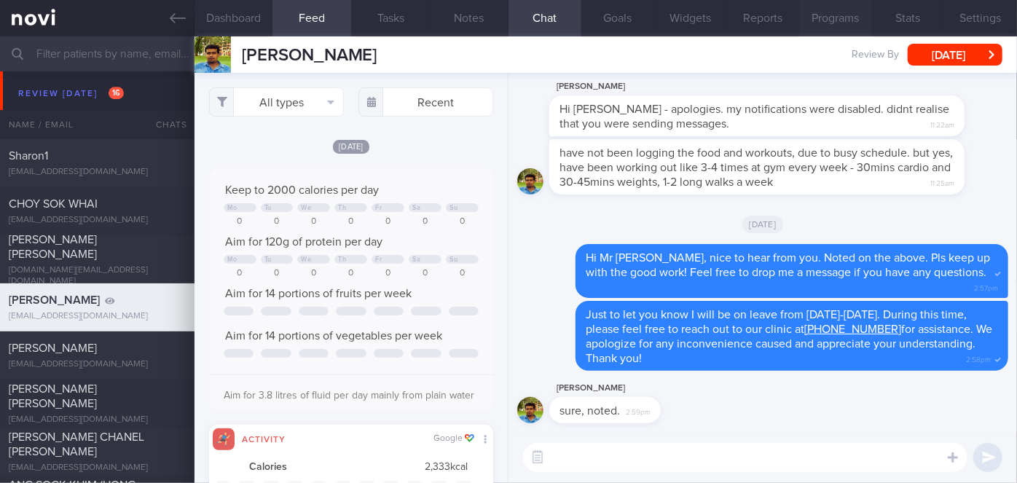
scroll to position [63, 255]
click at [860, 12] on button "Programs" at bounding box center [835, 18] width 73 height 36
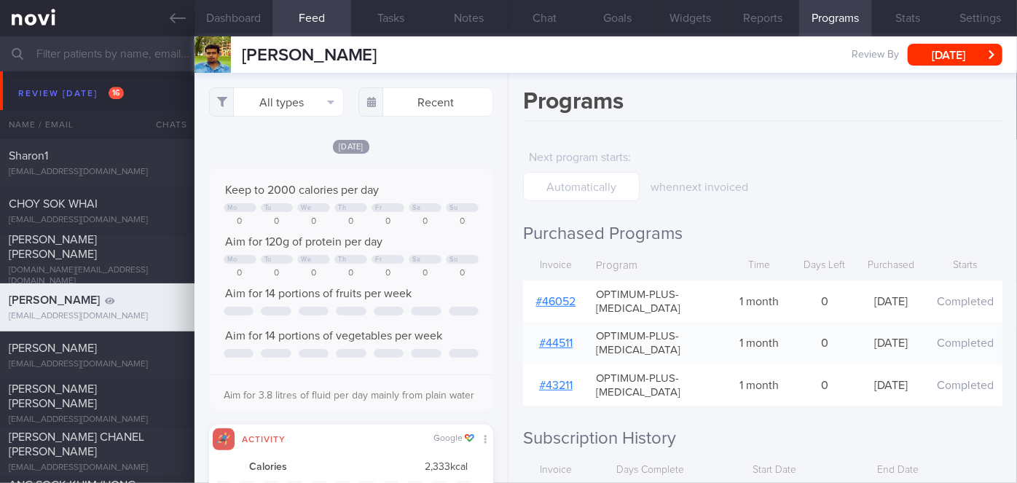
scroll to position [126, 0]
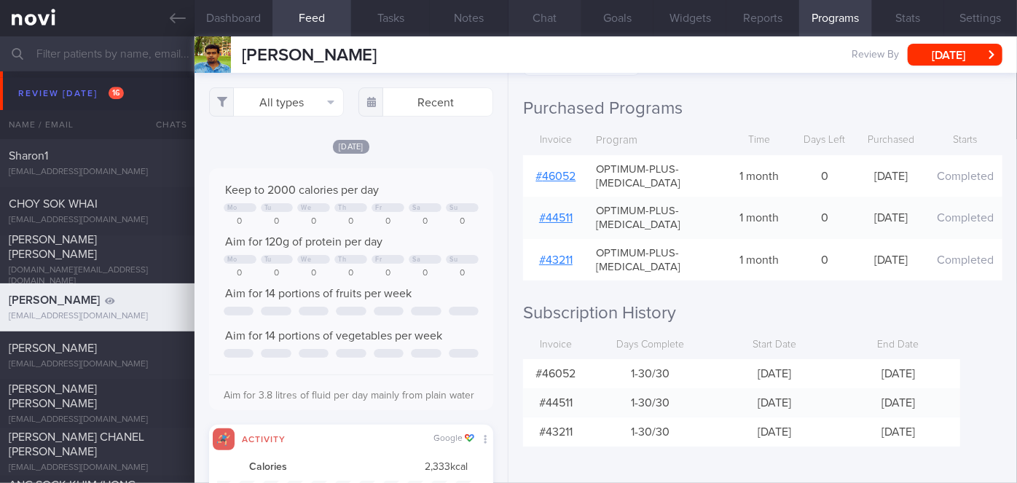
click at [543, 31] on button "Chat" at bounding box center [545, 18] width 73 height 36
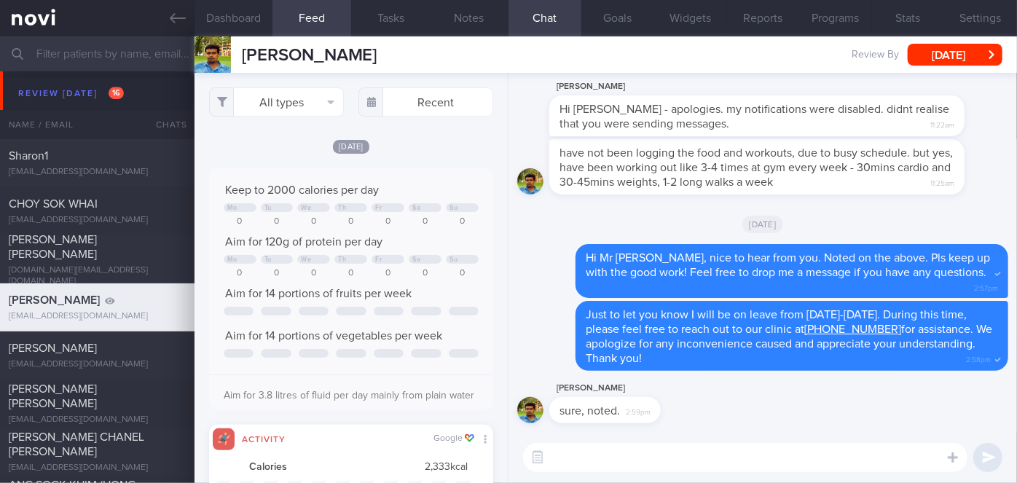
click at [656, 451] on textarea at bounding box center [745, 457] width 444 height 29
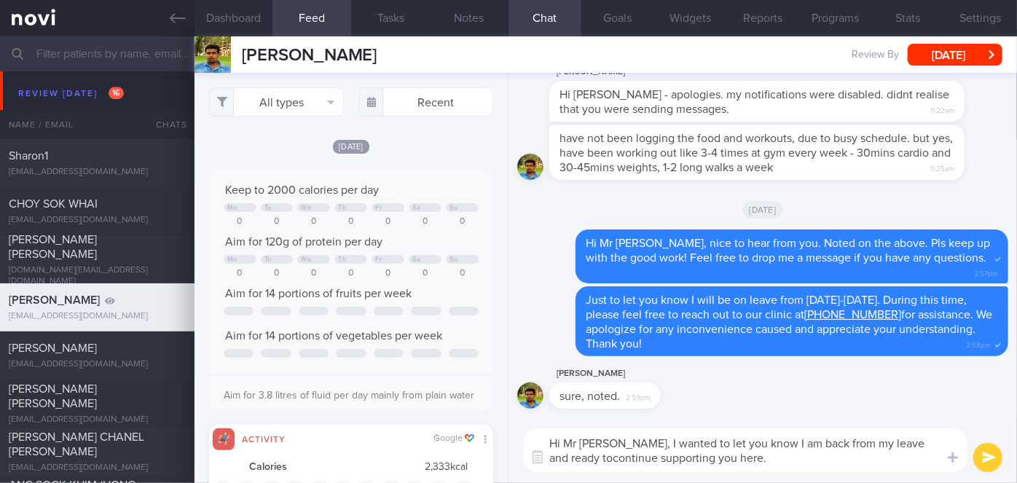
click at [560, 463] on textarea "Hi Mr [PERSON_NAME], I wanted to let you know I am back from my leave and ready…" at bounding box center [745, 450] width 444 height 44
type textarea "Hi Mr [PERSON_NAME], I wanted to let you know I am back from my leave and ready…"
click at [759, 465] on textarea "Hi Mr [PERSON_NAME], I wanted to let you know I am back from my leave and ready…" at bounding box center [745, 450] width 444 height 44
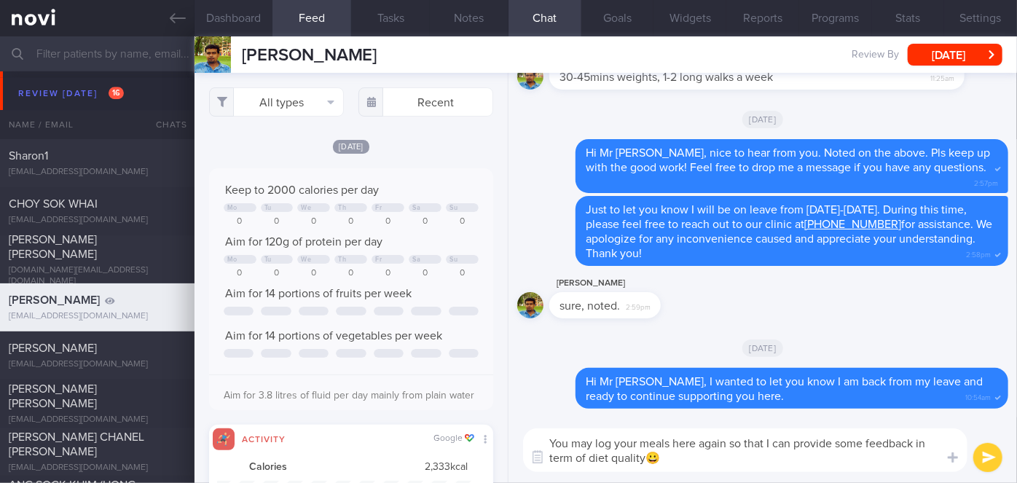
click at [573, 457] on textarea "You may log your meals here again so that I can provide some feedback in term o…" at bounding box center [745, 450] width 444 height 44
type textarea "You may log your meals here again so that I can provide some feedback in terms …"
click at [986, 457] on button "submit" at bounding box center [987, 457] width 29 height 29
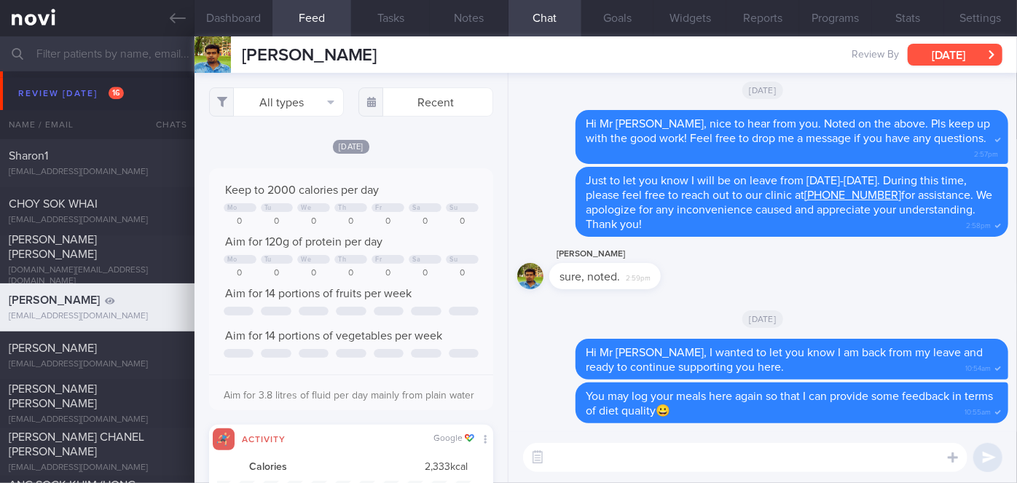
click at [943, 47] on button "[DATE]" at bounding box center [955, 55] width 95 height 22
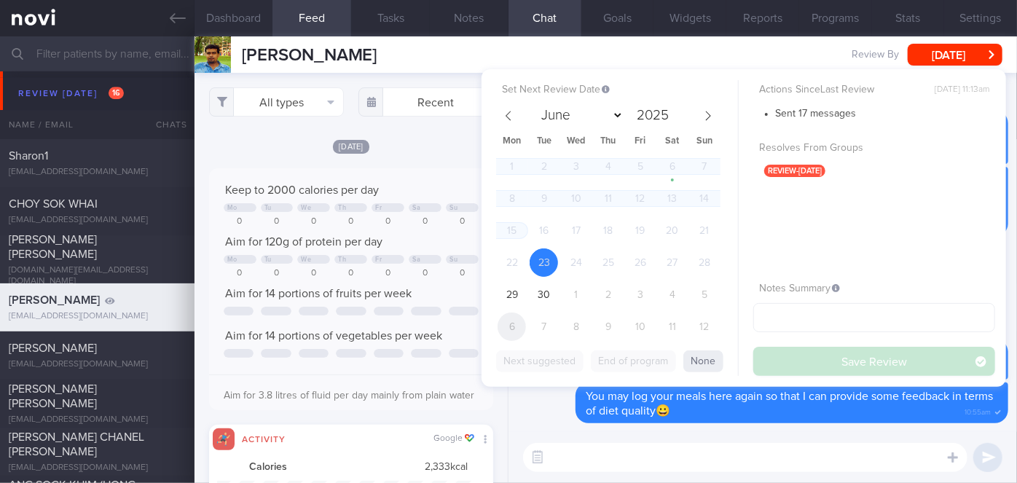
click at [499, 327] on span "6" at bounding box center [512, 327] width 28 height 28
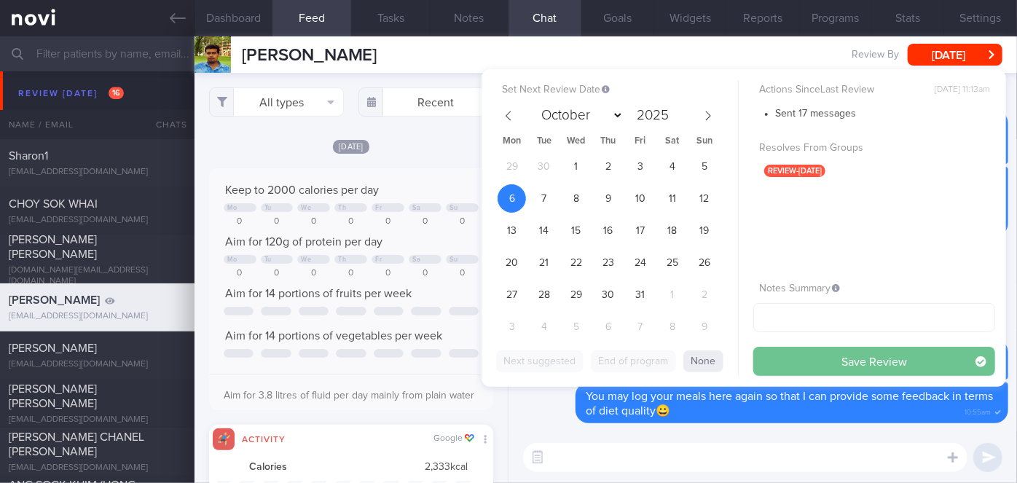
click at [889, 354] on button "Save Review" at bounding box center [874, 361] width 242 height 29
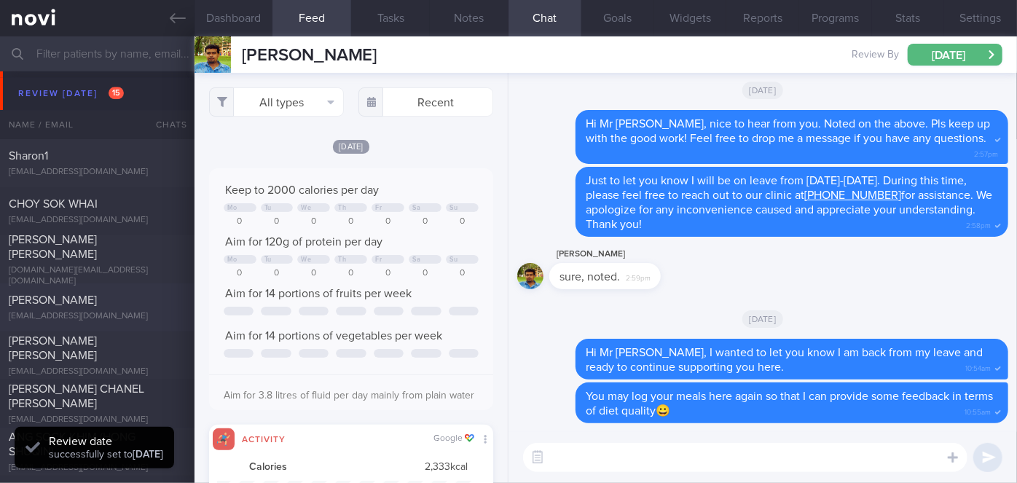
click at [138, 302] on div "[PERSON_NAME]" at bounding box center [95, 300] width 173 height 15
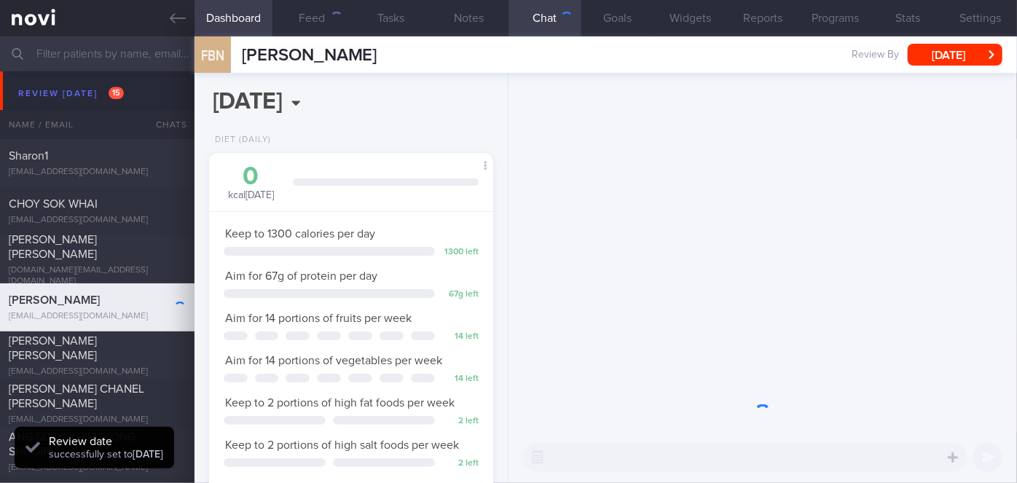
scroll to position [144, 248]
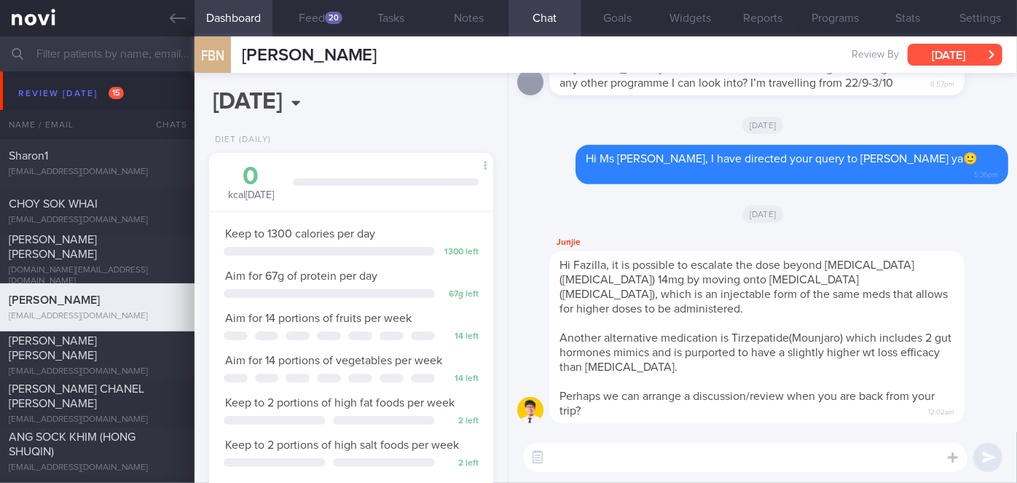
click at [946, 52] on button "[DATE]" at bounding box center [955, 55] width 95 height 22
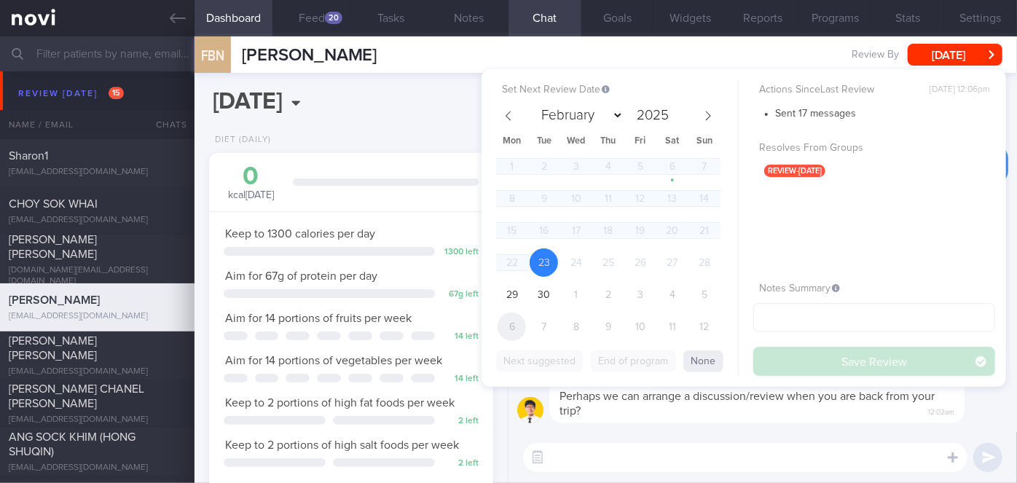
click at [517, 328] on span "6" at bounding box center [512, 327] width 28 height 28
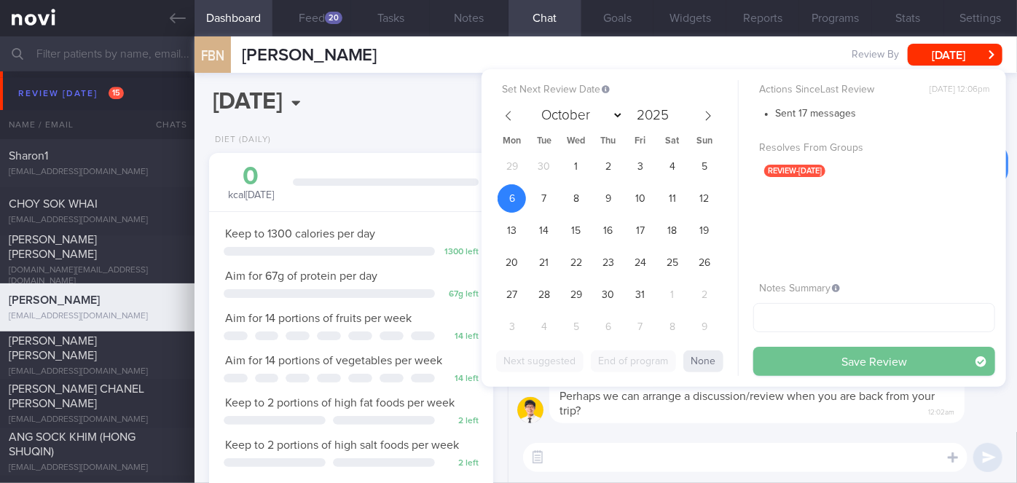
click at [868, 359] on button "Save Review" at bounding box center [874, 361] width 242 height 29
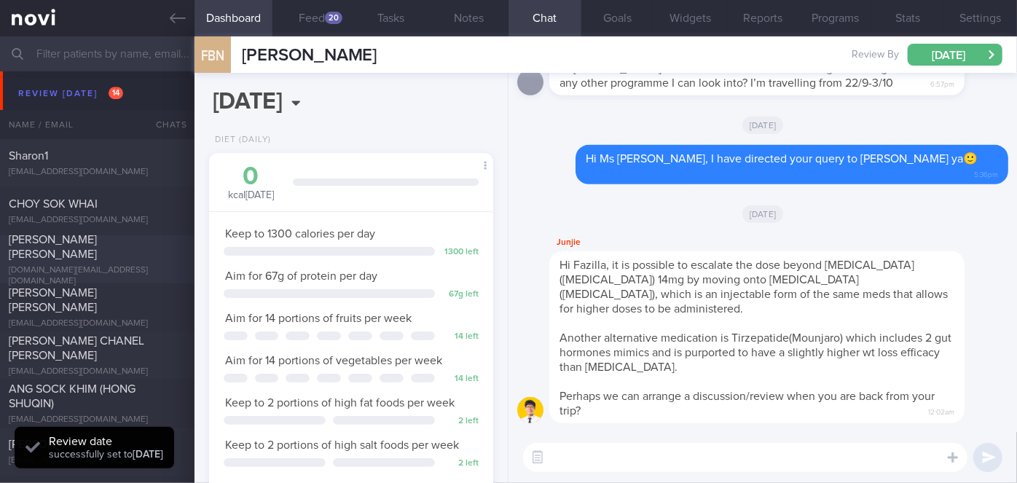
click at [163, 240] on div at bounding box center [170, 236] width 32 height 8
select select "8"
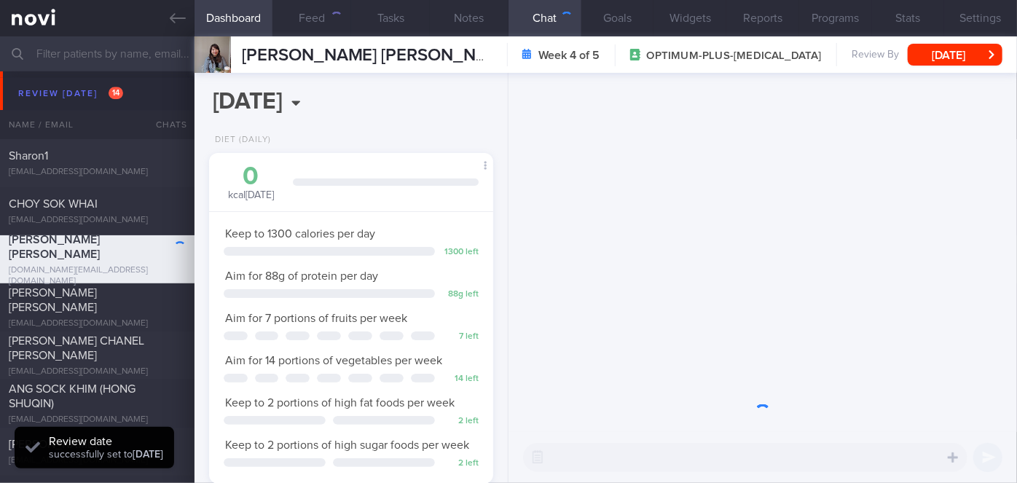
scroll to position [144, 248]
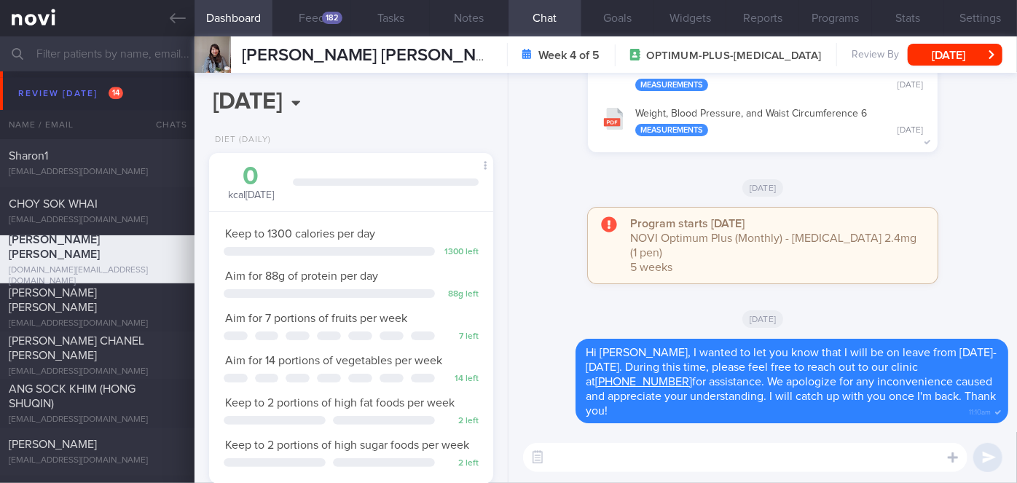
click at [604, 452] on textarea at bounding box center [745, 457] width 444 height 29
type textarea "Hi [PERSON_NAME], I'm back from my leave and will continue supporting you here😀"
click at [994, 462] on button "submit" at bounding box center [987, 457] width 29 height 29
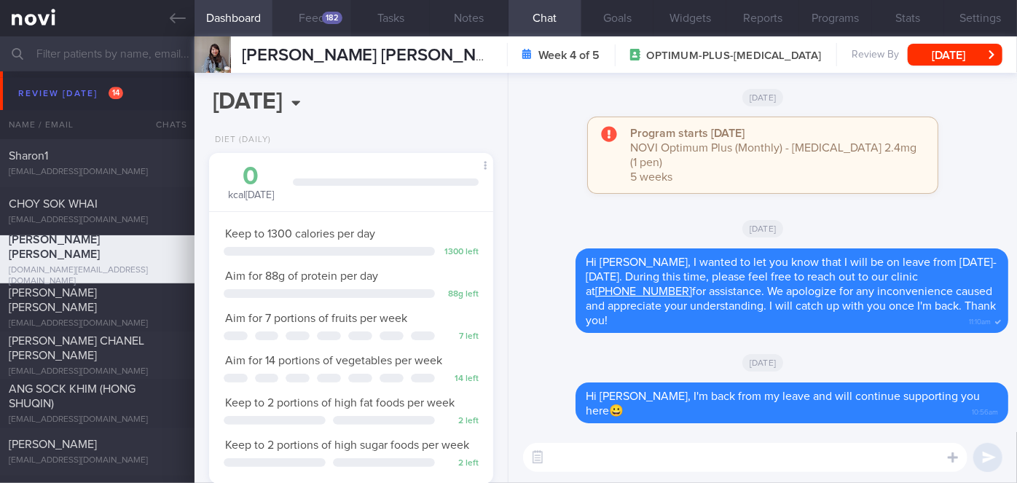
click at [310, 23] on button "Feed 182" at bounding box center [311, 18] width 79 height 36
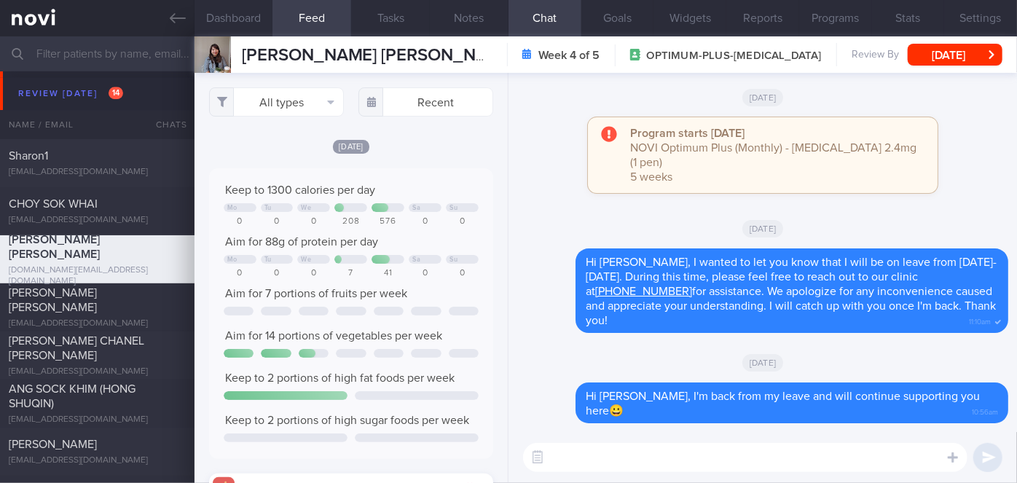
scroll to position [63, 255]
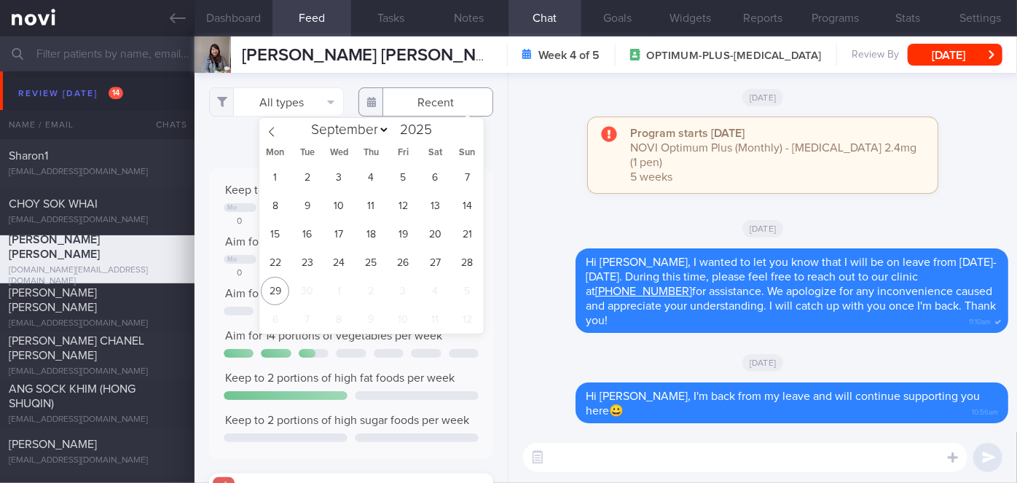
click at [443, 108] on input "text" at bounding box center [425, 101] width 135 height 29
click at [398, 262] on span "26" at bounding box center [403, 262] width 28 height 28
type input "[DATE]"
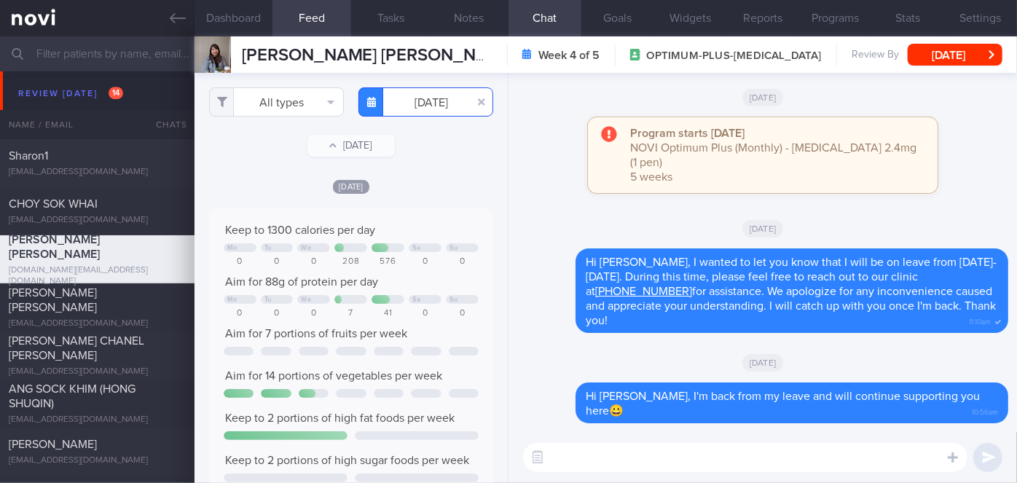
scroll to position [63, 255]
click at [272, 105] on button "All types" at bounding box center [276, 101] width 135 height 29
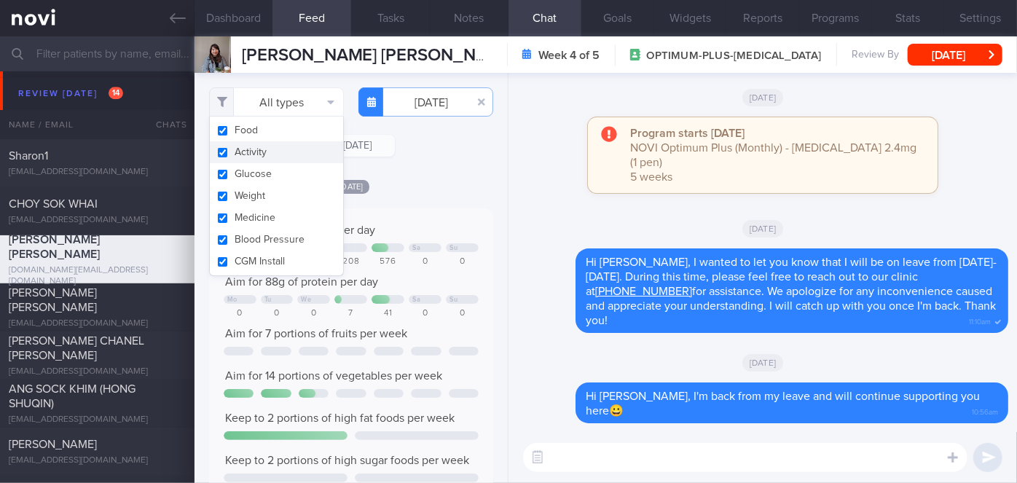
click at [285, 156] on button "Activity" at bounding box center [276, 152] width 133 height 22
checkbox input "false"
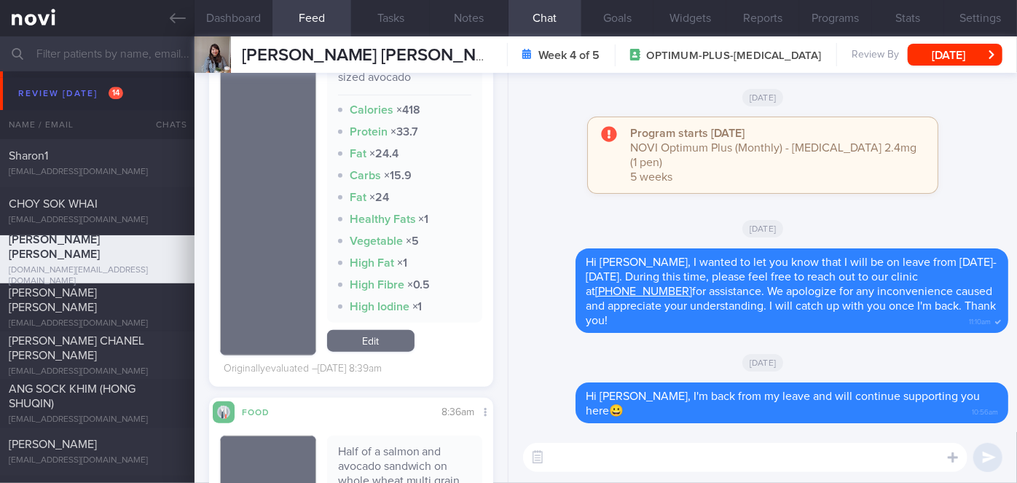
scroll to position [420, 0]
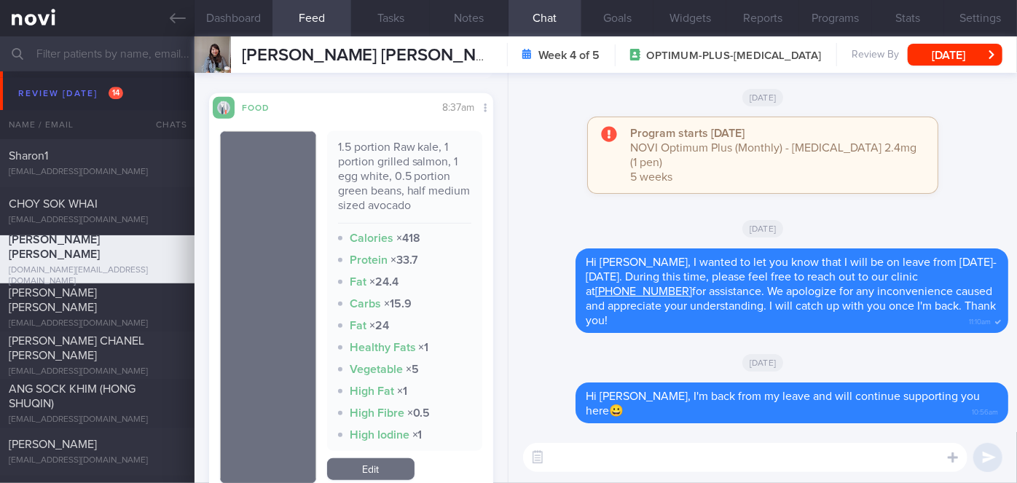
click at [662, 465] on textarea at bounding box center [745, 457] width 444 height 29
type textarea "m"
type textarea "Meal choices [DATE] looked good!"
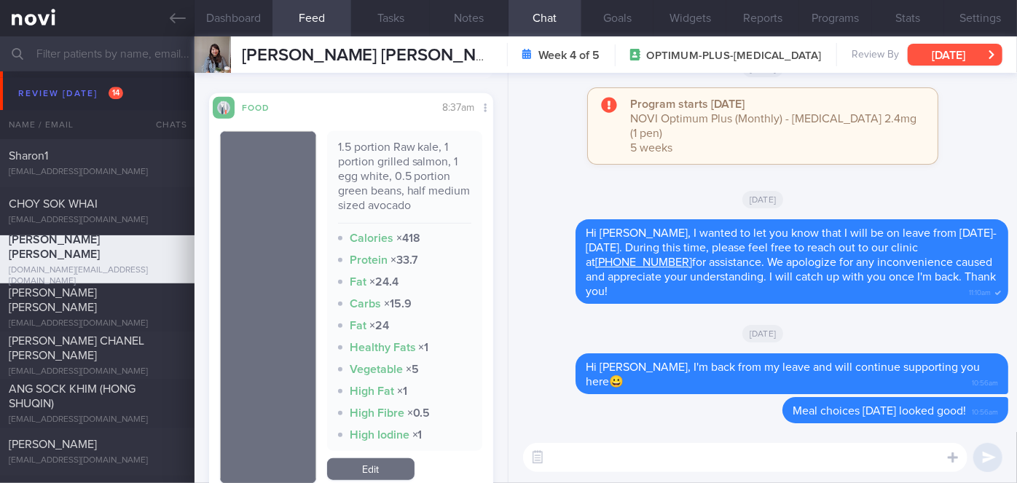
click at [952, 54] on button "[DATE]" at bounding box center [955, 55] width 95 height 22
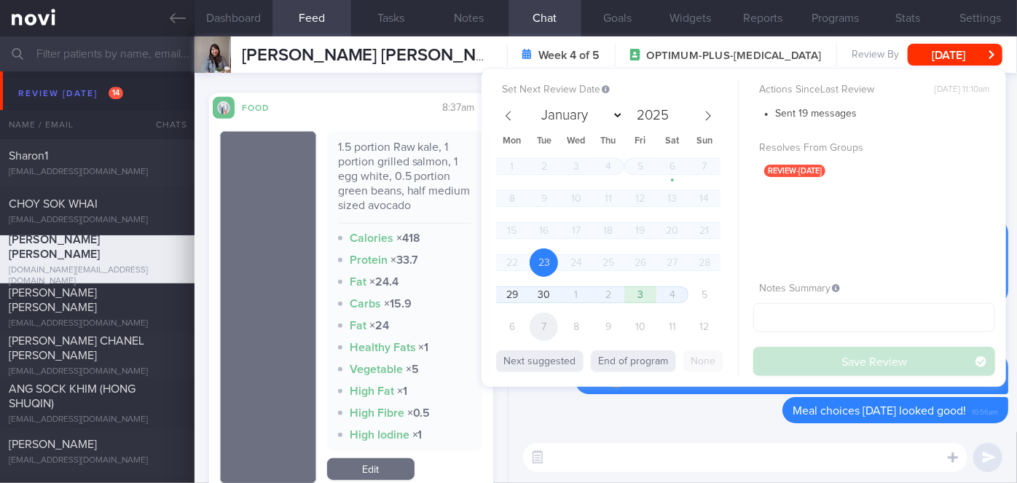
click at [556, 325] on span "7" at bounding box center [544, 327] width 28 height 28
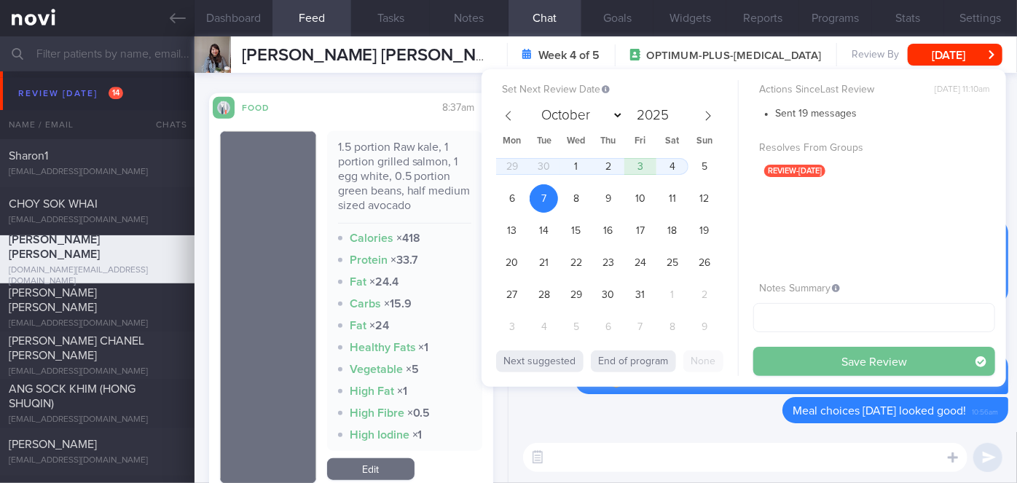
click at [796, 361] on button "Save Review" at bounding box center [874, 361] width 242 height 29
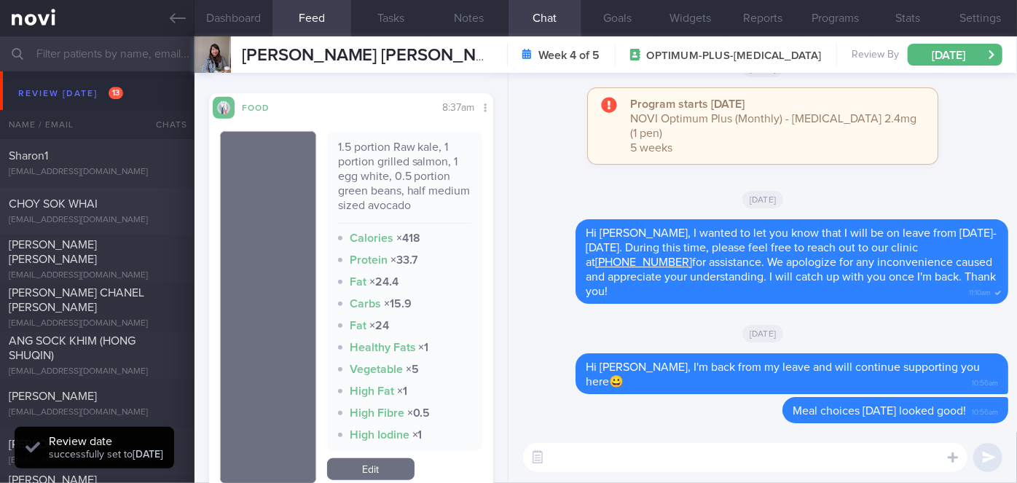
click at [148, 203] on div "CHOY SOK WHAI" at bounding box center [95, 204] width 173 height 15
select select "8"
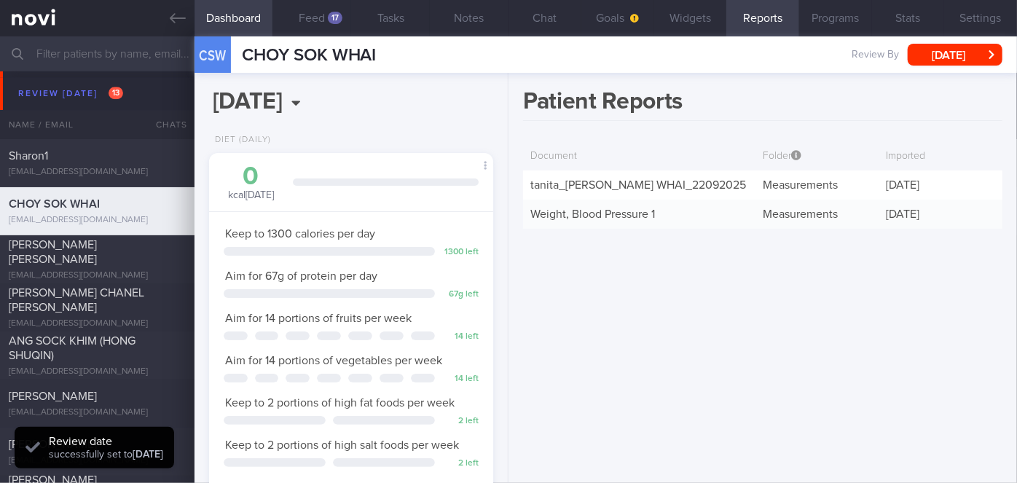
scroll to position [127, 254]
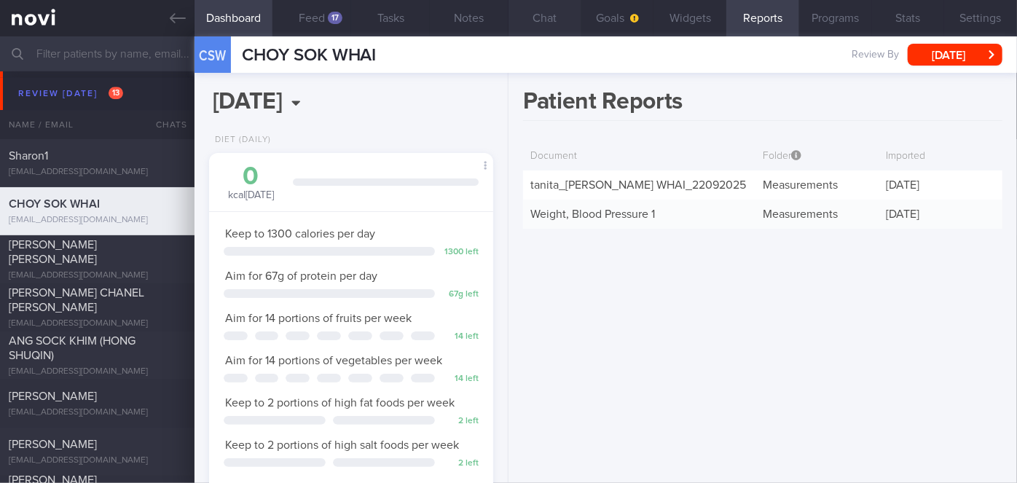
click at [562, 10] on button "Chat" at bounding box center [545, 18] width 73 height 36
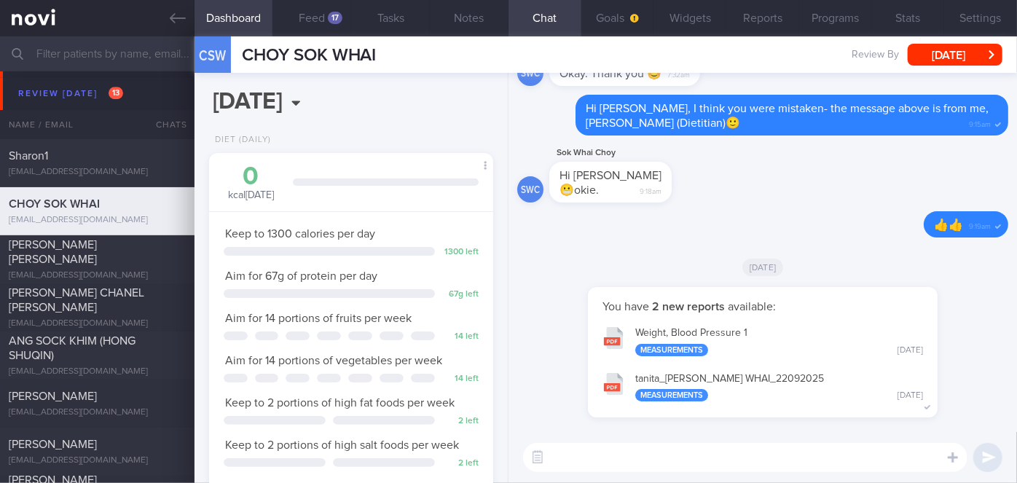
click at [629, 449] on textarea at bounding box center [745, 457] width 444 height 29
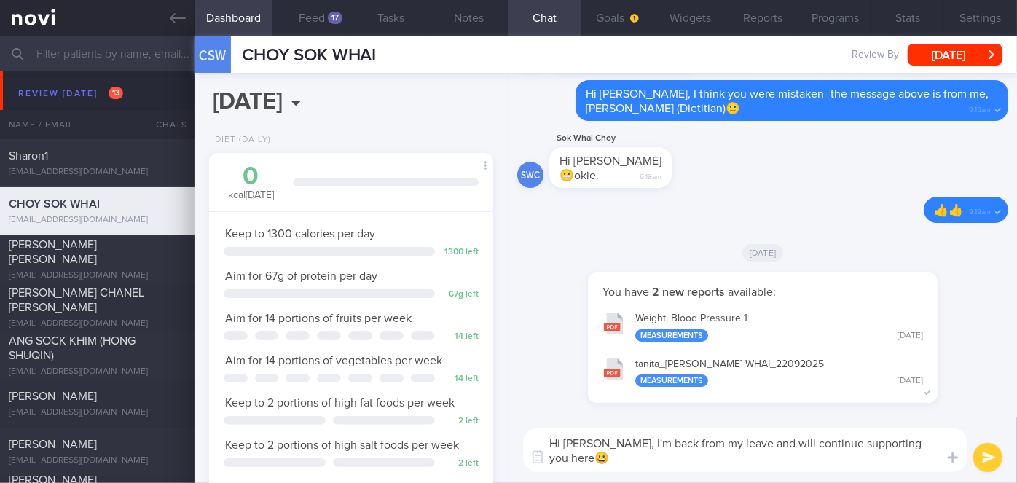
type textarea "Hi [PERSON_NAME], I'm back from my leave and will continue supporting you here😀"
click at [989, 465] on button "submit" at bounding box center [987, 457] width 29 height 29
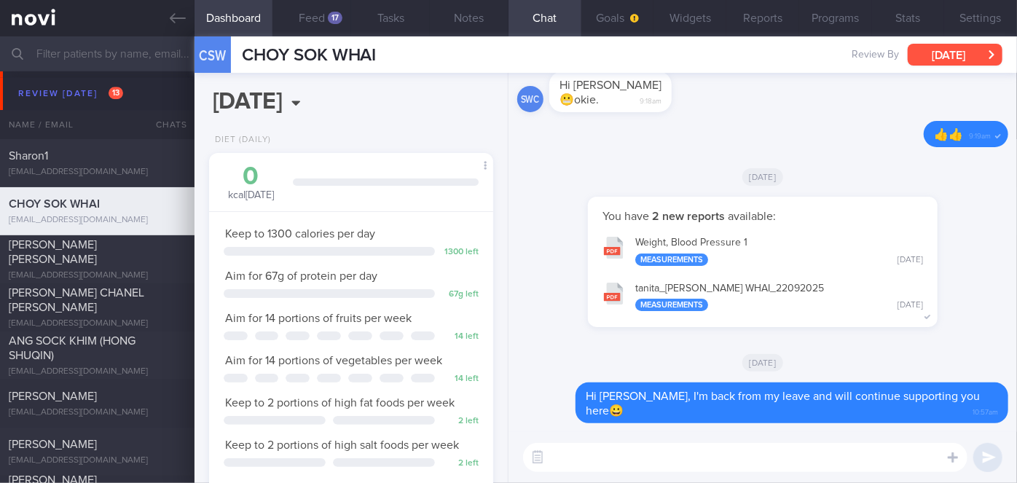
click at [968, 47] on button "[DATE]" at bounding box center [955, 55] width 95 height 22
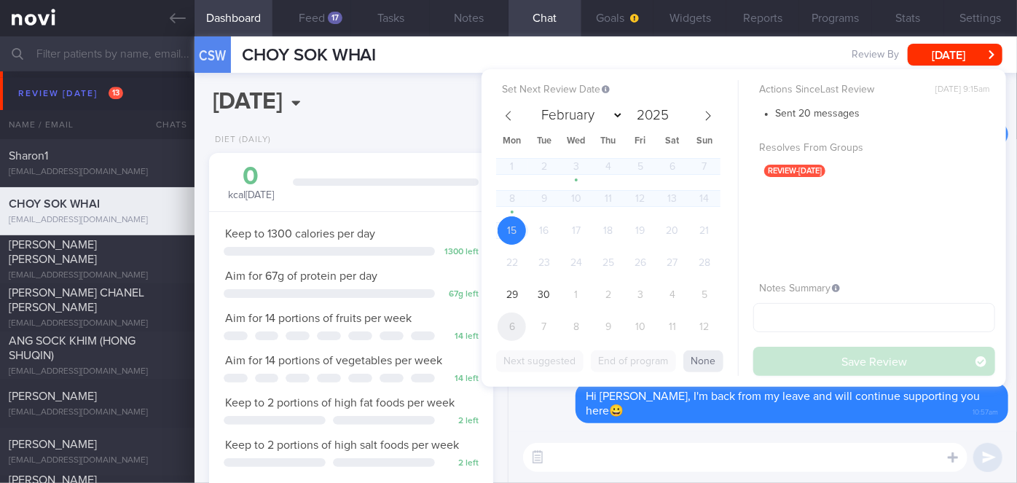
click at [513, 326] on span "6" at bounding box center [512, 327] width 28 height 28
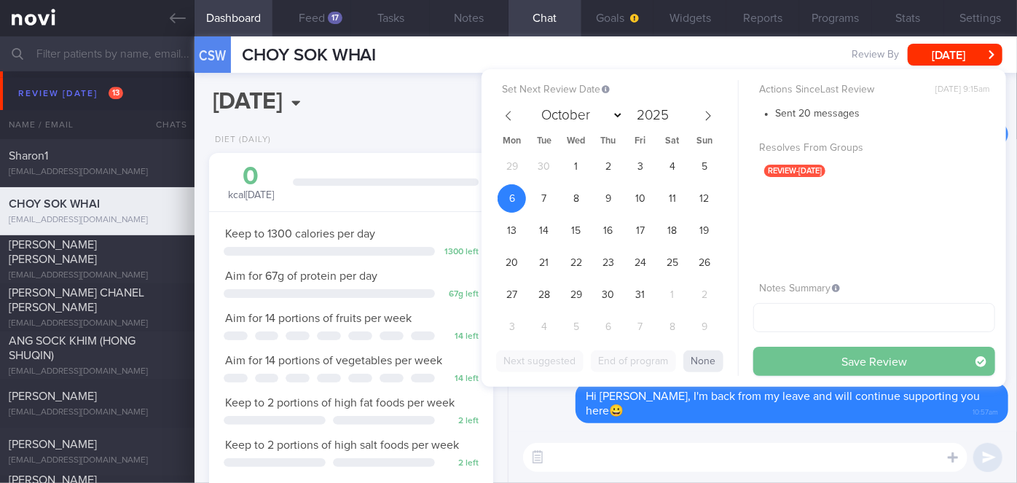
click at [823, 357] on button "Save Review" at bounding box center [874, 361] width 242 height 29
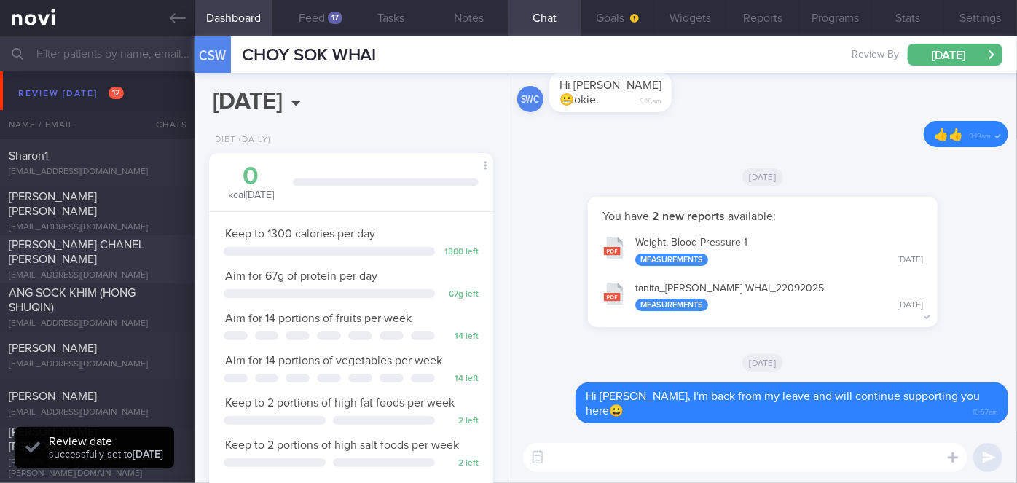
scroll to position [127, 254]
click at [122, 224] on div "[EMAIL_ADDRESS][DOMAIN_NAME]" at bounding box center [97, 227] width 177 height 11
select select "8"
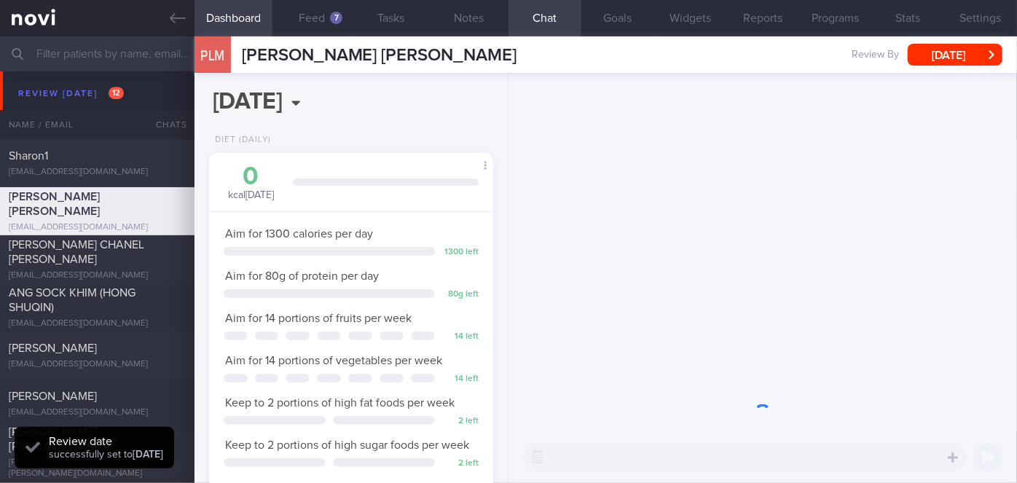
scroll to position [144, 248]
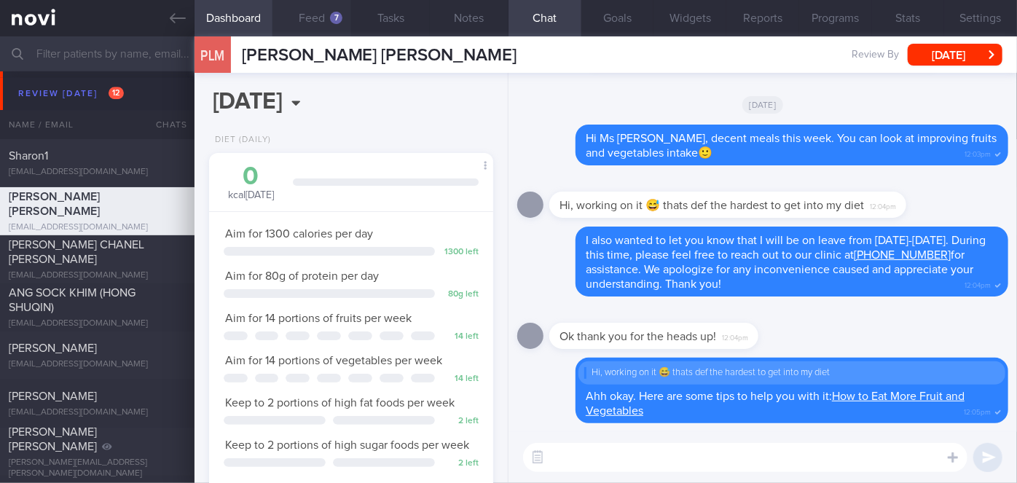
click at [305, 23] on button "Feed 7" at bounding box center [311, 18] width 79 height 36
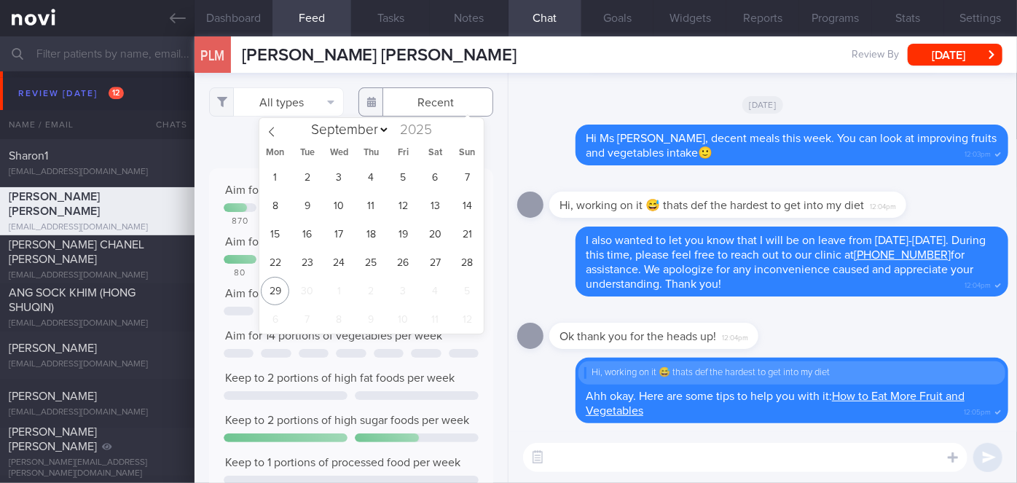
click at [410, 111] on input "text" at bounding box center [425, 101] width 135 height 29
click at [275, 268] on span "22" at bounding box center [275, 262] width 28 height 28
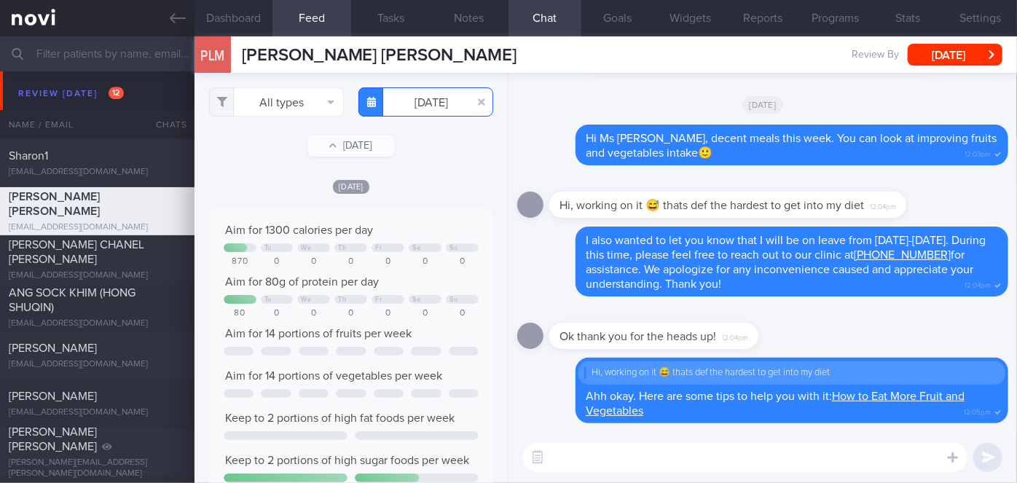
click at [410, 90] on input "[DATE]" at bounding box center [425, 101] width 135 height 29
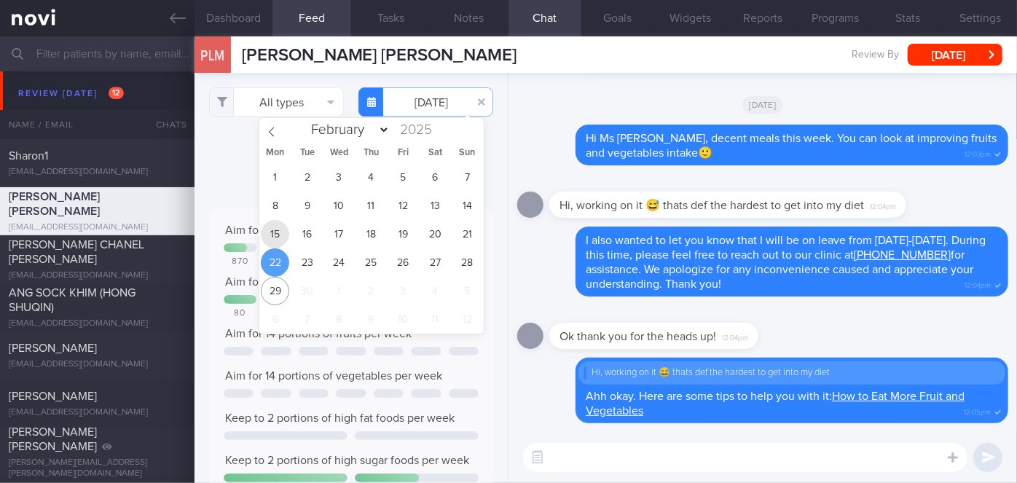
click at [279, 229] on span "15" at bounding box center [275, 234] width 28 height 28
type input "[DATE]"
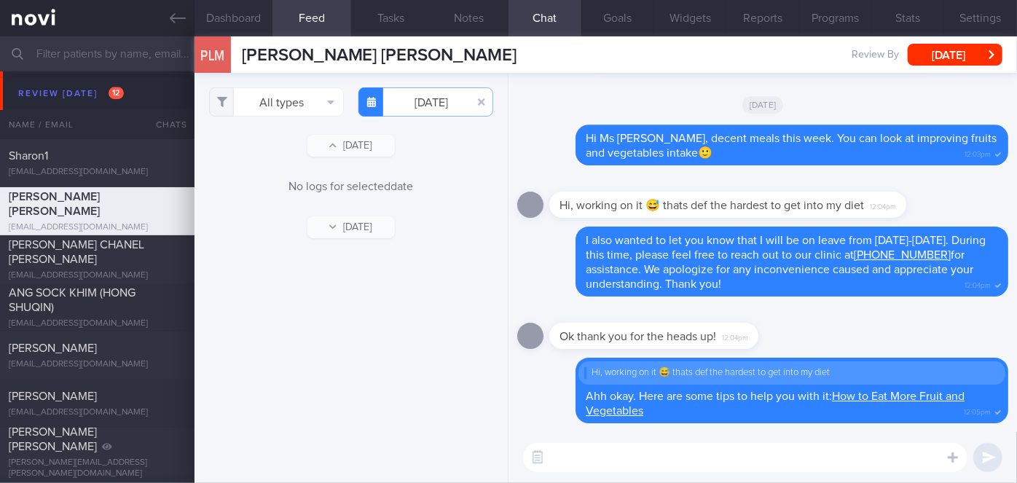
click at [685, 463] on textarea at bounding box center [745, 457] width 444 height 29
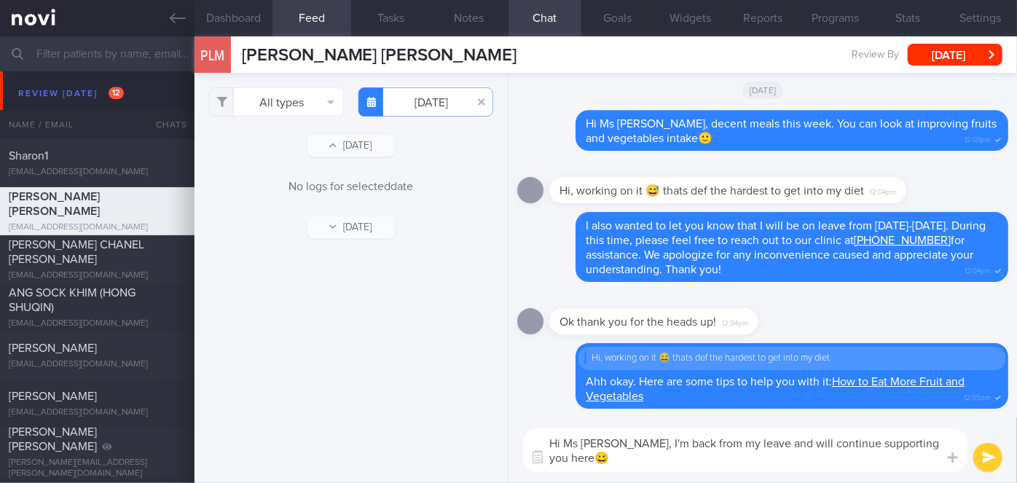
type textarea "Hi Ms [PERSON_NAME], I'm back from my leave and will continue supporting you he…"
click at [992, 465] on button "submit" at bounding box center [987, 457] width 29 height 29
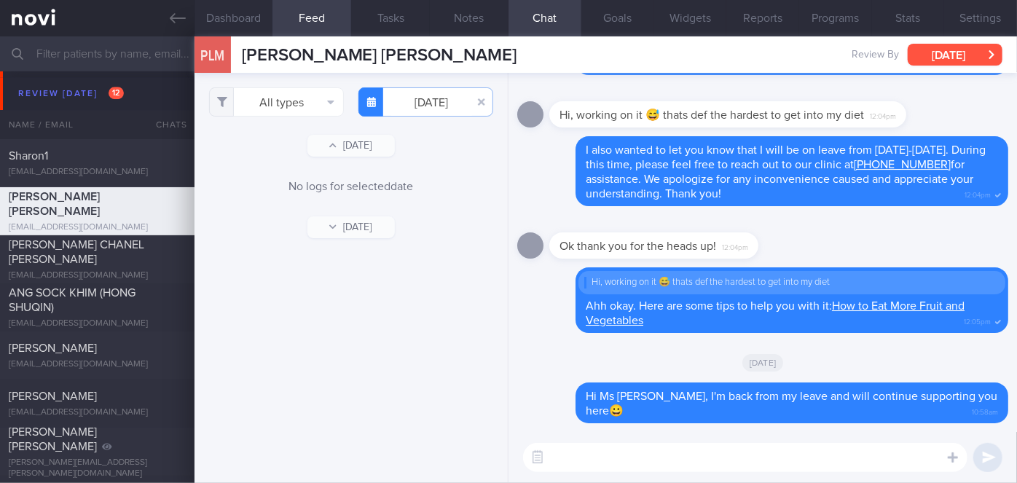
click at [973, 48] on button "[DATE]" at bounding box center [955, 55] width 95 height 22
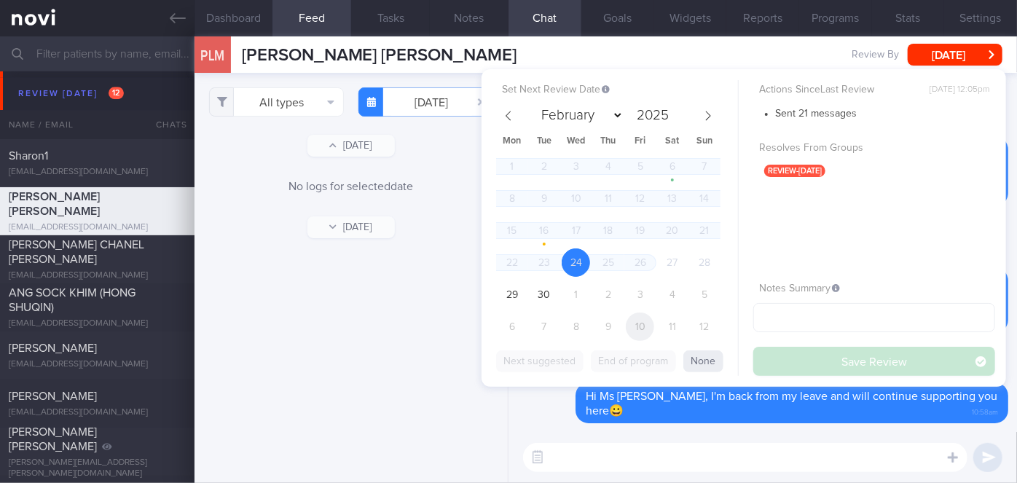
click at [646, 331] on span "10" at bounding box center [640, 327] width 28 height 28
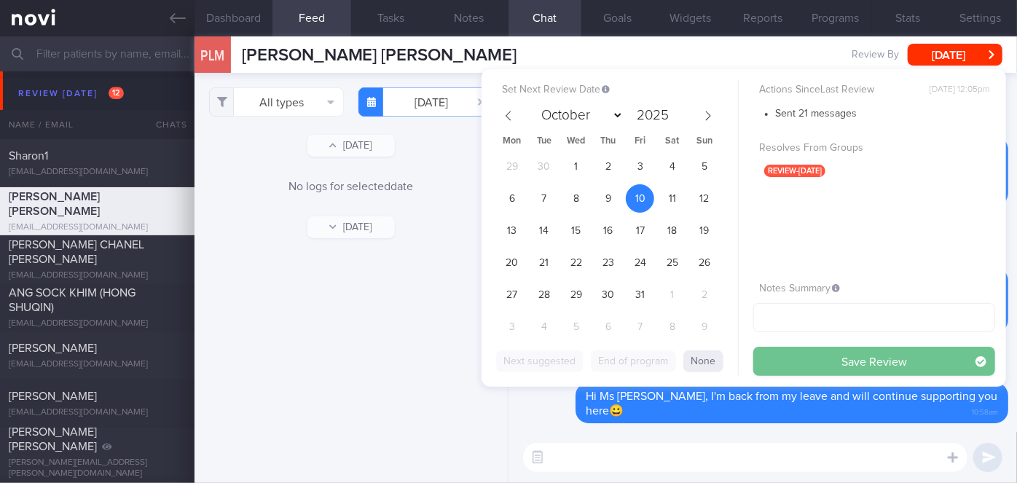
click at [828, 360] on button "Save Review" at bounding box center [874, 361] width 242 height 29
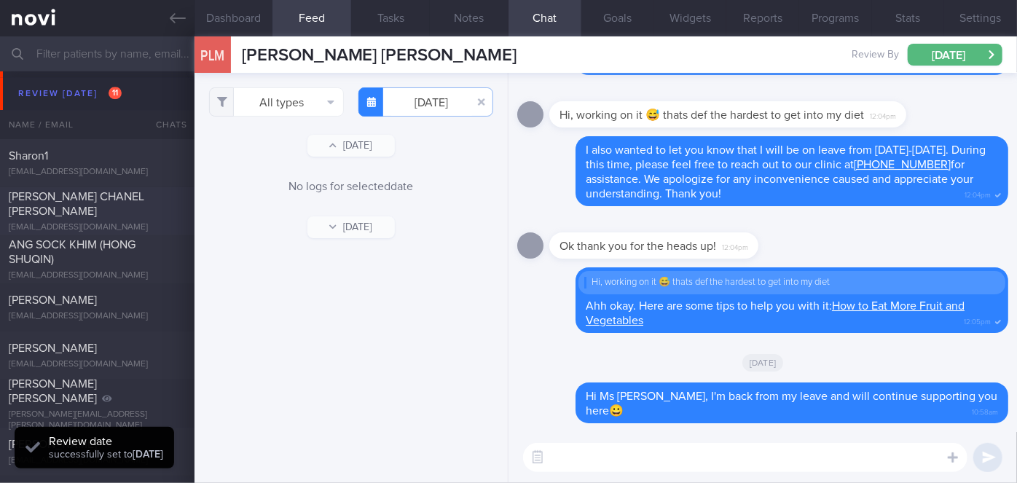
click at [108, 203] on div "[PERSON_NAME] CHANEL [PERSON_NAME]" at bounding box center [95, 203] width 173 height 29
select select "8"
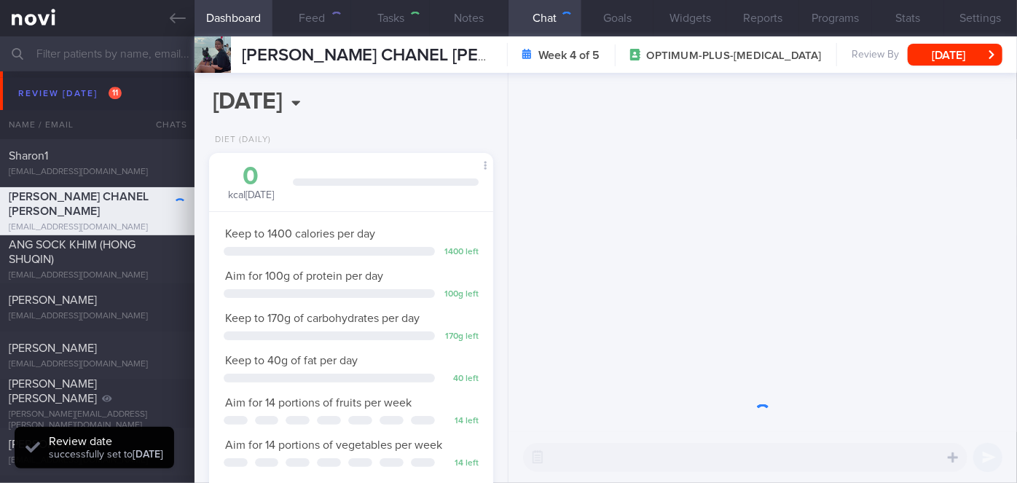
scroll to position [144, 248]
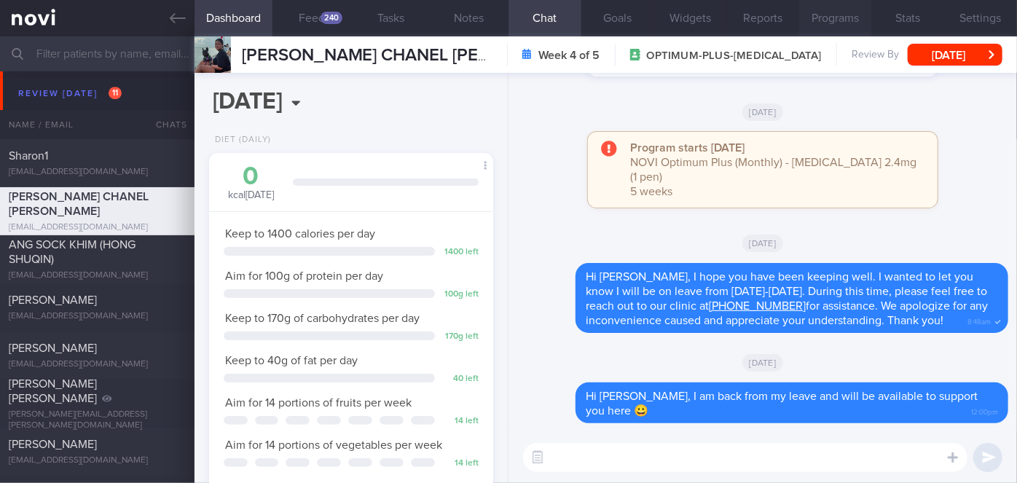
click at [850, 27] on button "Programs" at bounding box center [835, 18] width 73 height 36
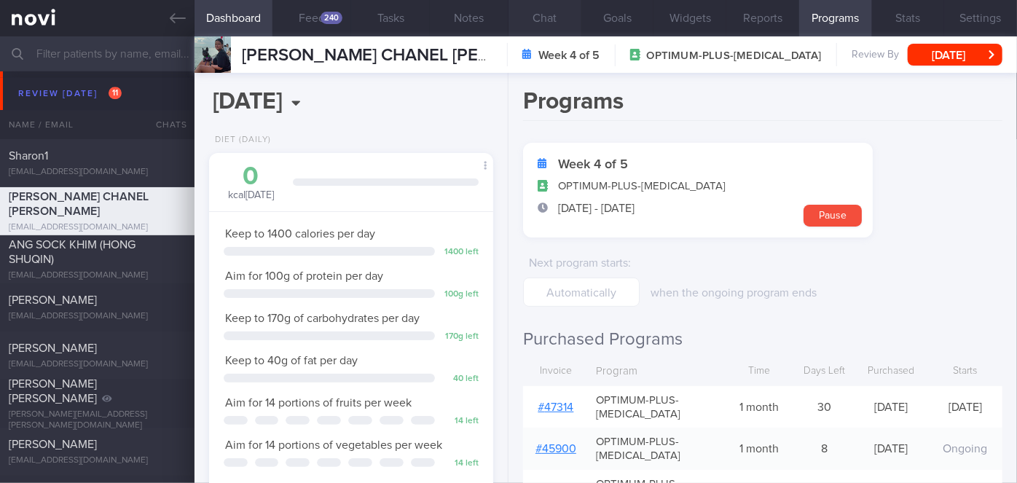
click at [548, 22] on button "Chat" at bounding box center [545, 18] width 73 height 36
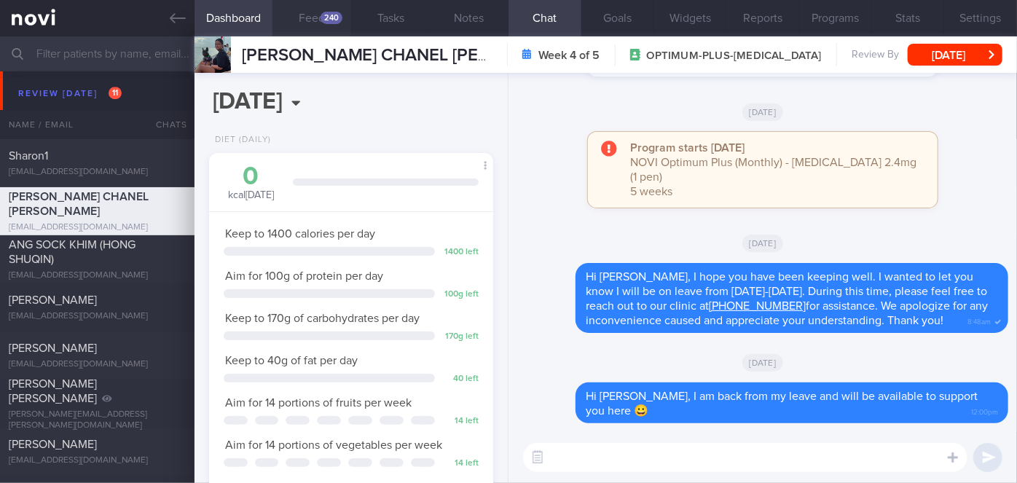
click at [326, 25] on button "Feed 240" at bounding box center [311, 18] width 79 height 36
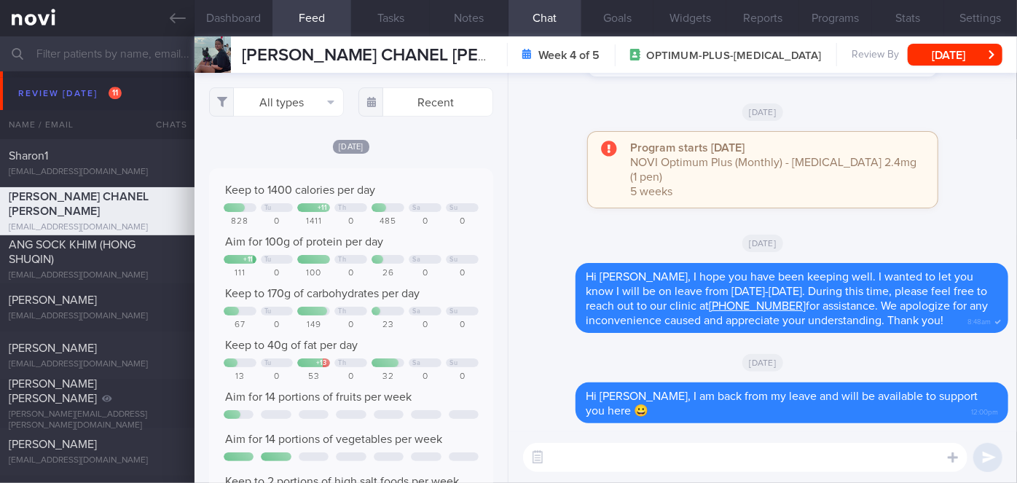
scroll to position [63, 255]
click at [647, 462] on textarea at bounding box center [745, 457] width 444 height 29
type textarea "How have you been keeping so far, [PERSON_NAME]?"
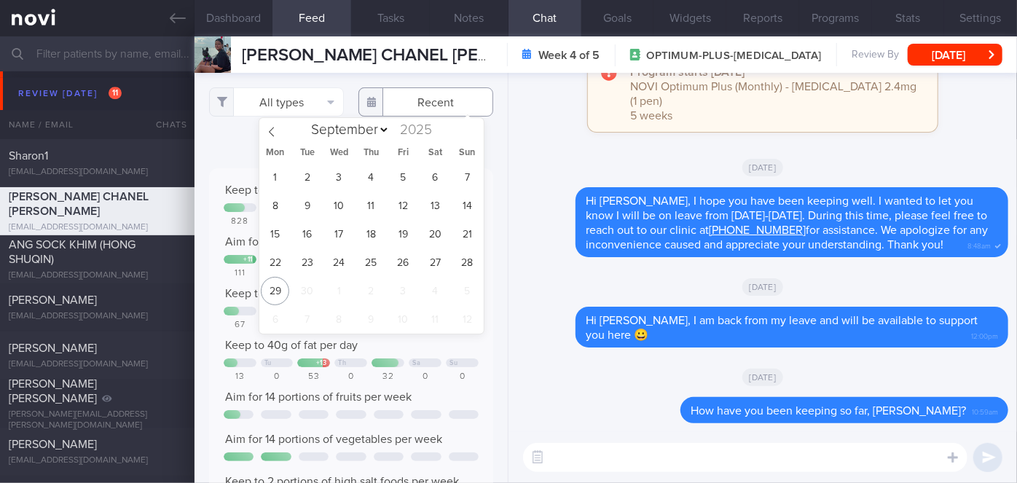
click at [427, 104] on input "text" at bounding box center [425, 101] width 135 height 29
click at [279, 267] on span "22" at bounding box center [275, 262] width 28 height 28
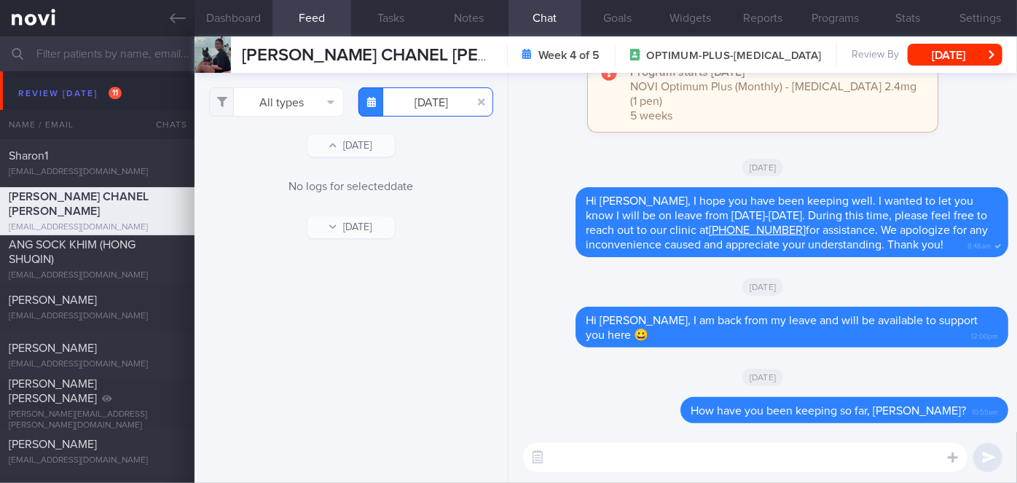
click at [431, 95] on input "[DATE]" at bounding box center [425, 101] width 135 height 29
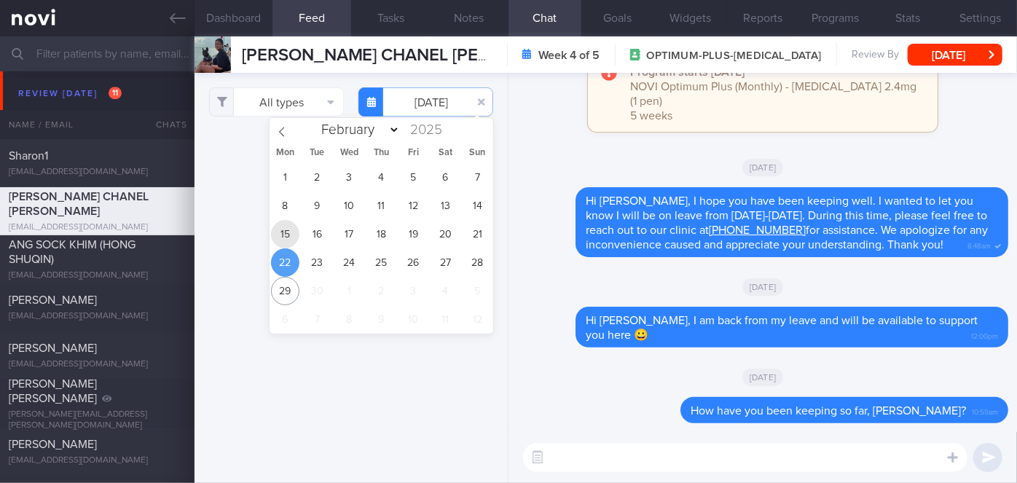
click at [289, 232] on span "15" at bounding box center [285, 234] width 28 height 28
type input "[DATE]"
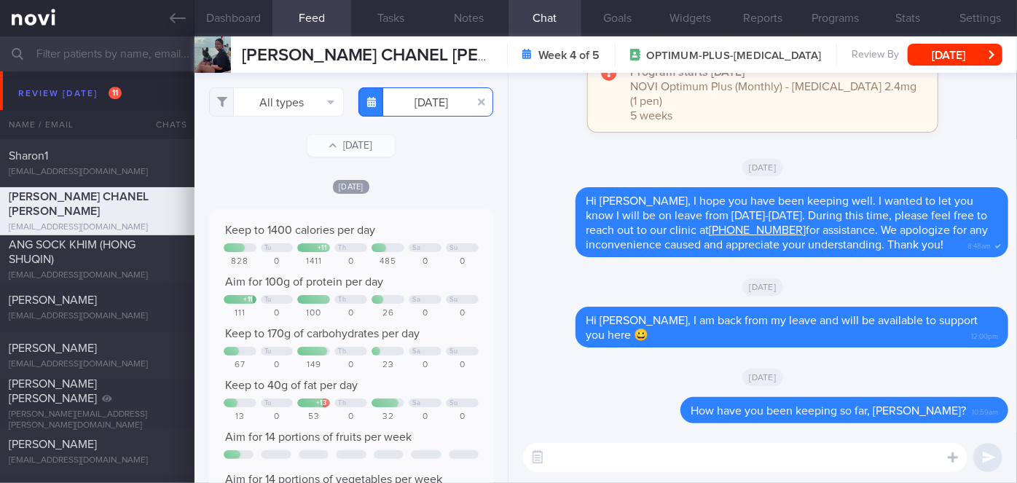
scroll to position [63, 255]
click at [263, 98] on button "All types" at bounding box center [276, 101] width 135 height 29
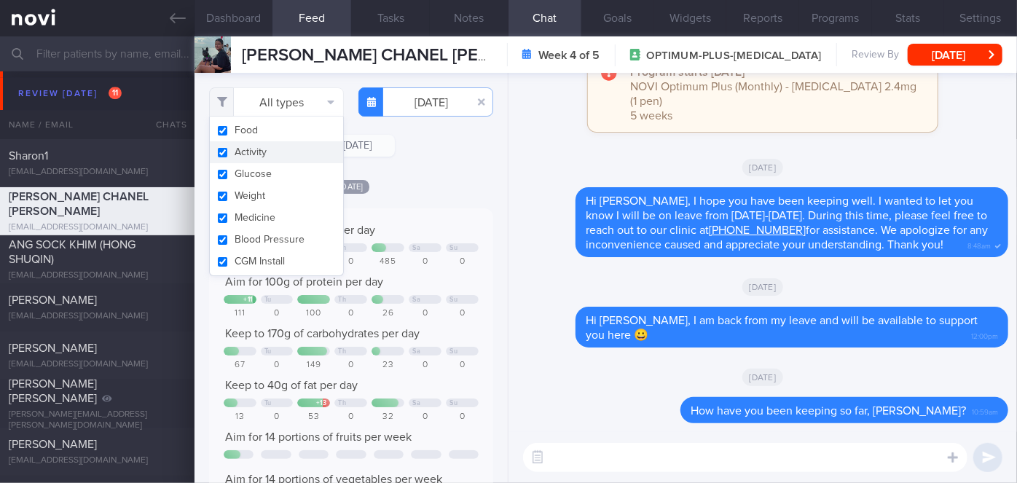
click at [282, 154] on button "Activity" at bounding box center [276, 152] width 133 height 22
checkbox input "false"
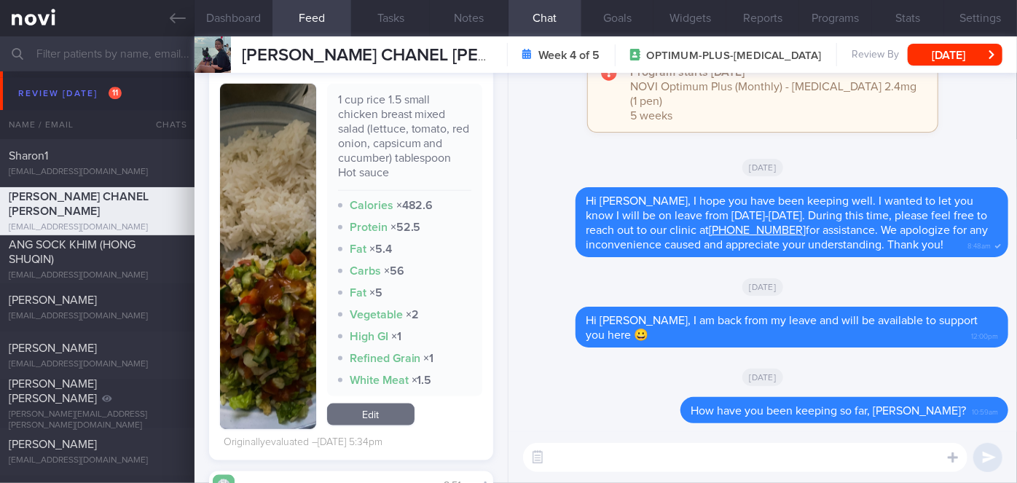
scroll to position [831, 0]
click at [258, 270] on button "button" at bounding box center [268, 255] width 96 height 345
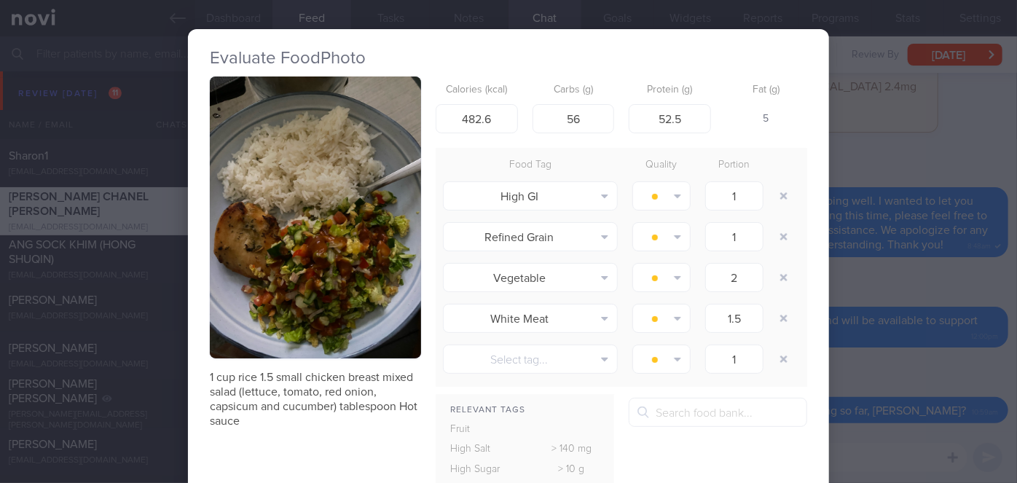
click at [916, 154] on div "Evaluate Food Photo 1 cup rice 1.5 small chicken breast mixed salad (lettuce, t…" at bounding box center [508, 241] width 1017 height 483
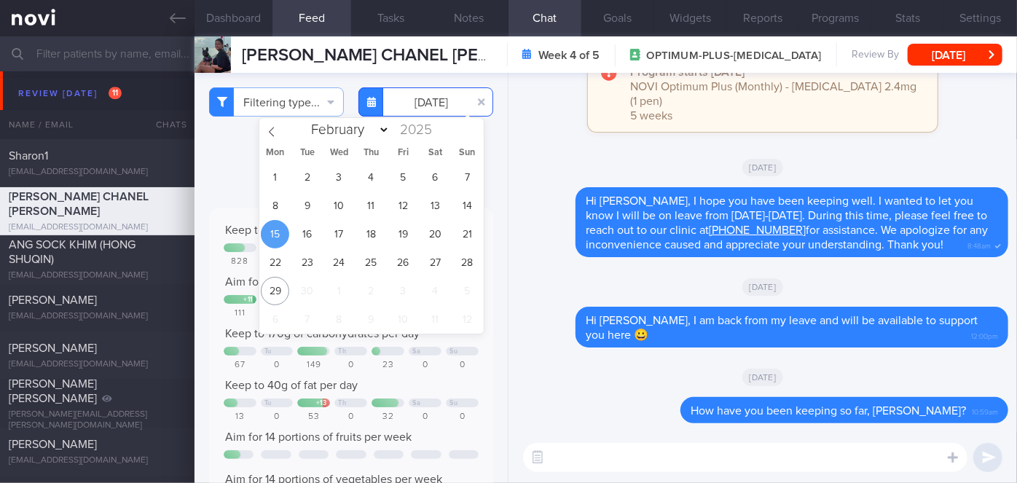
click at [431, 94] on input "[DATE]" at bounding box center [425, 101] width 135 height 29
click at [340, 237] on span "17" at bounding box center [339, 234] width 28 height 28
type input "[DATE]"
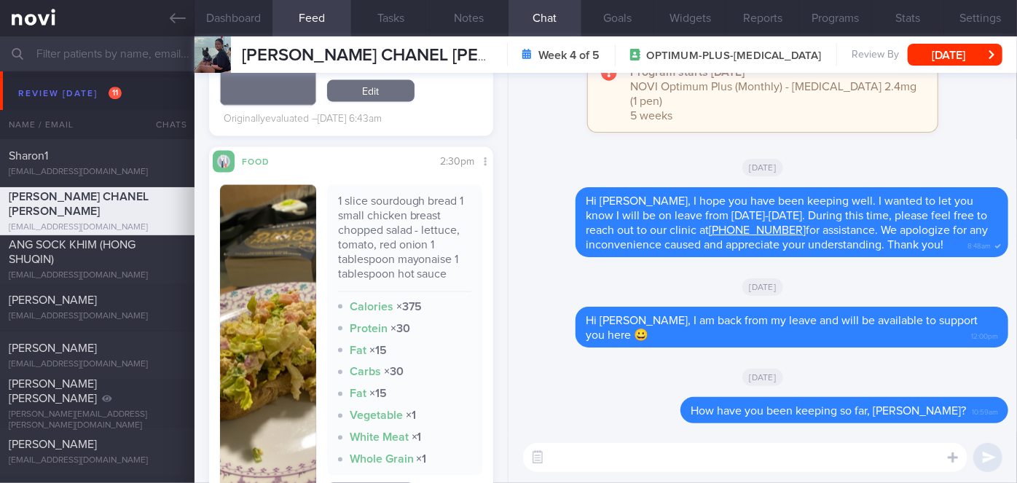
scroll to position [1118, 0]
click at [262, 323] on button "button" at bounding box center [268, 345] width 96 height 323
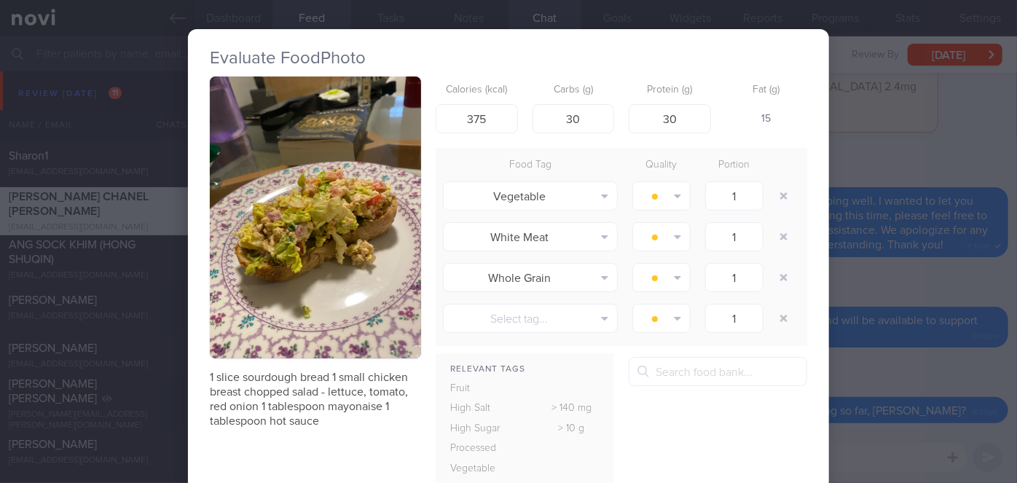
click at [921, 331] on div "Evaluate Food Photo 1 slice sourdough bread 1 small chicken breast chopped sala…" at bounding box center [508, 241] width 1017 height 483
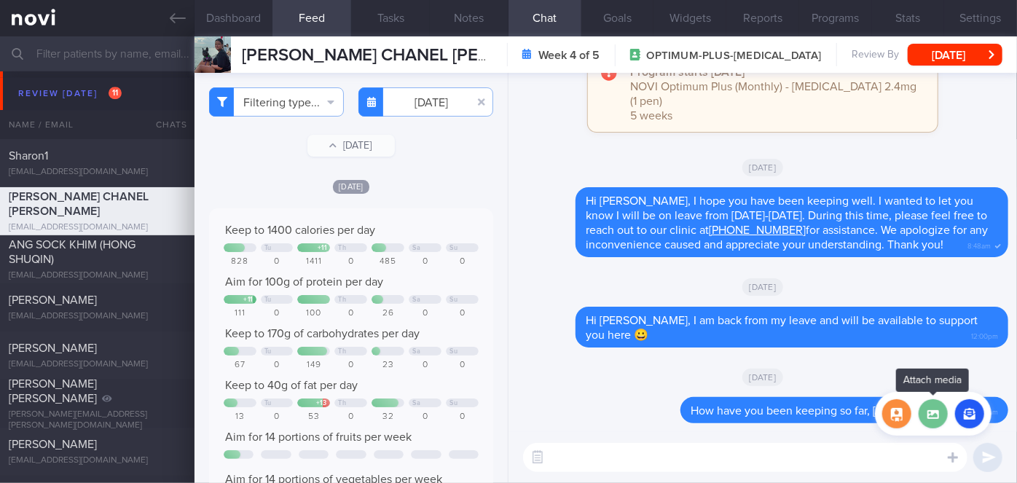
click at [935, 424] on label at bounding box center [933, 413] width 29 height 29
click at [0, 0] on input "file" at bounding box center [0, 0] width 0 height 0
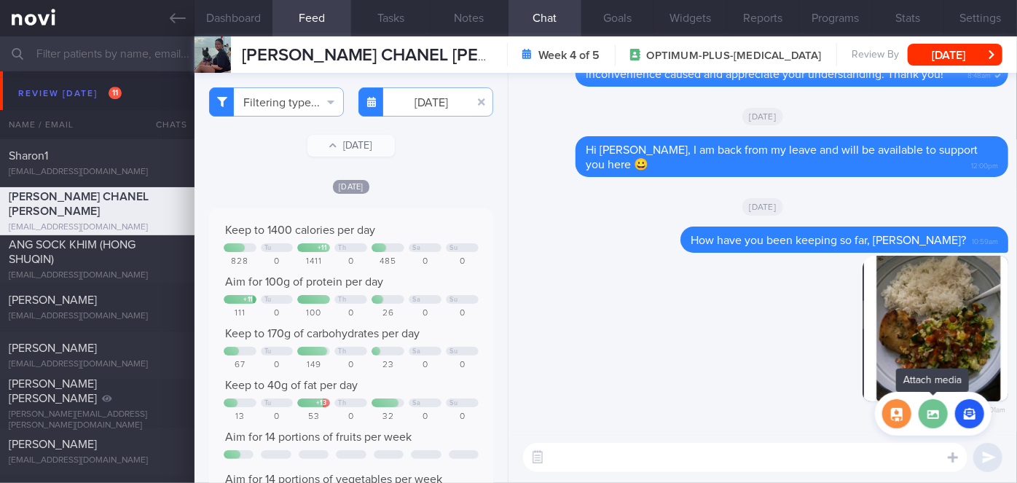
click at [936, 414] on label at bounding box center [933, 413] width 29 height 29
click at [0, 0] on input "file" at bounding box center [0, 0] width 0 height 0
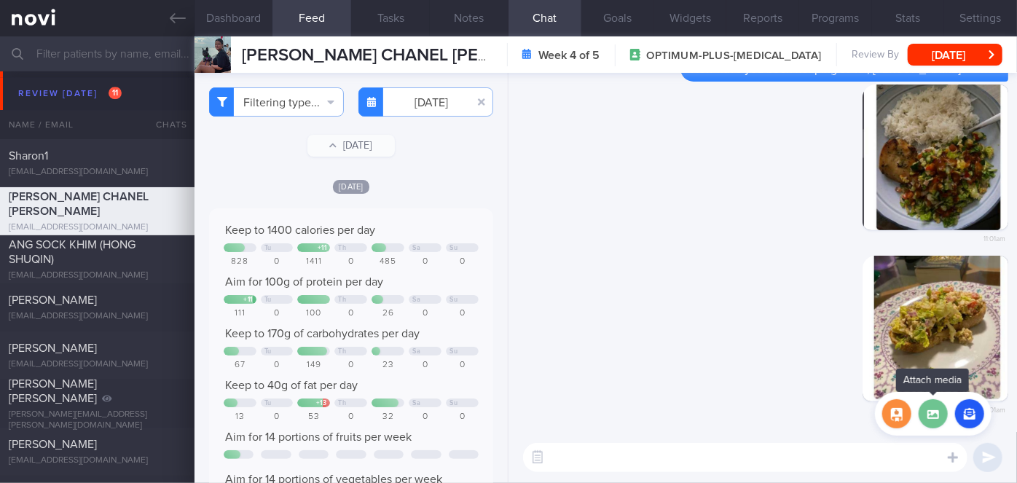
click at [934, 415] on label at bounding box center [933, 413] width 29 height 29
click at [0, 0] on input "file" at bounding box center [0, 0] width 0 height 0
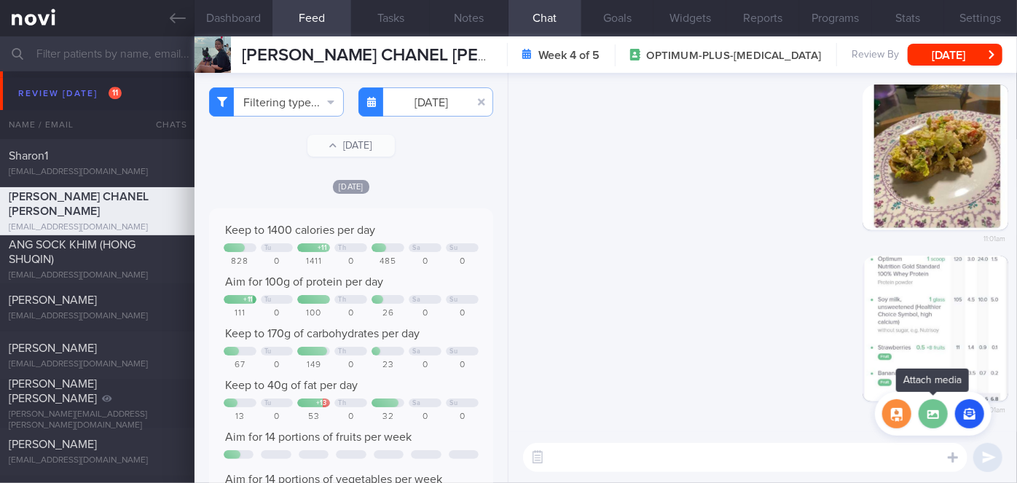
click at [939, 425] on label at bounding box center [933, 413] width 29 height 29
click at [0, 0] on input "file" at bounding box center [0, 0] width 0 height 0
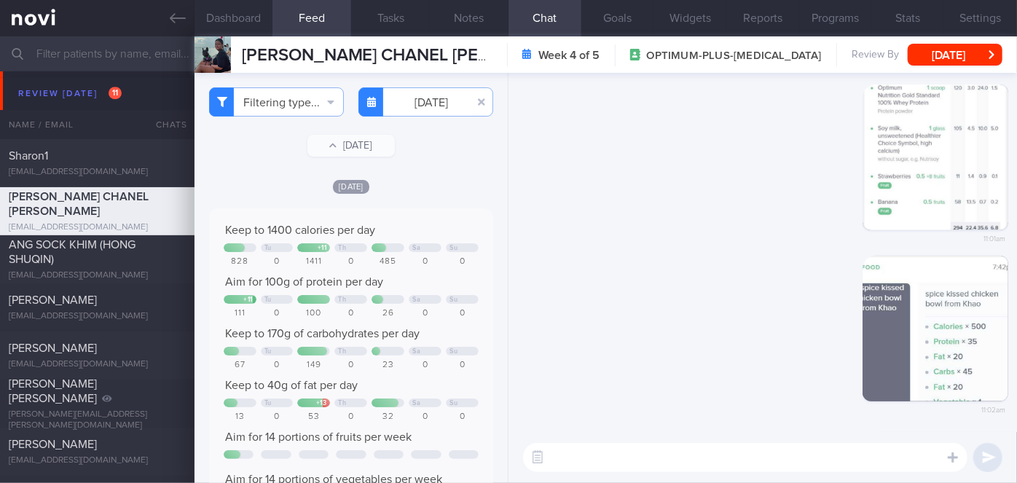
click at [589, 458] on textarea at bounding box center [745, 457] width 444 height 29
type textarea "All these have been good meals that you've had! Well done!"
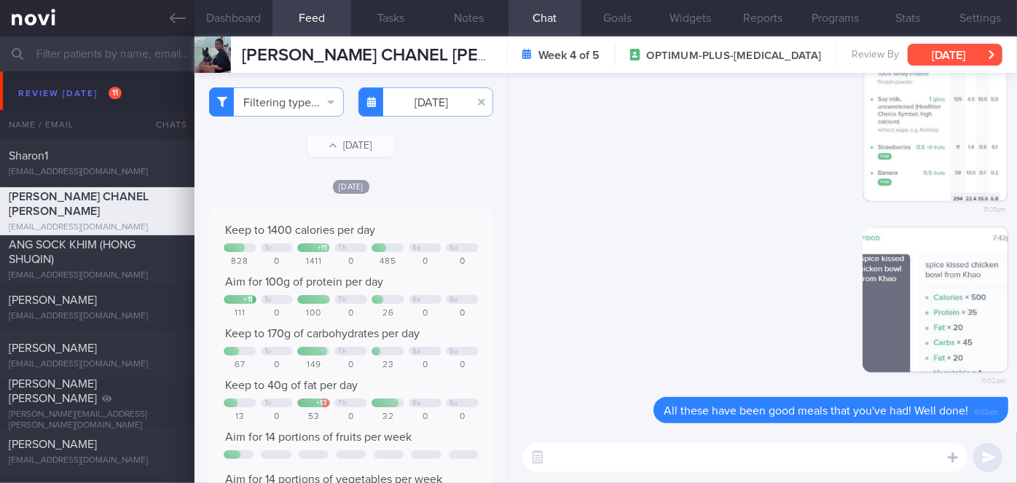
click at [933, 57] on button "[DATE]" at bounding box center [955, 55] width 95 height 22
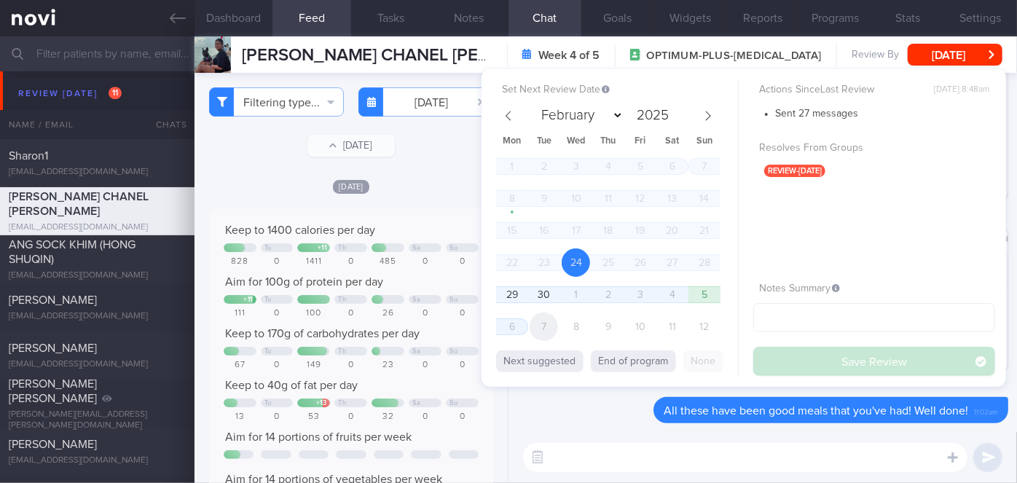
click at [554, 322] on span "7" at bounding box center [544, 327] width 28 height 28
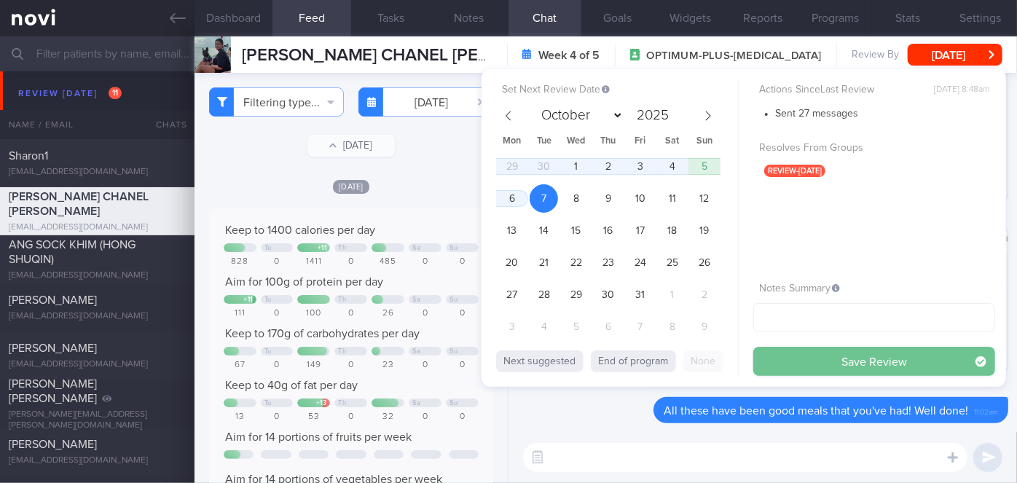
click at [814, 352] on button "Save Review" at bounding box center [874, 361] width 242 height 29
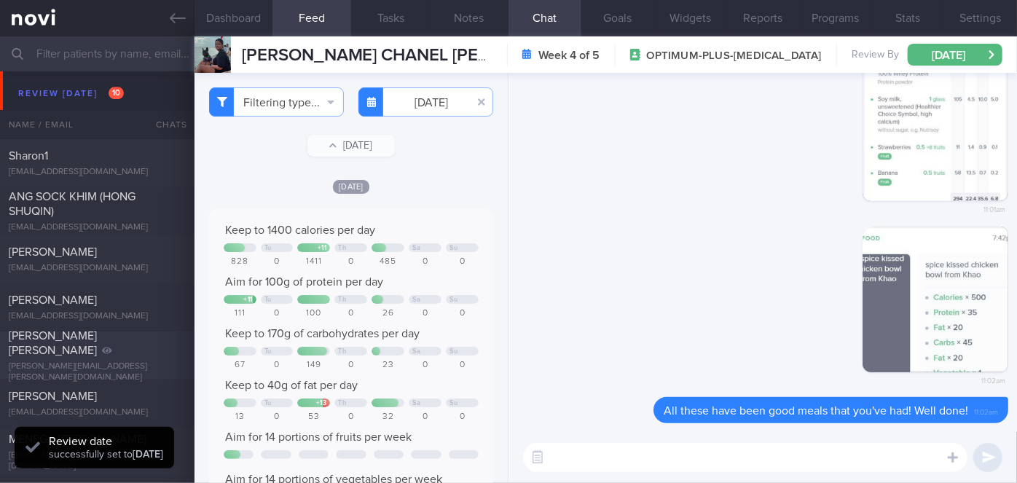
click at [132, 356] on div "[PERSON_NAME] [PERSON_NAME] [PERSON_NAME][EMAIL_ADDRESS][PERSON_NAME][DOMAIN_NA…" at bounding box center [97, 356] width 195 height 55
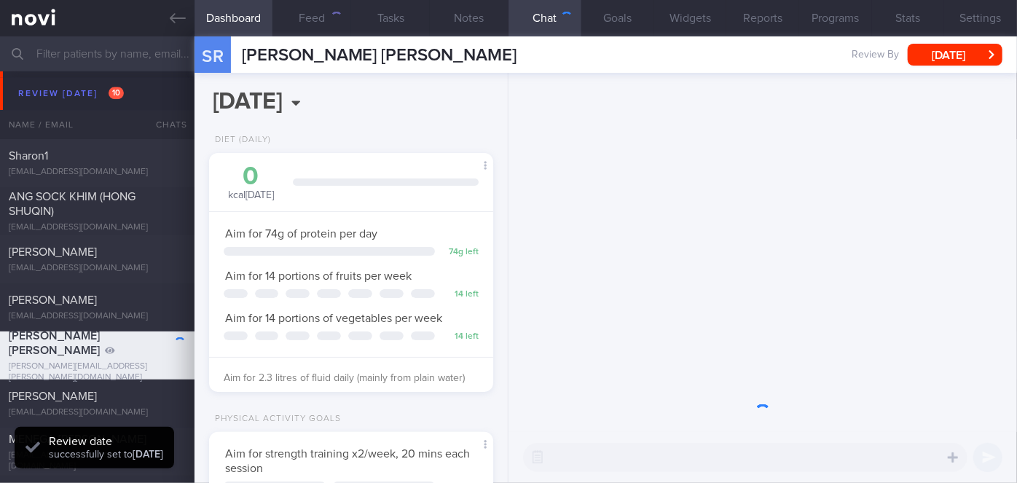
scroll to position [144, 248]
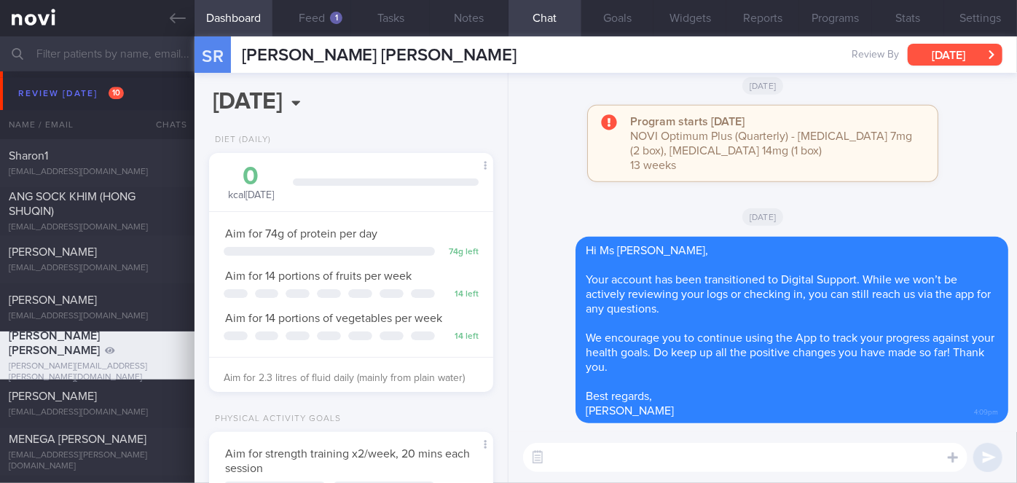
click at [954, 47] on button "[DATE]" at bounding box center [955, 55] width 95 height 22
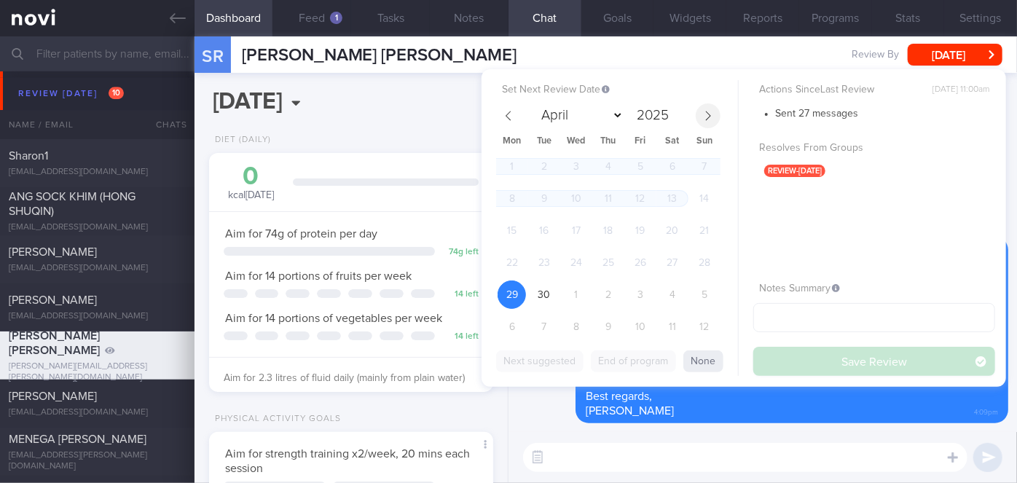
click at [711, 119] on icon at bounding box center [708, 116] width 10 height 10
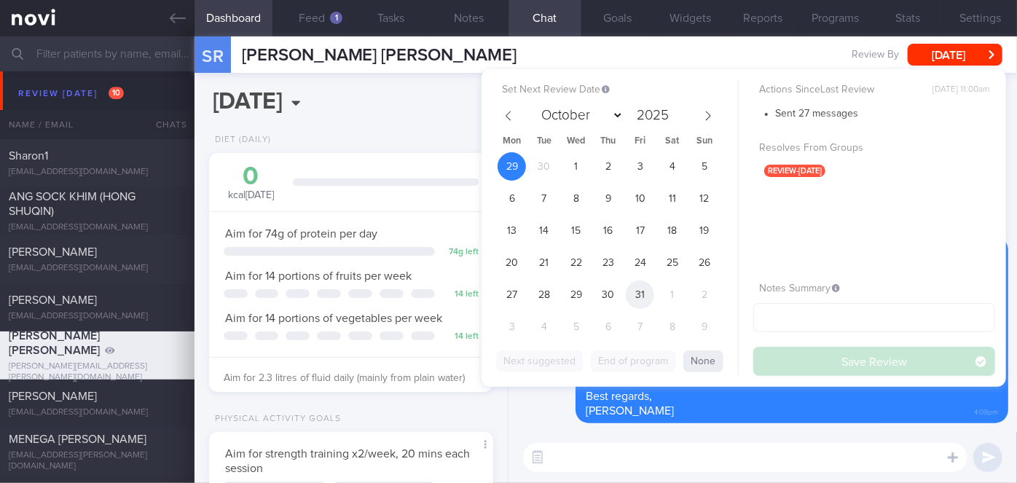
click at [631, 294] on span "31" at bounding box center [640, 294] width 28 height 28
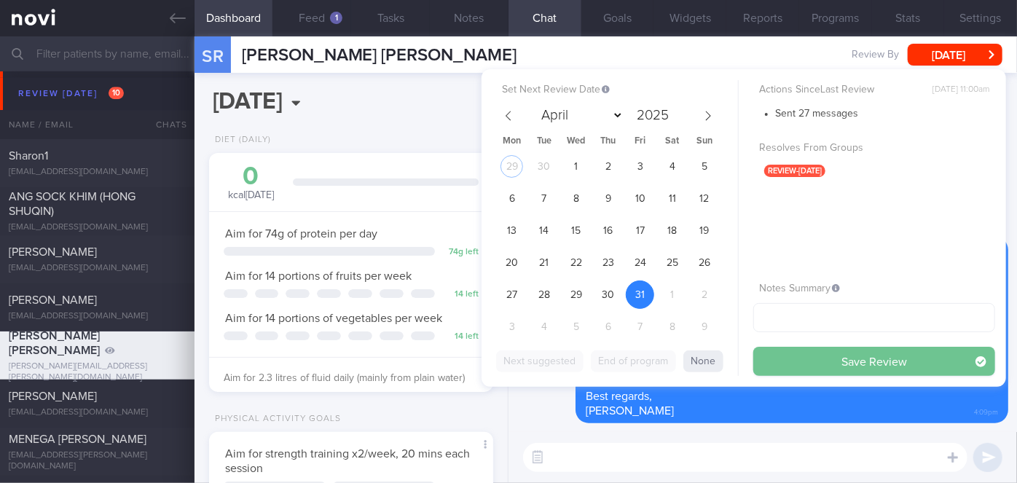
click at [790, 358] on button "Save Review" at bounding box center [874, 361] width 242 height 29
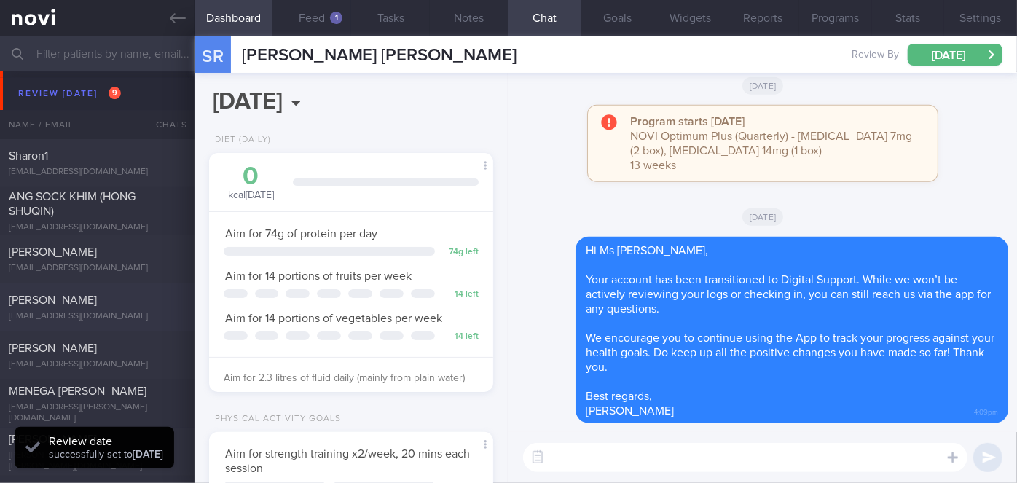
click at [89, 289] on div "[PERSON_NAME] [EMAIL_ADDRESS][DOMAIN_NAME] [DATE][DATE] OPTIMUM-PLUS-[MEDICAL_D…" at bounding box center [508, 307] width 1017 height 48
select select "8"
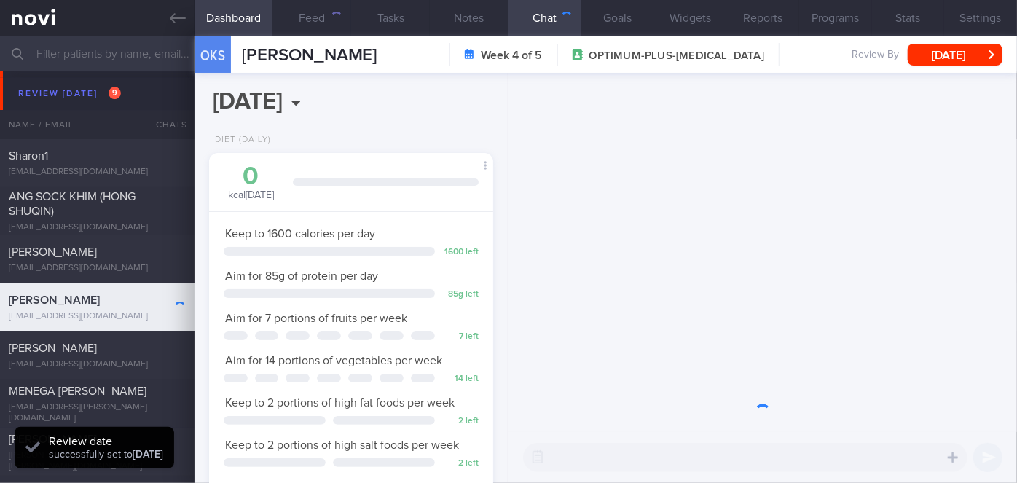
scroll to position [144, 248]
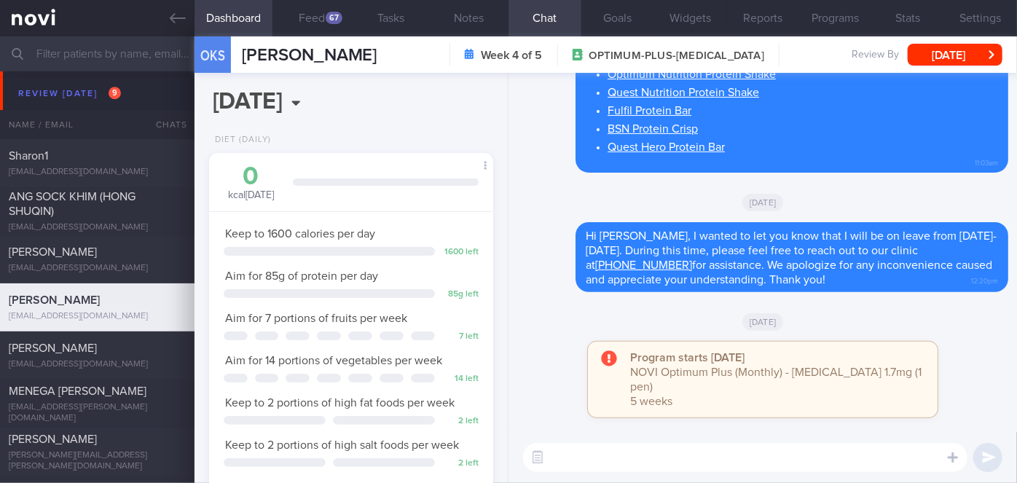
click at [602, 460] on textarea at bounding box center [745, 457] width 444 height 29
click at [820, 17] on button "Programs" at bounding box center [835, 18] width 73 height 36
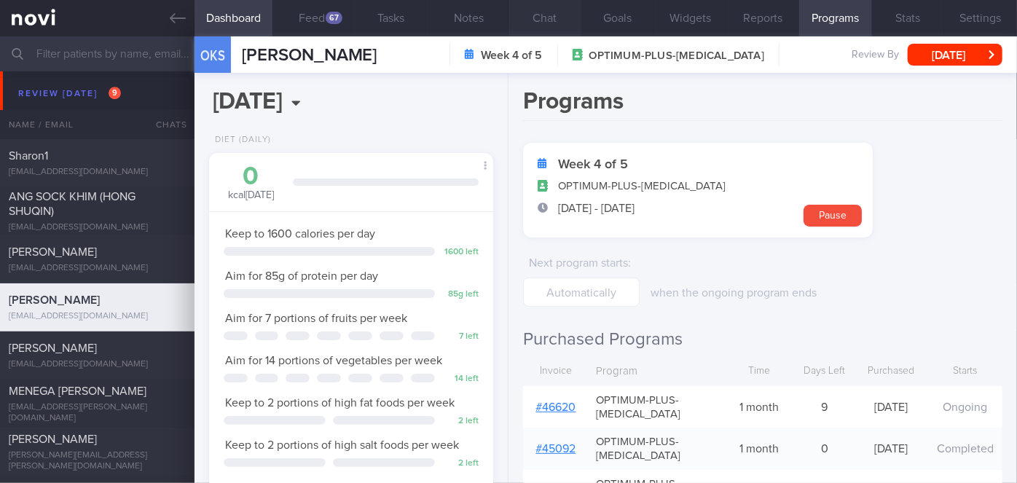
click at [543, 24] on button "Chat" at bounding box center [545, 18] width 73 height 36
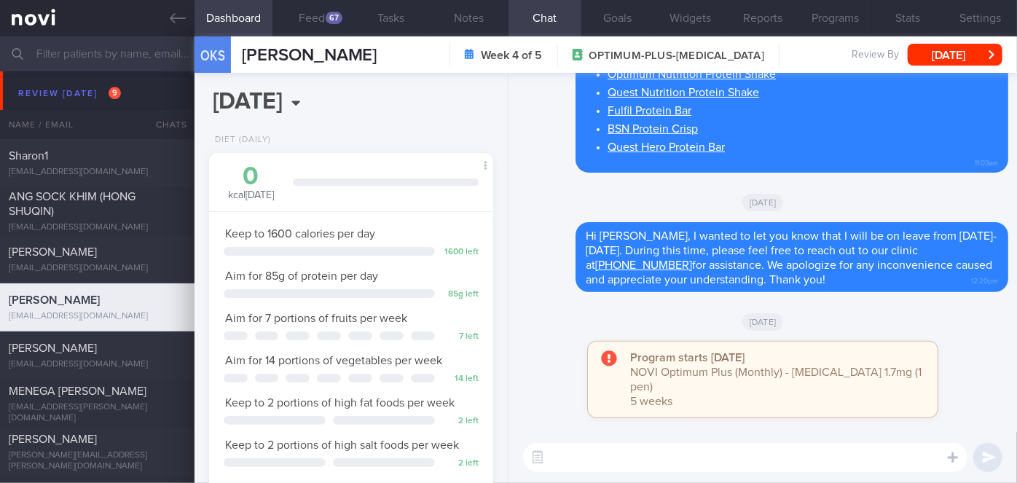
click at [612, 461] on textarea at bounding box center [745, 457] width 444 height 29
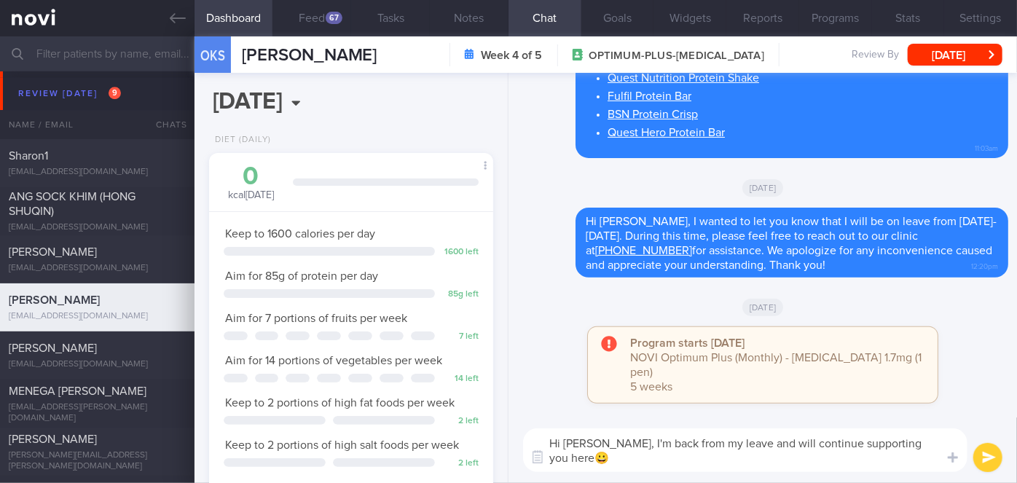
type textarea "Hi [PERSON_NAME], I'm back from my leave and will continue supporting you here😀"
click at [986, 457] on button "submit" at bounding box center [987, 457] width 29 height 29
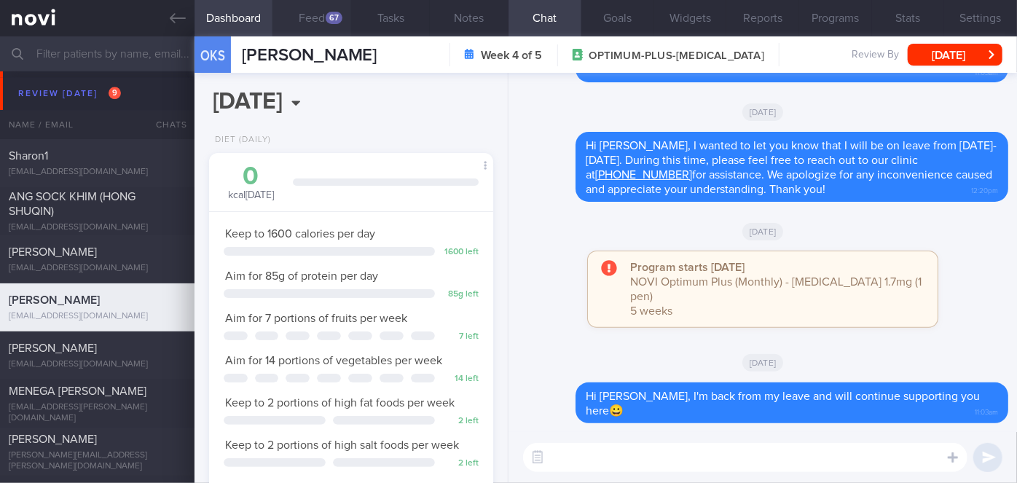
click at [321, 15] on button "Feed 67" at bounding box center [311, 18] width 79 height 36
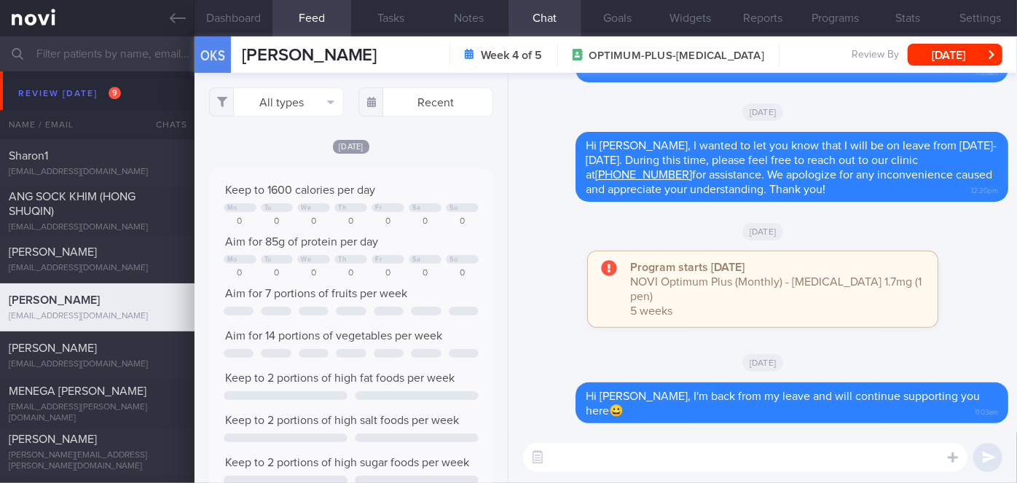
scroll to position [63, 255]
click at [593, 464] on textarea at bounding box center [745, 457] width 444 height 29
type textarea "How have you been?"
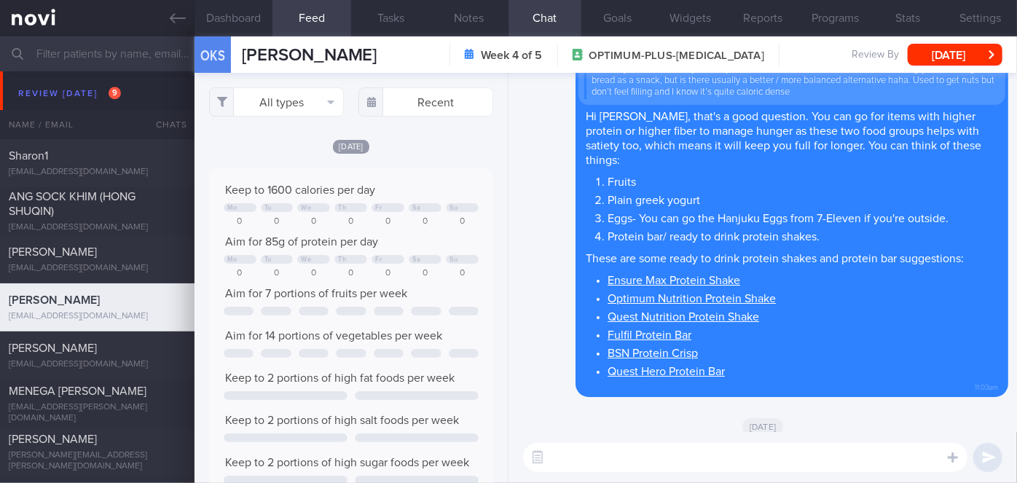
scroll to position [0, 0]
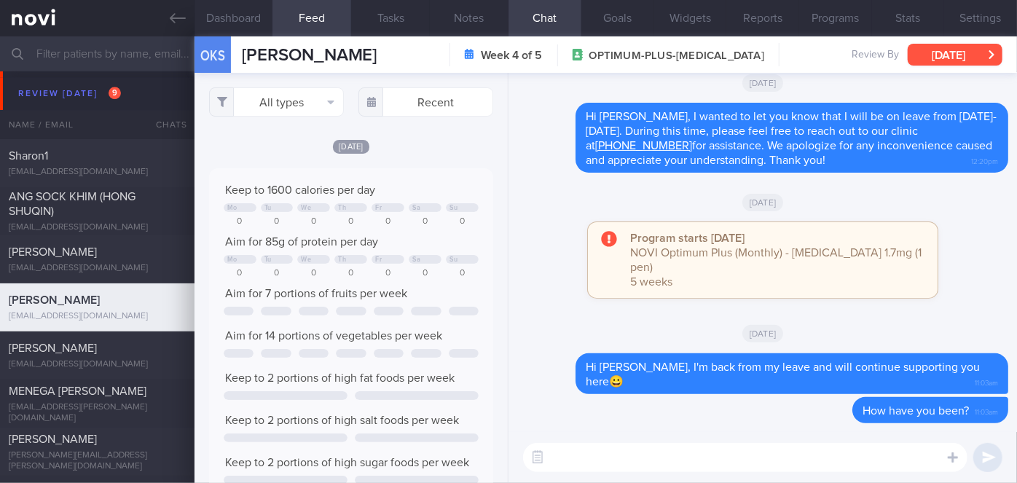
click at [933, 52] on button "[DATE]" at bounding box center [955, 55] width 95 height 22
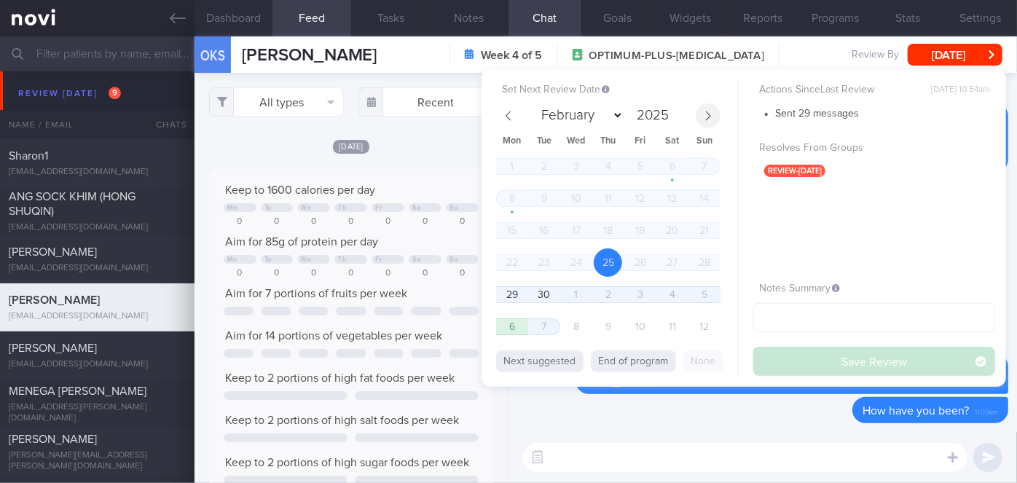
click at [705, 103] on span at bounding box center [708, 115] width 25 height 25
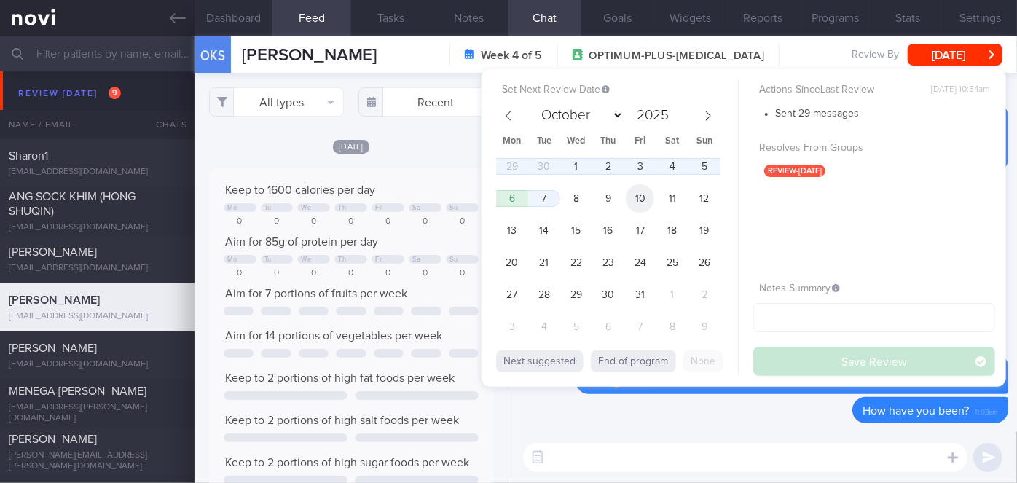
click at [637, 201] on span "10" at bounding box center [640, 198] width 28 height 28
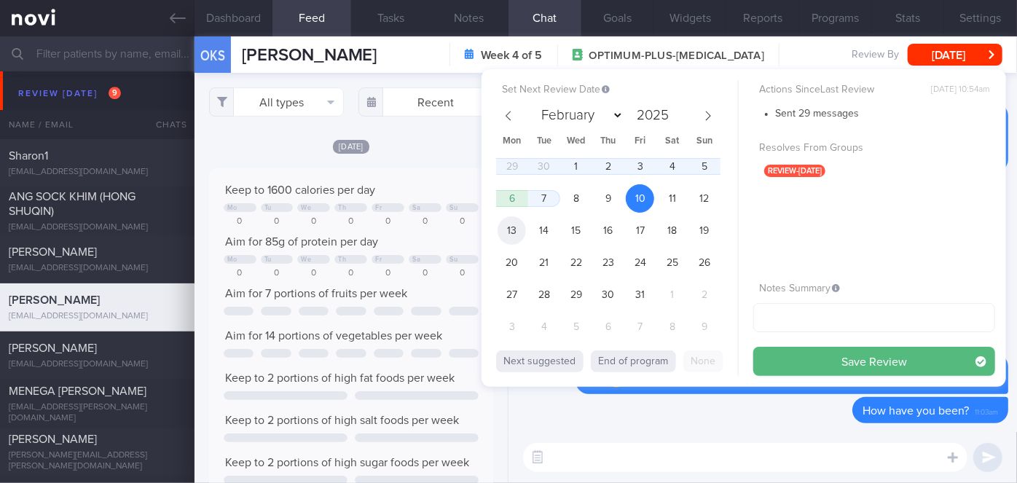
click at [511, 235] on span "13" at bounding box center [512, 230] width 28 height 28
click at [646, 192] on span "10" at bounding box center [640, 198] width 28 height 28
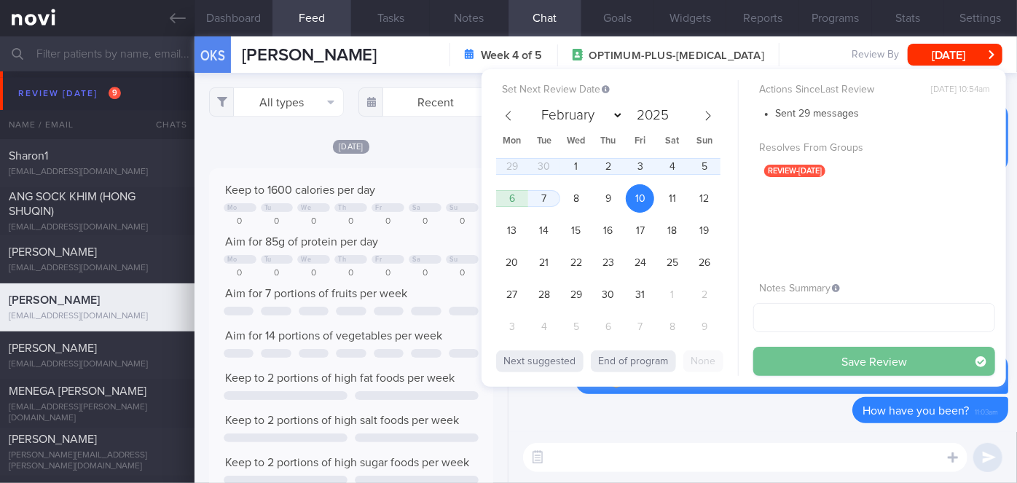
click at [795, 353] on button "Save Review" at bounding box center [874, 361] width 242 height 29
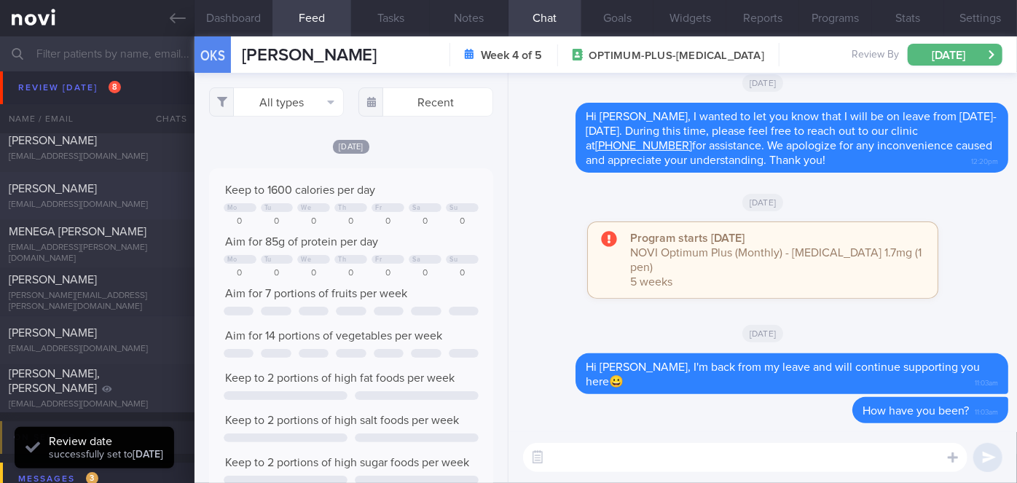
scroll to position [5187, 0]
click at [151, 379] on div "[PERSON_NAME], [PERSON_NAME]" at bounding box center [95, 380] width 173 height 29
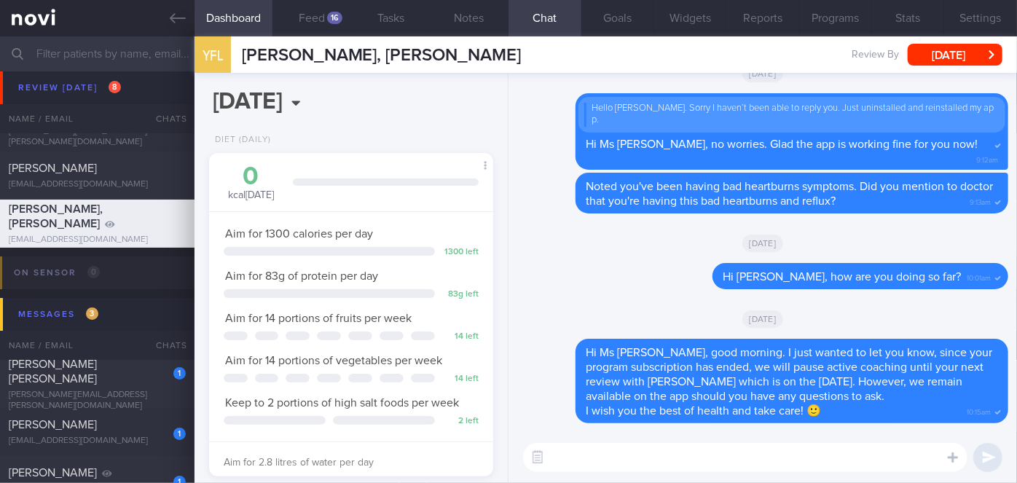
scroll to position [5474, 0]
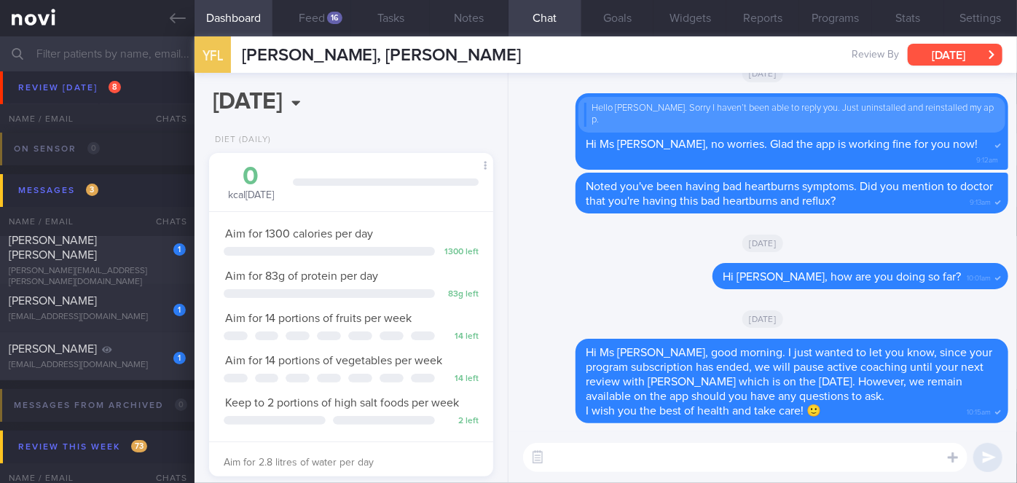
click at [951, 50] on button "[DATE]" at bounding box center [955, 55] width 95 height 22
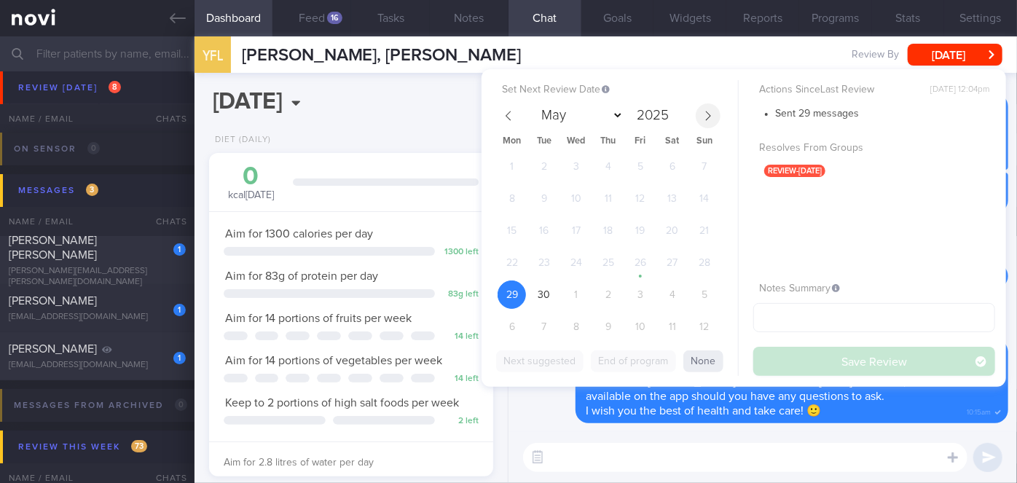
click at [711, 119] on icon at bounding box center [708, 116] width 10 height 10
select select "9"
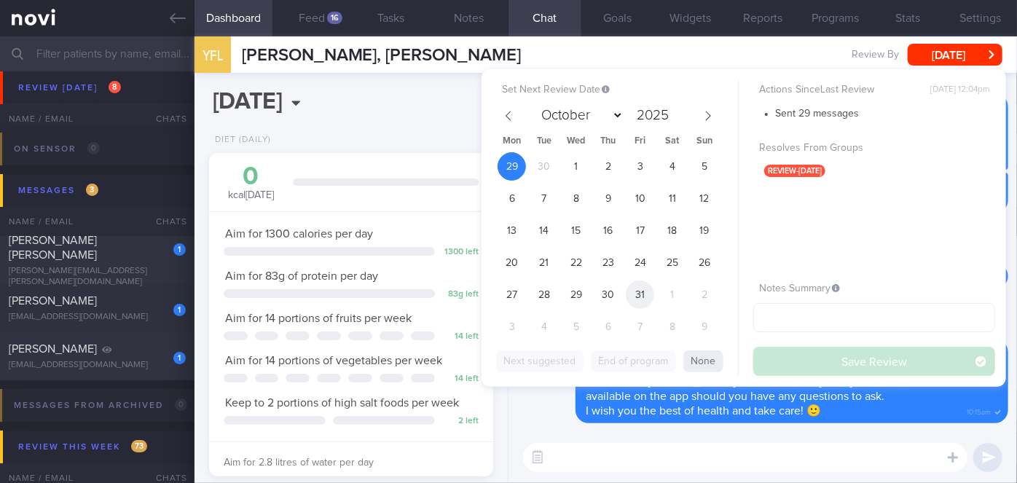
click at [641, 292] on span "31" at bounding box center [640, 294] width 28 height 28
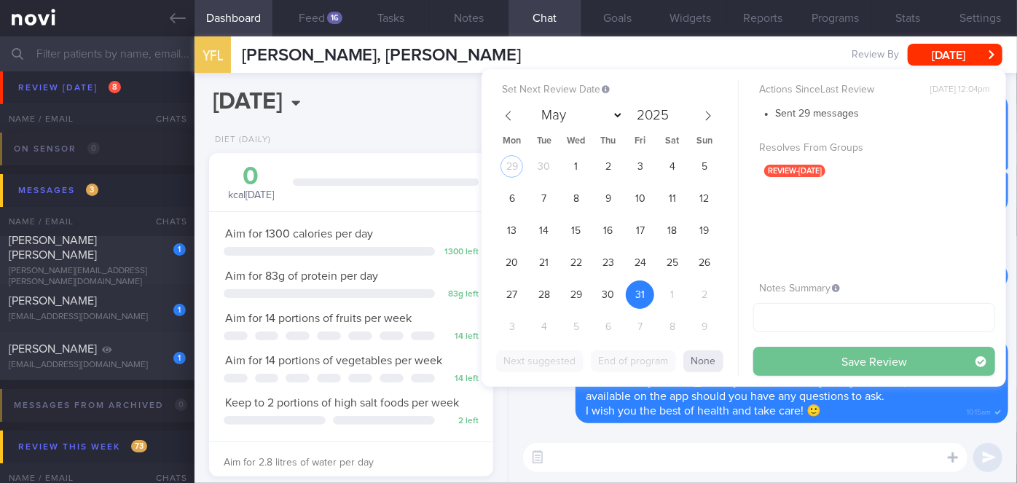
click at [781, 362] on button "Save Review" at bounding box center [874, 361] width 242 height 29
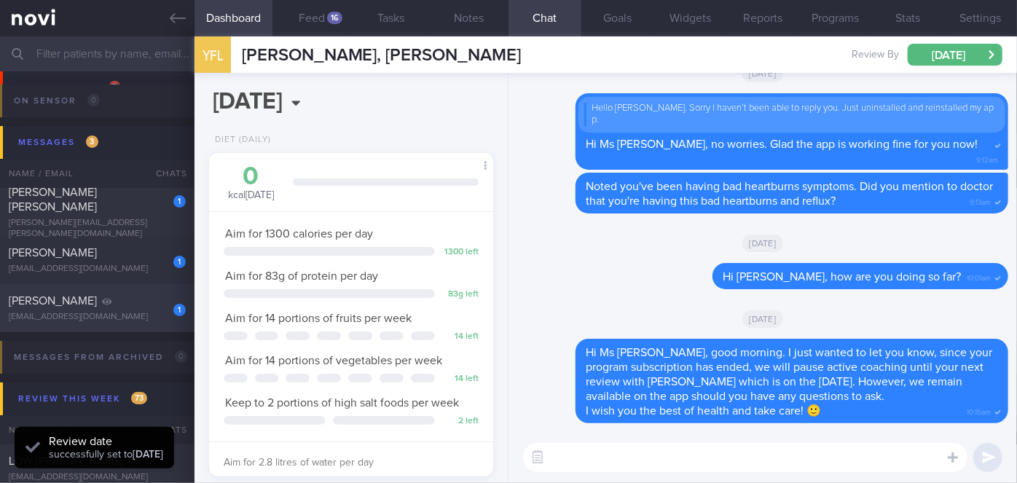
click at [117, 303] on div "[PERSON_NAME]" at bounding box center [95, 301] width 173 height 15
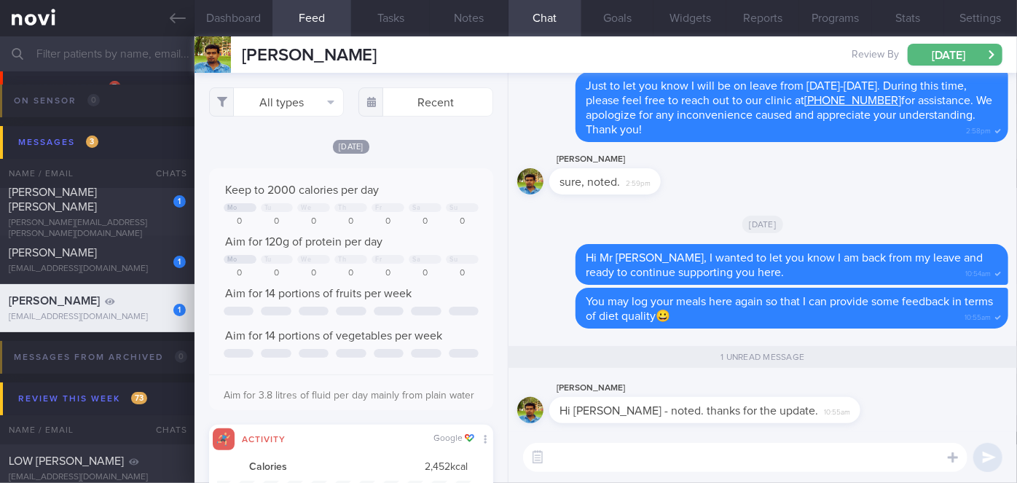
scroll to position [728497, 728304]
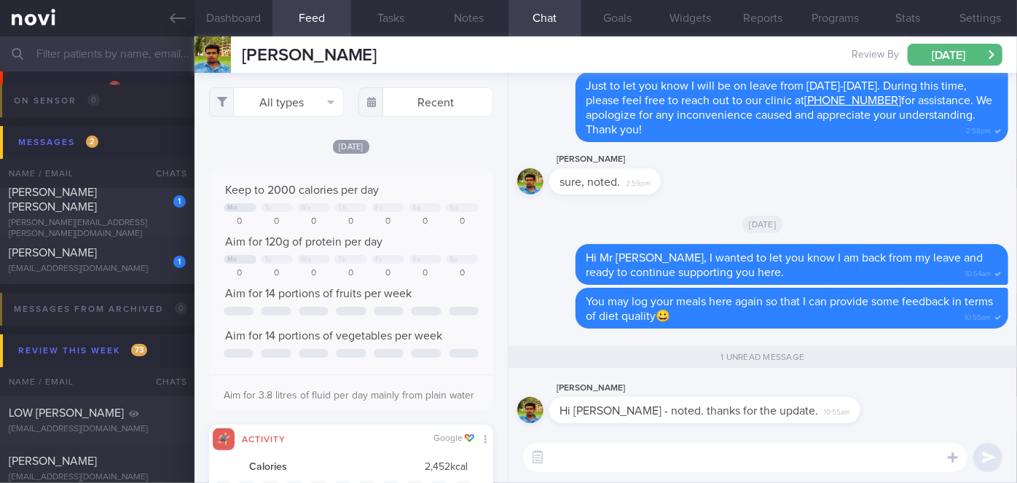
click at [571, 457] on textarea at bounding box center [745, 457] width 444 height 29
type textarea "You're most welcome!"
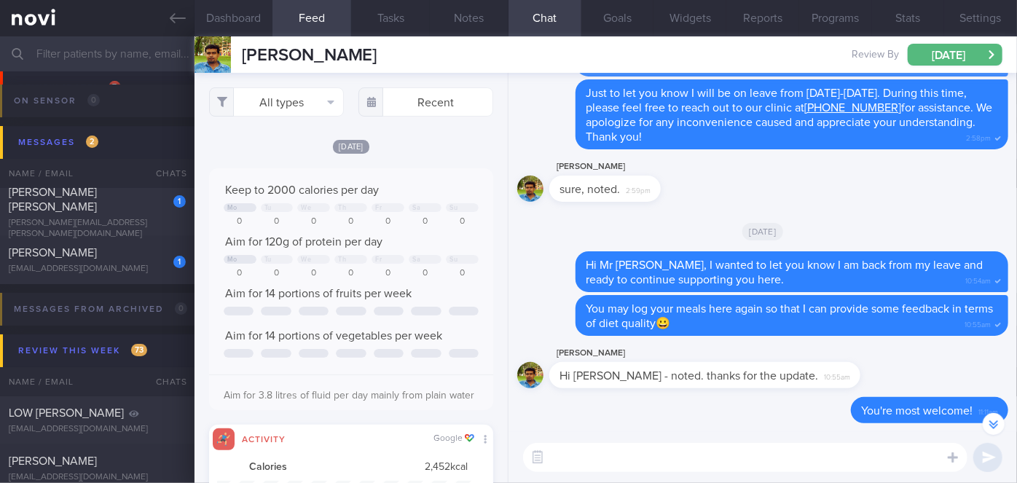
scroll to position [-34, 0]
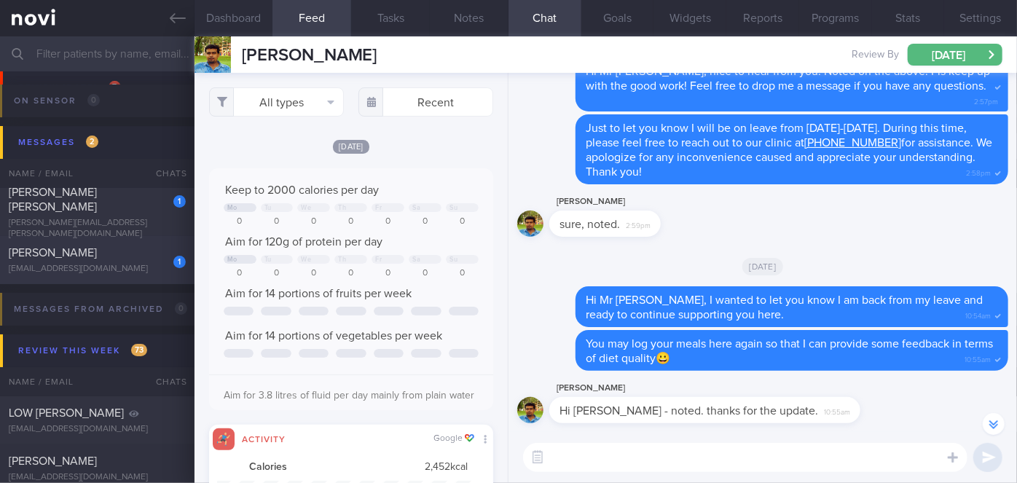
click at [169, 275] on div "[EMAIL_ADDRESS][DOMAIN_NAME]" at bounding box center [97, 269] width 177 height 11
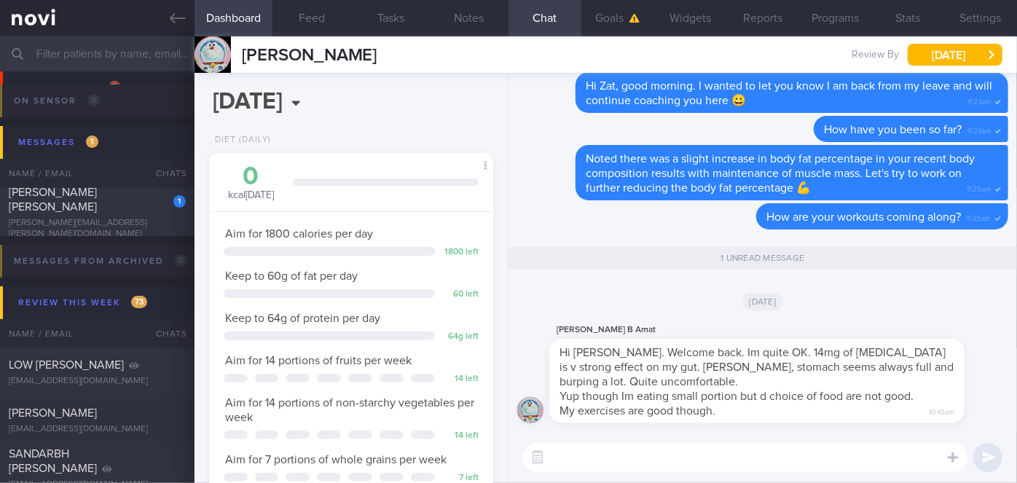
click at [570, 451] on textarea at bounding box center [745, 457] width 444 height 29
click at [689, 460] on textarea "Hi [PERSON_NAME], good job with maintaning with the exercise!! Well done!" at bounding box center [745, 457] width 444 height 29
click at [888, 453] on textarea "Hi [PERSON_NAME], good job with maintaining with the exercise!! Well done!" at bounding box center [745, 457] width 444 height 29
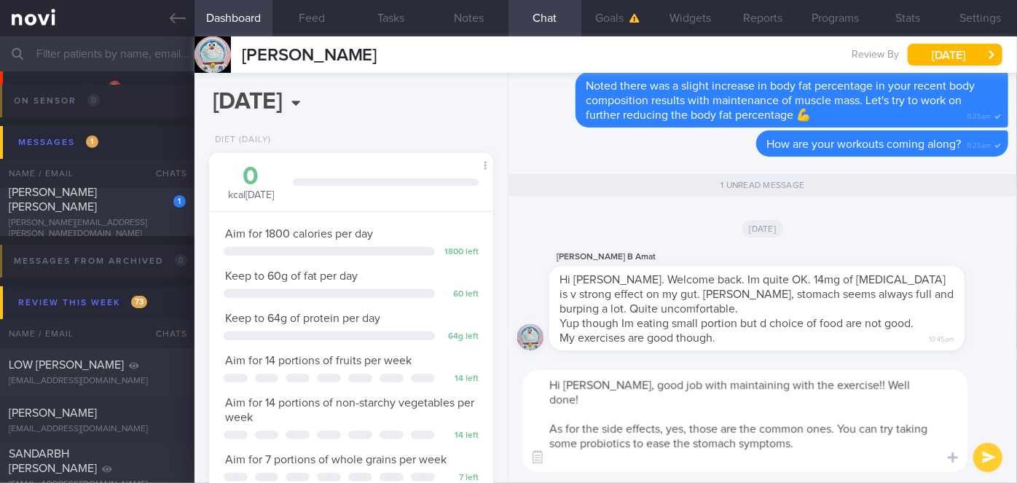
type textarea "Hi [PERSON_NAME], good job with maintaining with the exercise!! Well done! As f…"
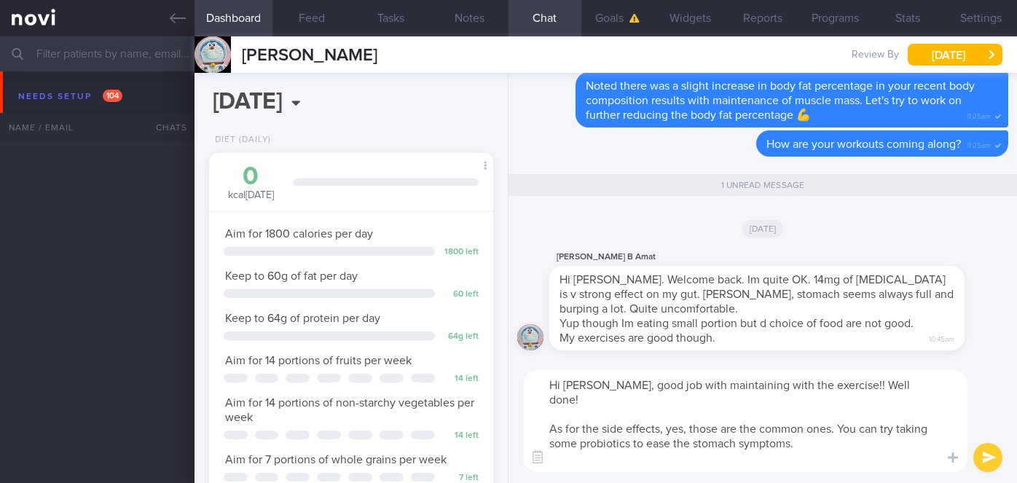
select select "9"
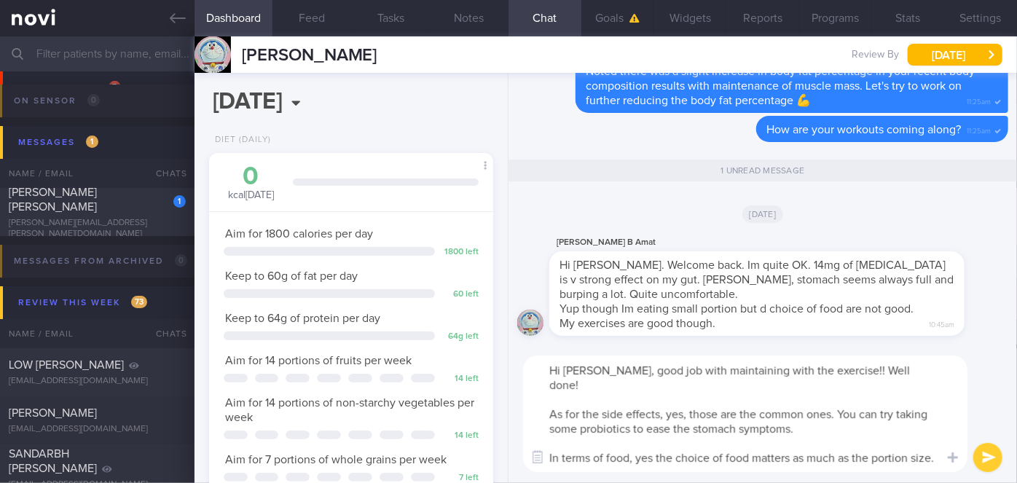
type textarea "Hi [PERSON_NAME], good job with maintaining with the exercise!! Well done! As f…"
click at [991, 463] on button "submit" at bounding box center [987, 457] width 29 height 29
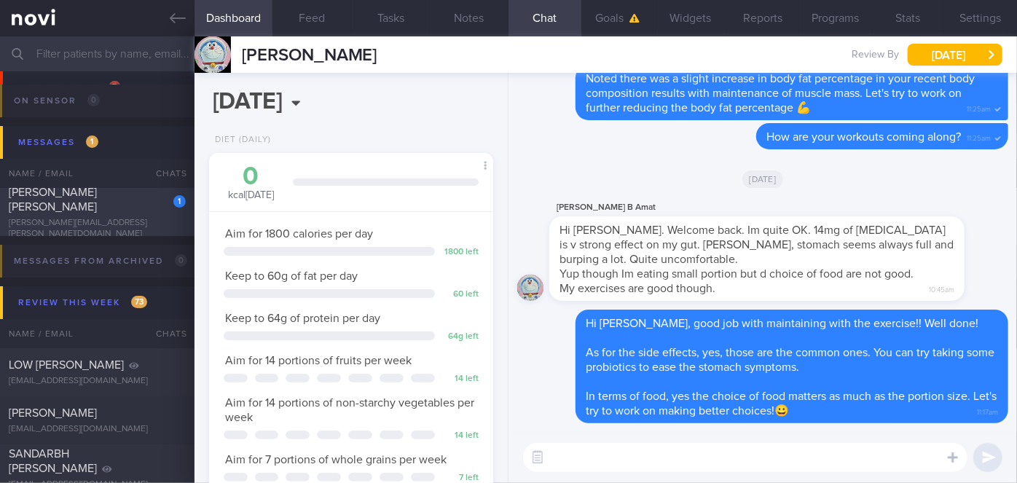
click at [161, 205] on div "1" at bounding box center [170, 196] width 32 height 23
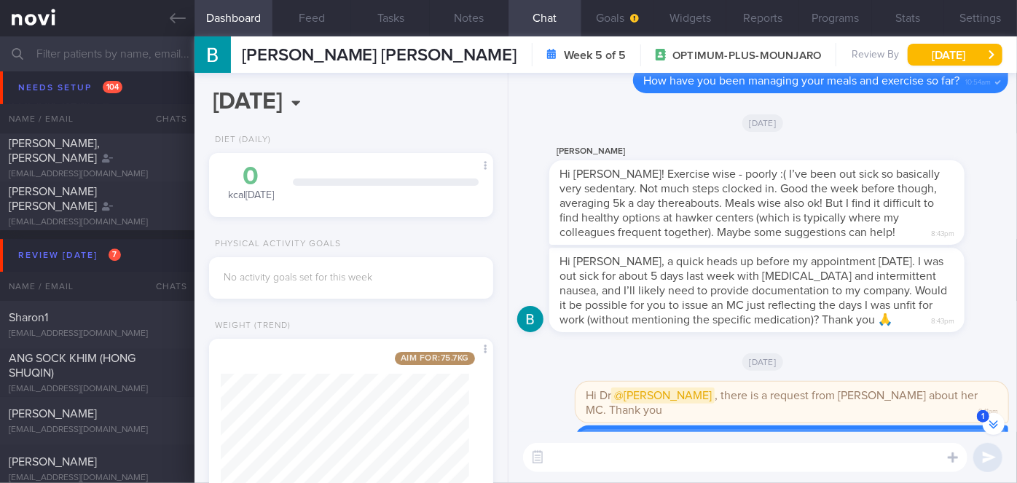
scroll to position [4564, 0]
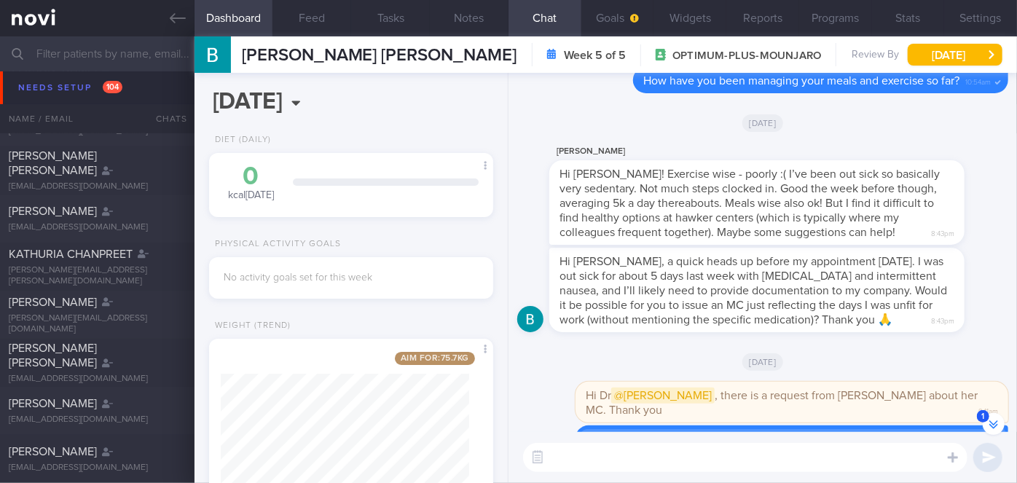
click at [97, 55] on input "text" at bounding box center [508, 53] width 1017 height 35
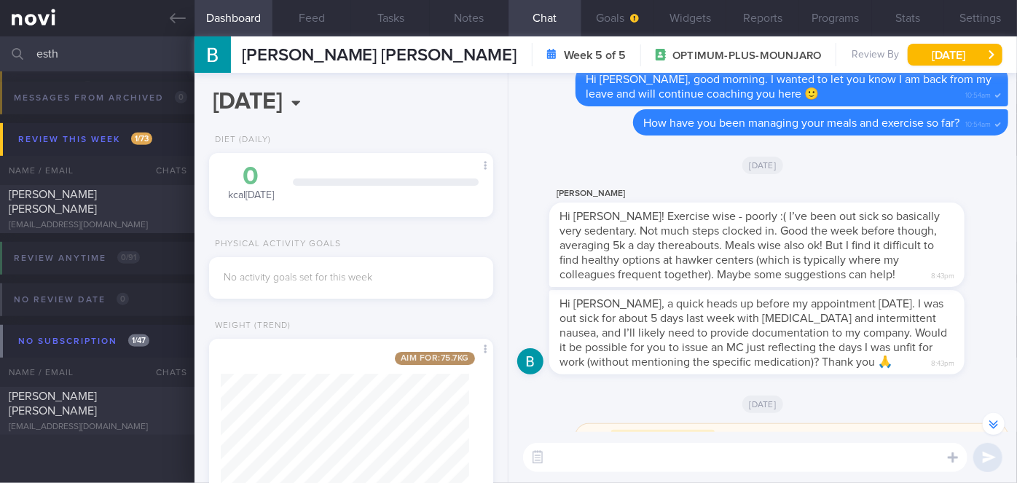
scroll to position [337, 0]
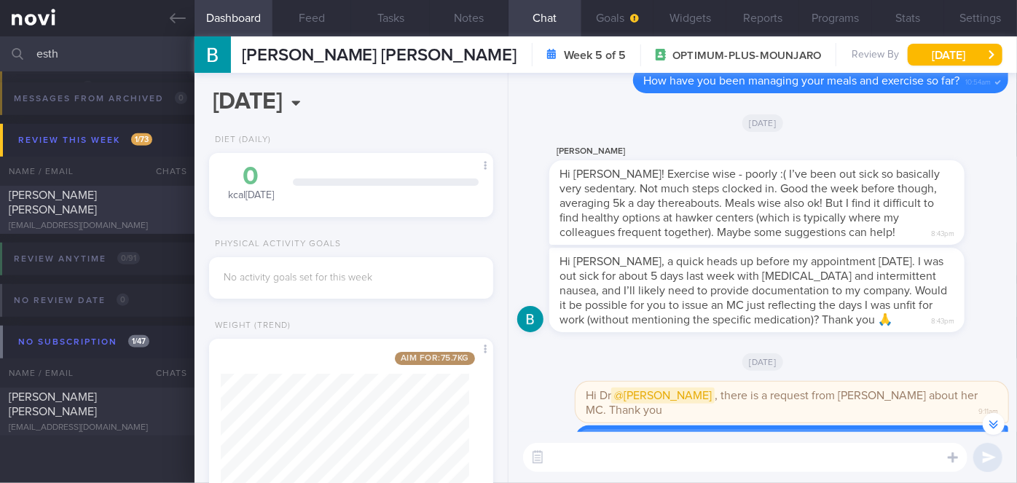
type input "esth"
click at [127, 208] on div "[PERSON_NAME] [PERSON_NAME]" at bounding box center [95, 202] width 173 height 29
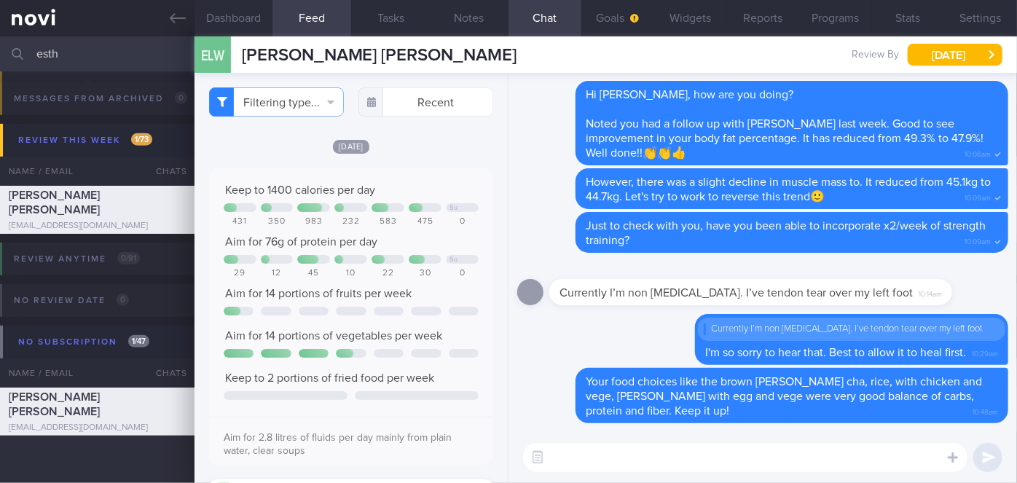
click at [858, 456] on textarea at bounding box center [745, 457] width 444 height 29
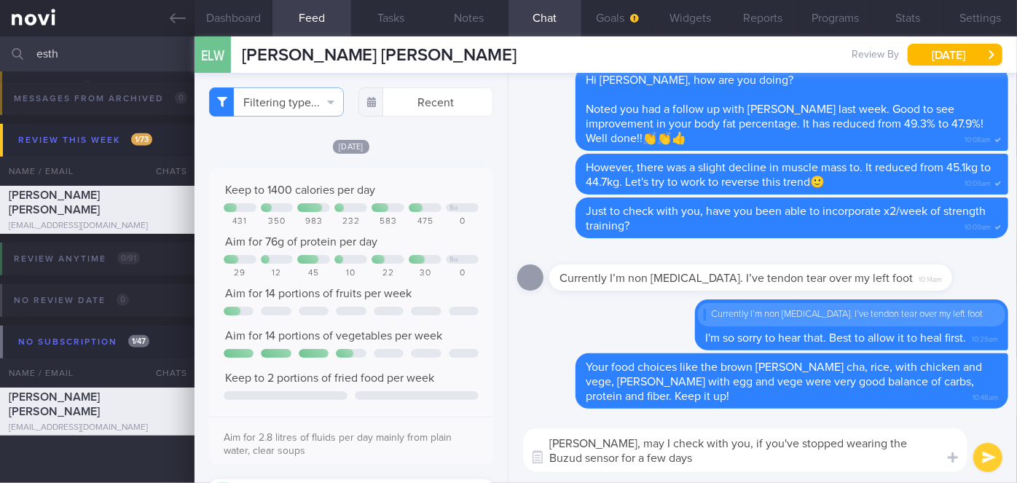
type textarea "Esther, may I check with you, if you've stopped wearing the Buzud sensor for a …"
